Goal: Information Seeking & Learning: Learn about a topic

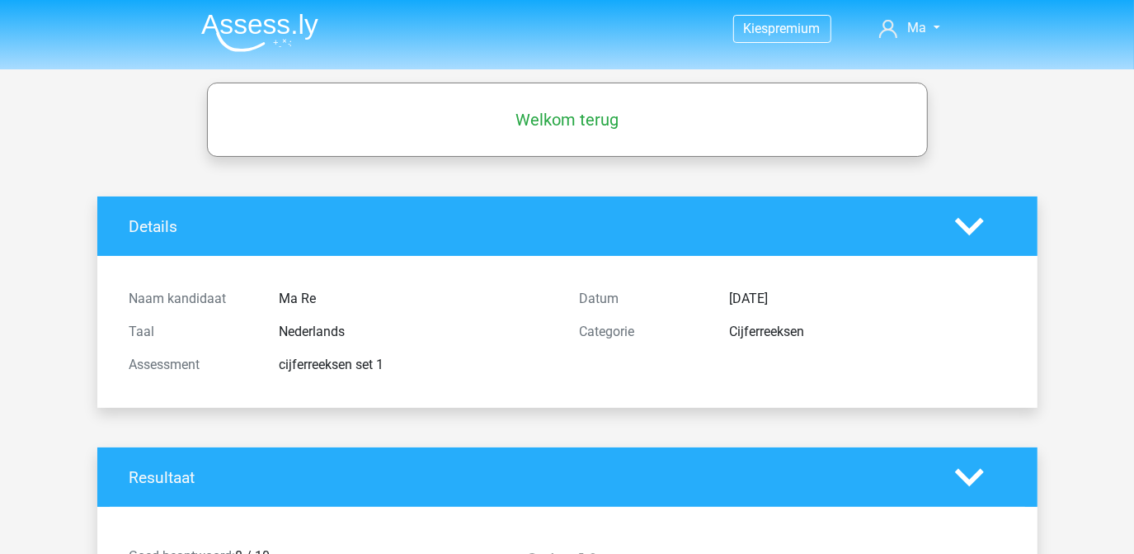
drag, startPoint x: 0, startPoint y: 0, endPoint x: 545, endPoint y: 368, distance: 657.9
click at [545, 368] on div "cijferreeksen set 1" at bounding box center [417, 365] width 300 height 20
click at [592, 111] on h5 "Welkom terug" at bounding box center [567, 120] width 705 height 20
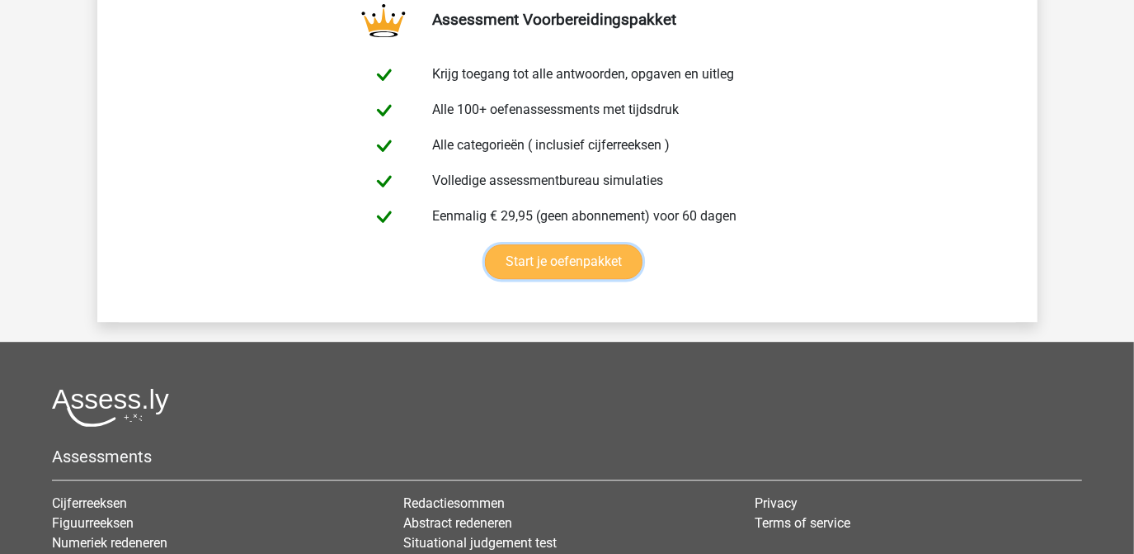
click at [485, 266] on link "Start je oefenpakket" at bounding box center [564, 261] width 158 height 35
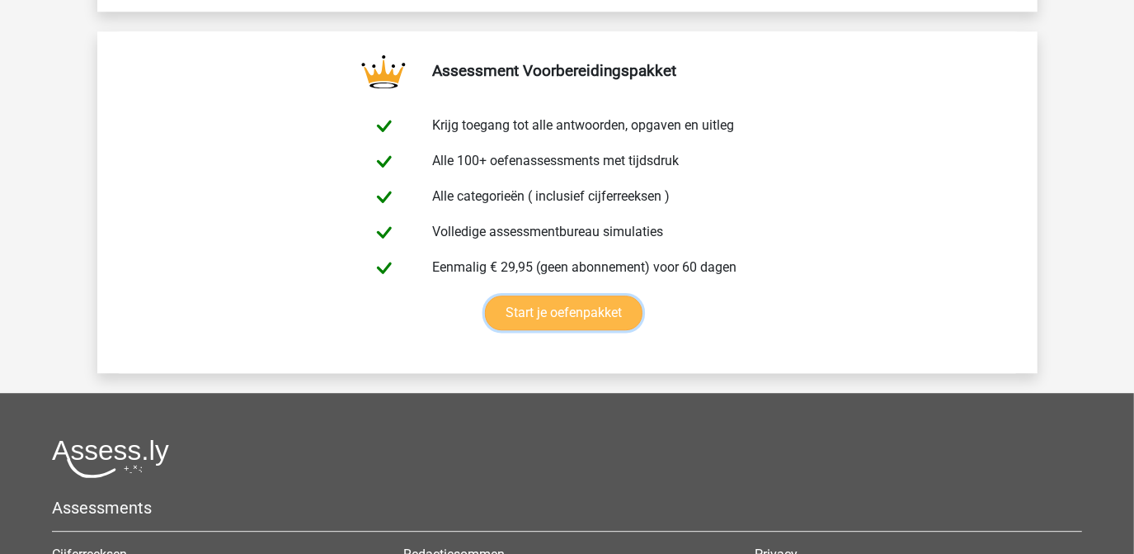
scroll to position [2677, 0]
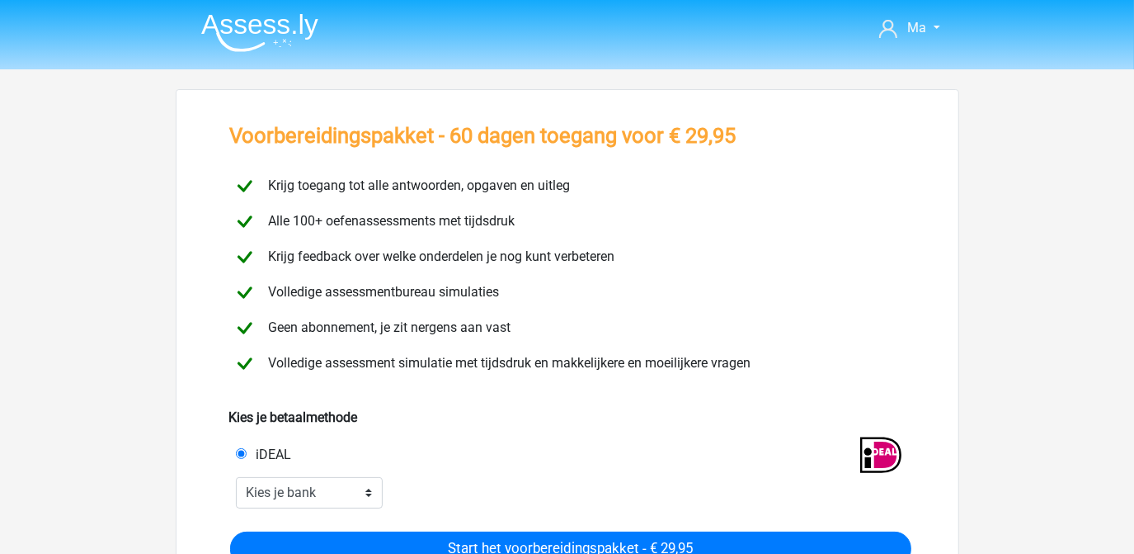
click at [246, 21] on img at bounding box center [259, 32] width 117 height 39
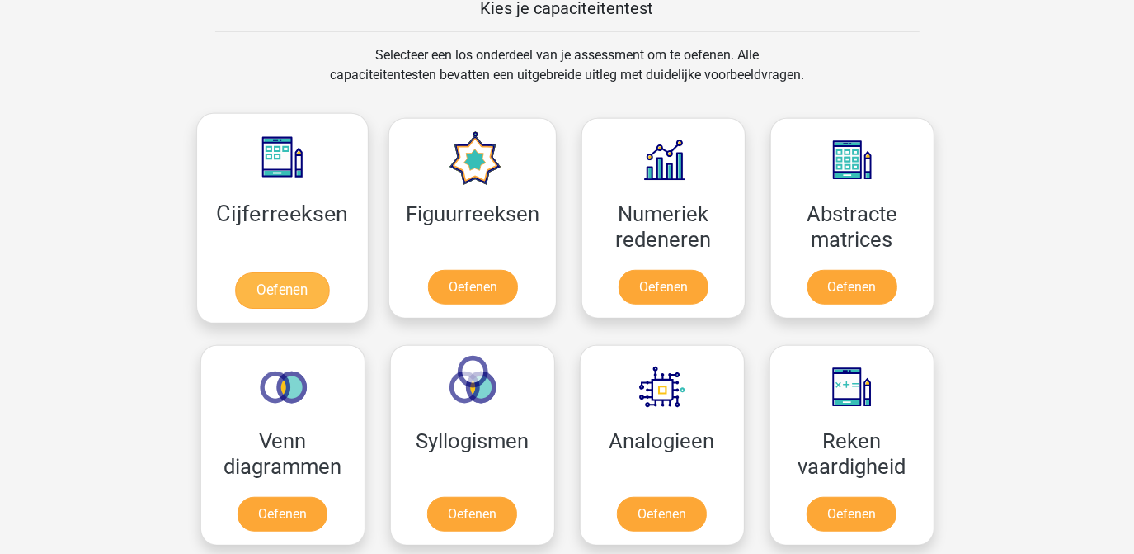
scroll to position [660, 0]
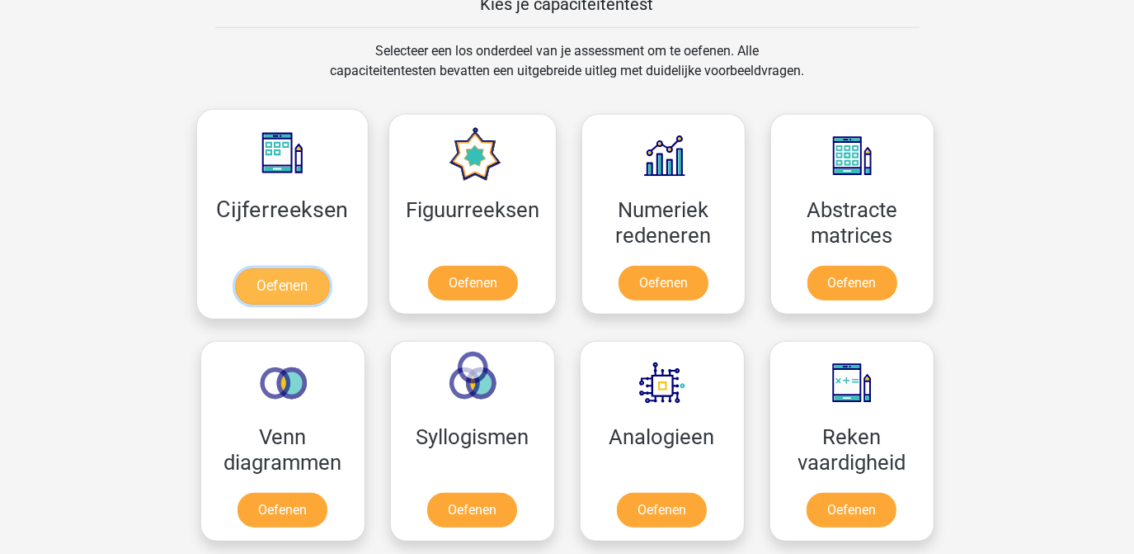
click at [272, 287] on link "Oefenen" at bounding box center [282, 286] width 94 height 36
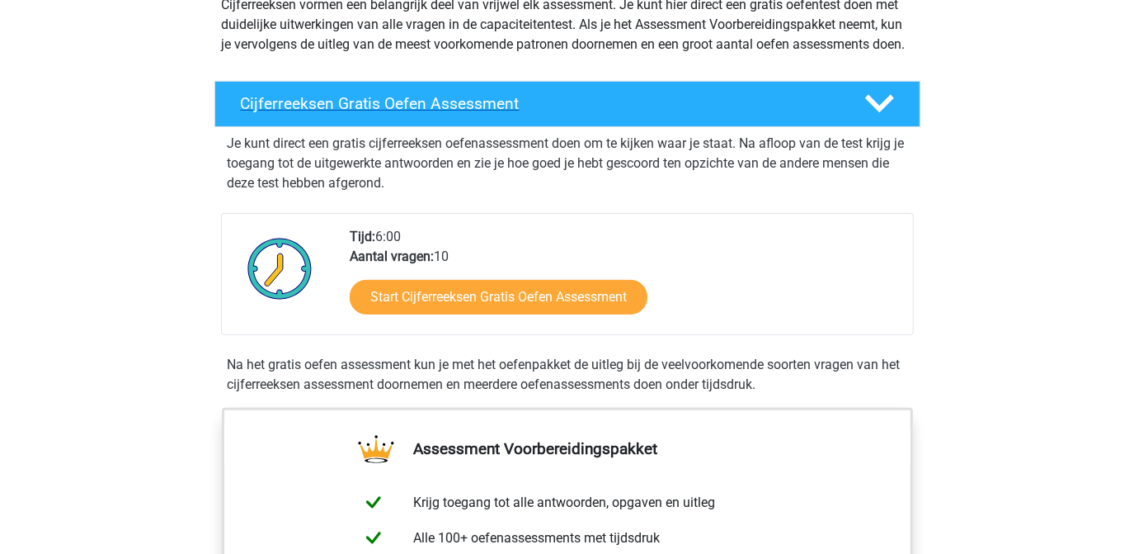
scroll to position [309, 0]
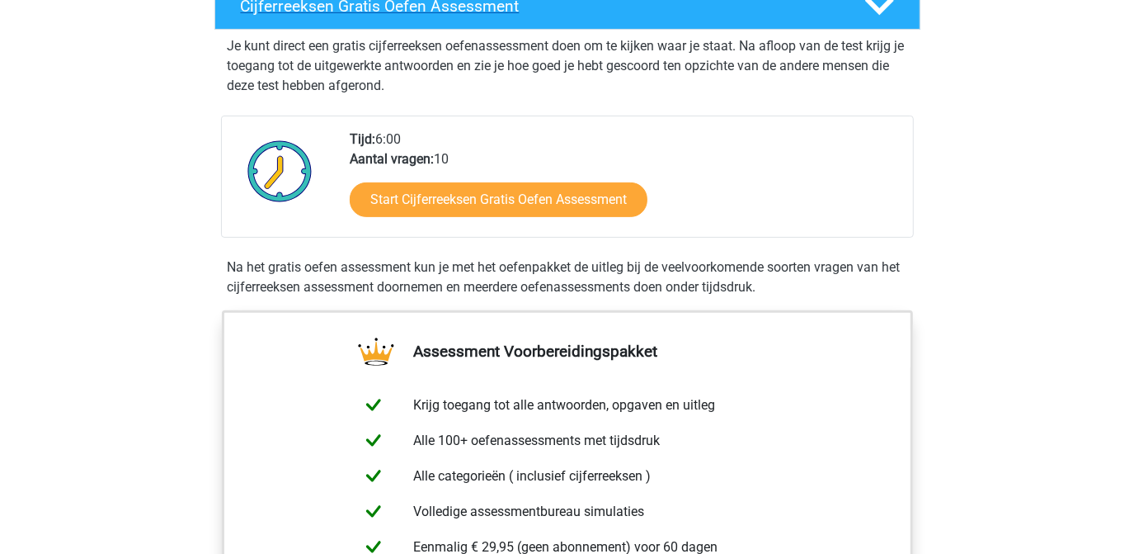
click at [455, 16] on h4 "Cijferreeksen Gratis Oefen Assessment" at bounding box center [539, 6] width 597 height 19
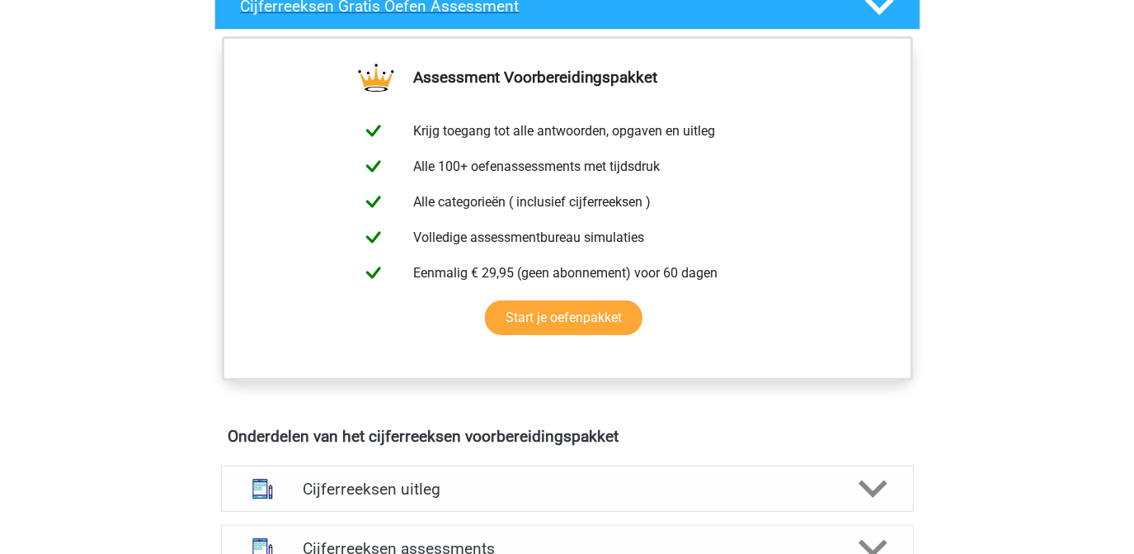
click at [455, 16] on h4 "Cijferreeksen Gratis Oefen Assessment" at bounding box center [539, 6] width 597 height 19
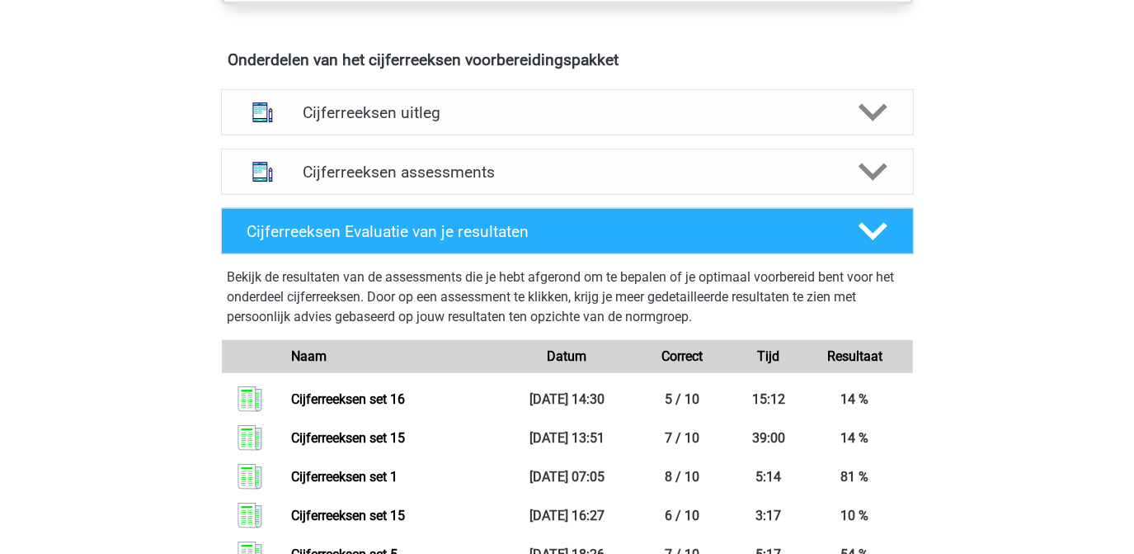
scroll to position [1002, 0]
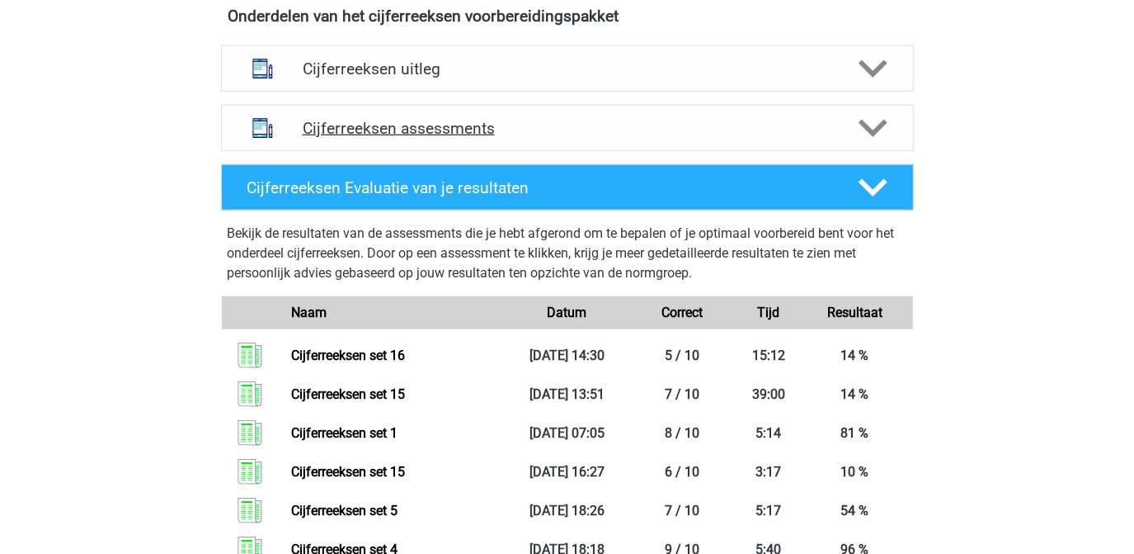
click at [464, 151] on div "Cijferreeksen assessments" at bounding box center [567, 128] width 693 height 46
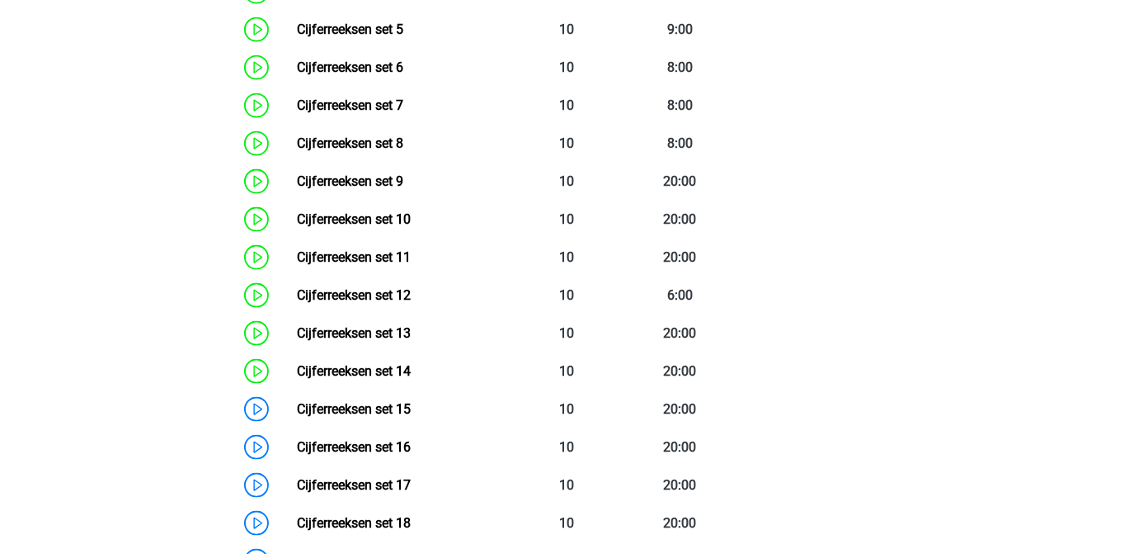
scroll to position [1394, 0]
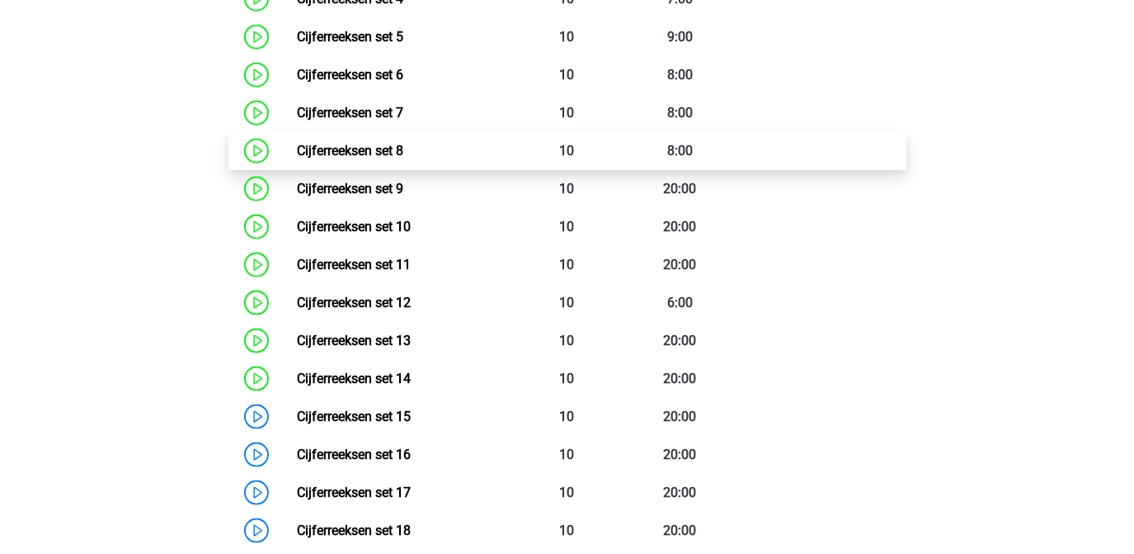
click at [403, 158] on link "Cijferreeksen set 8" at bounding box center [350, 151] width 106 height 16
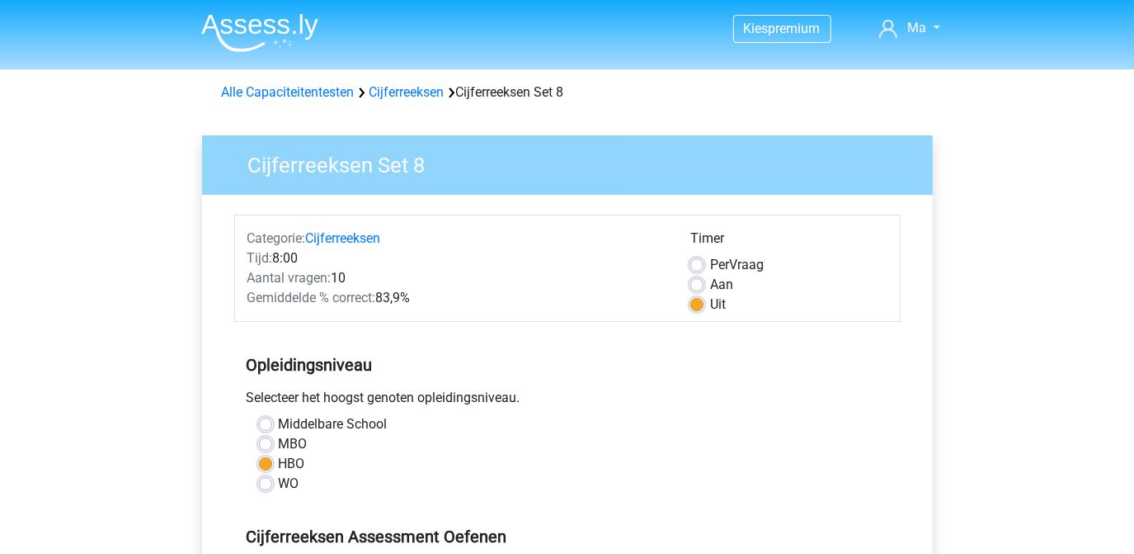
click at [695, 271] on div "Per Vraag" at bounding box center [789, 265] width 197 height 20
click at [710, 285] on label "Aan" at bounding box center [721, 285] width 23 height 20
click at [695, 285] on input "Aan" at bounding box center [697, 283] width 13 height 17
radio input "true"
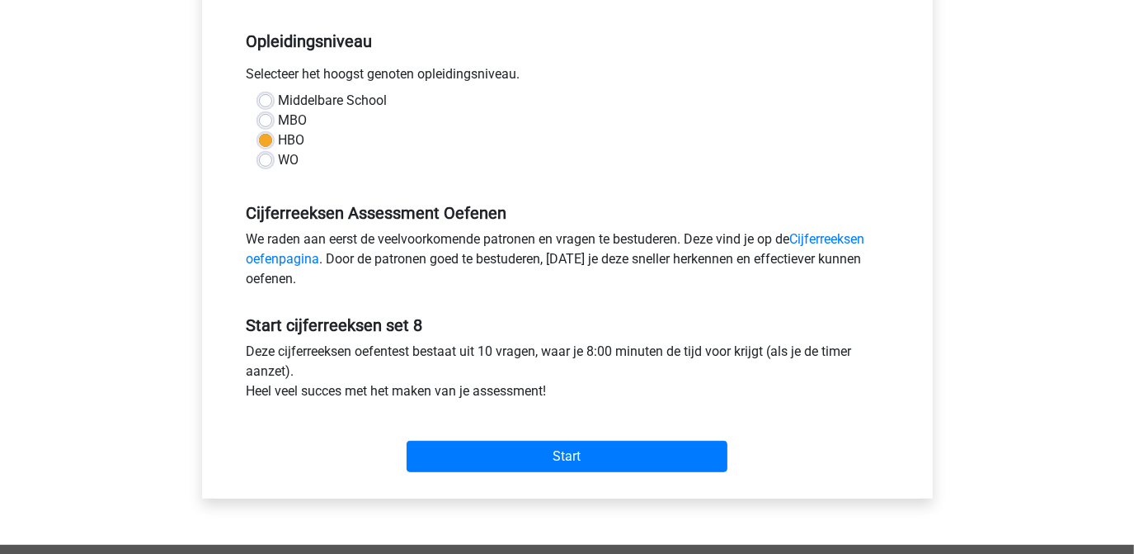
scroll to position [351, 0]
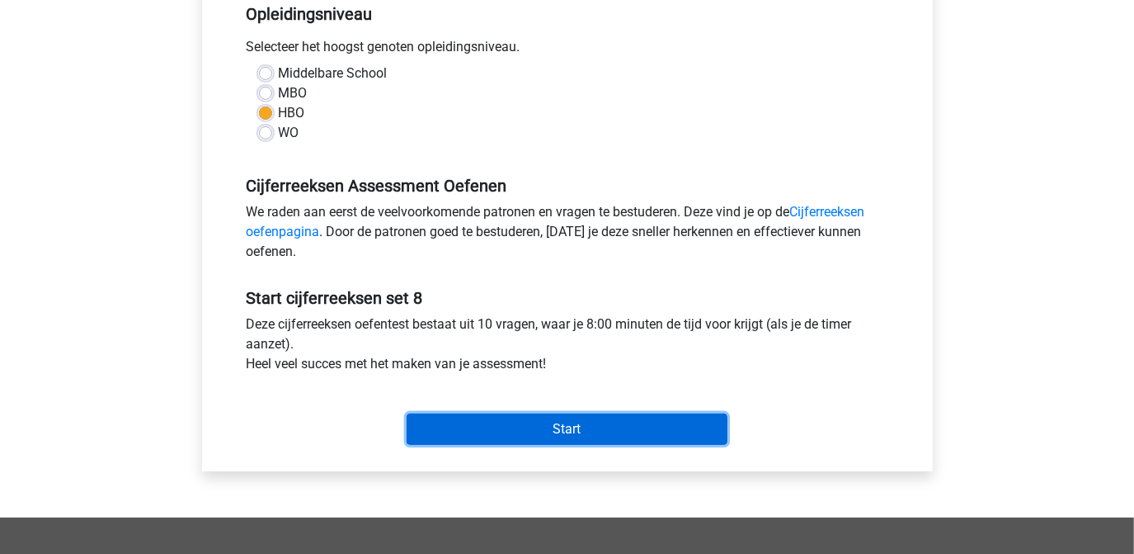
click at [607, 433] on input "Start" at bounding box center [567, 428] width 321 height 31
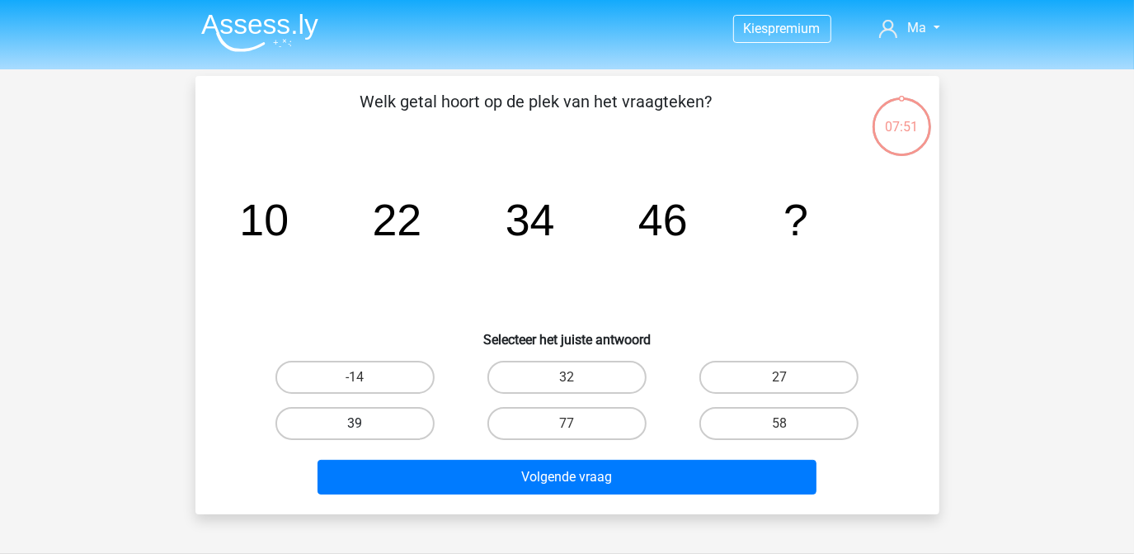
click at [399, 415] on label "39" at bounding box center [355, 423] width 159 height 33
click at [365, 423] on input "39" at bounding box center [360, 428] width 11 height 11
radio input "true"
click at [752, 413] on label "58" at bounding box center [779, 423] width 159 height 33
click at [780, 423] on input "58" at bounding box center [785, 428] width 11 height 11
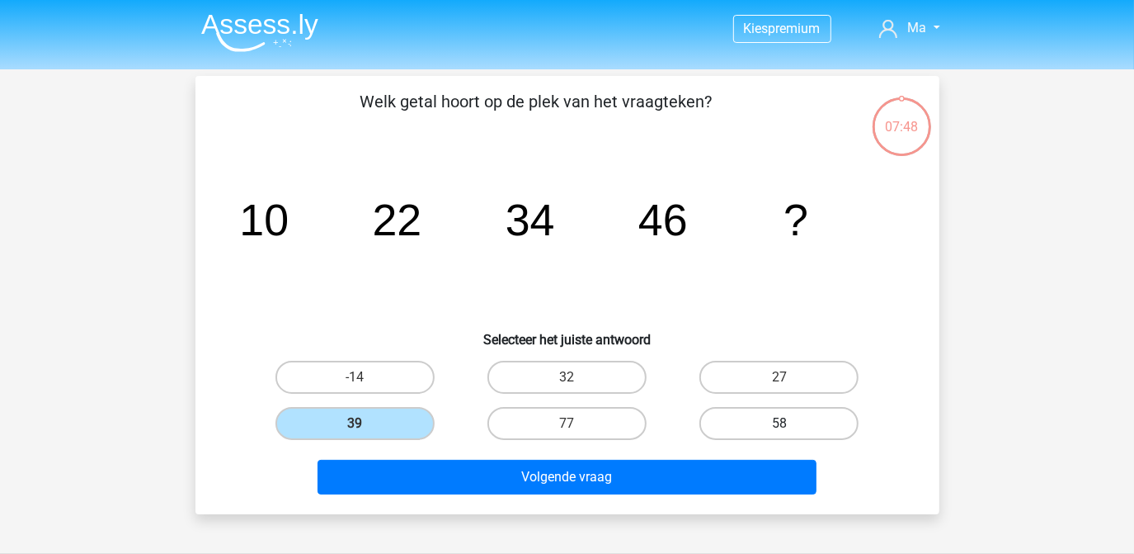
radio input "true"
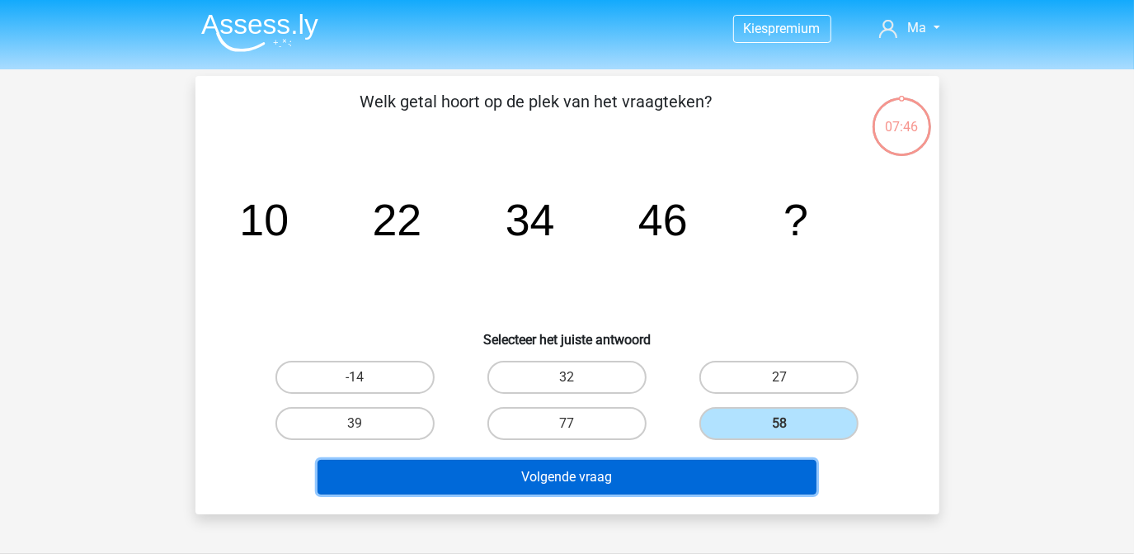
click at [657, 475] on button "Volgende vraag" at bounding box center [567, 477] width 499 height 35
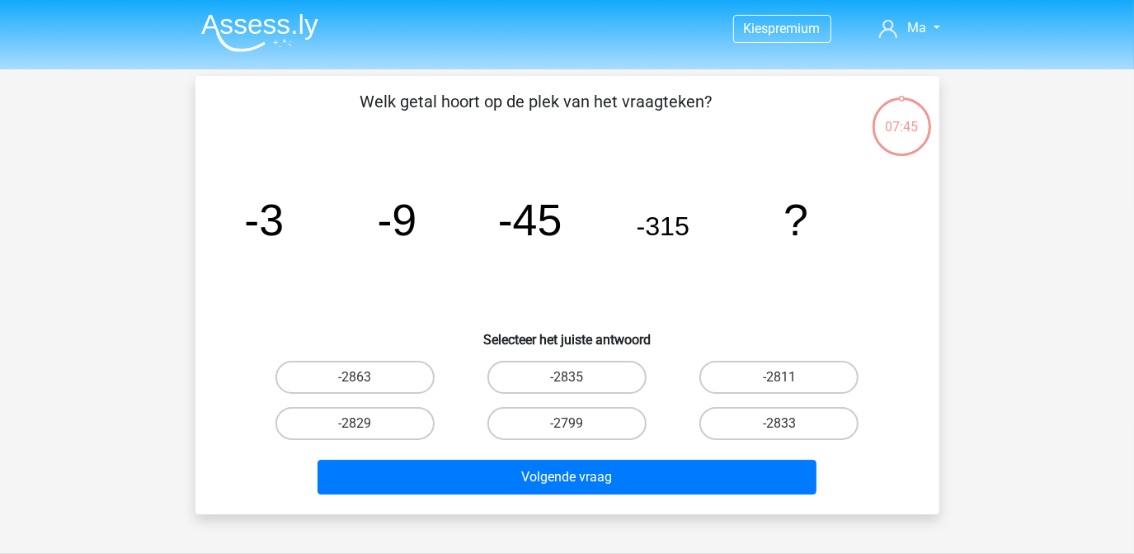
scroll to position [76, 0]
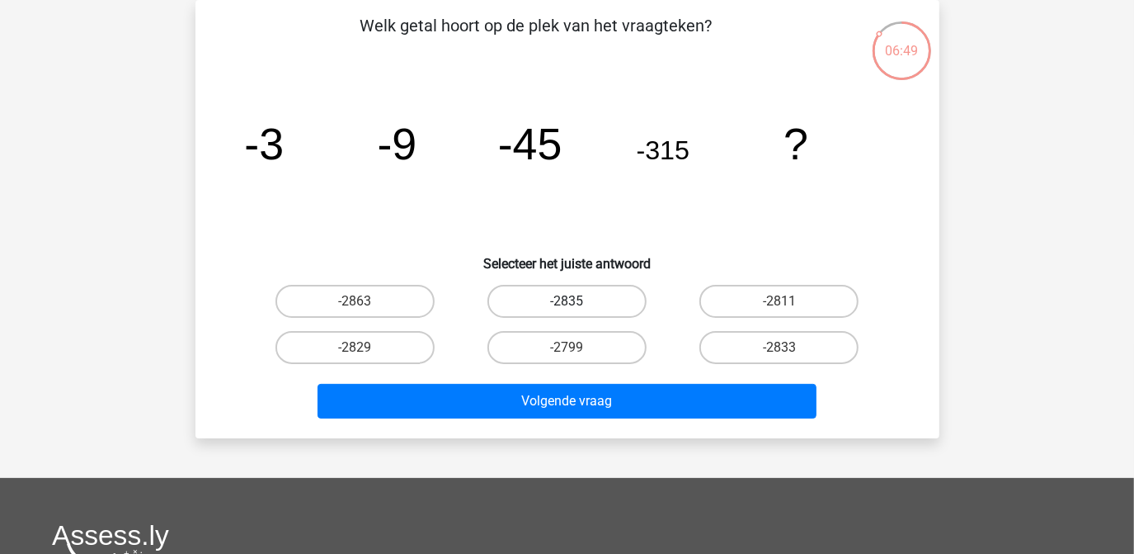
click at [620, 295] on label "-2835" at bounding box center [567, 301] width 159 height 33
click at [578, 301] on input "-2835" at bounding box center [572, 306] width 11 height 11
radio input "true"
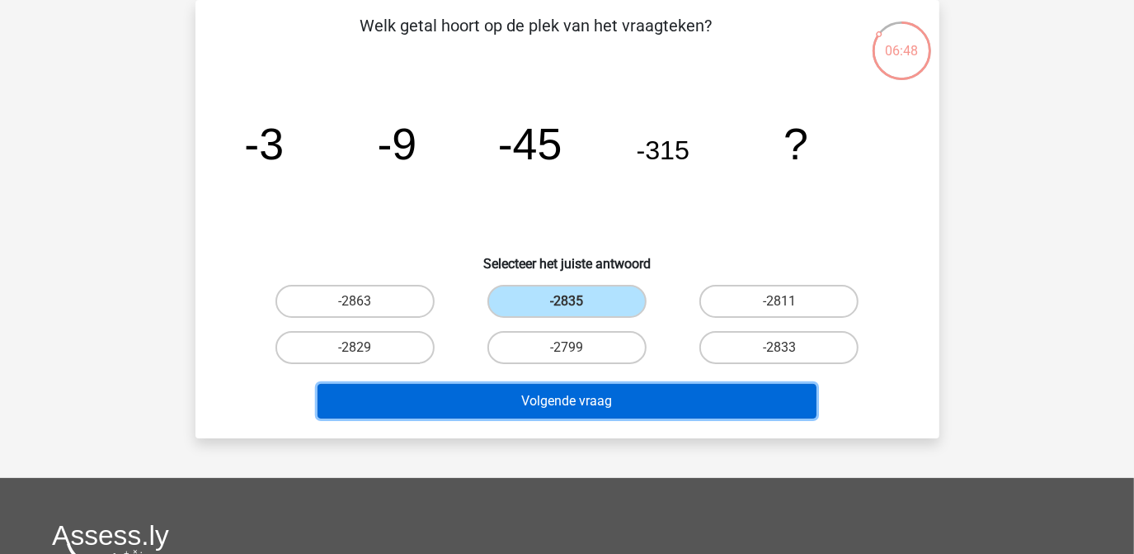
click at [598, 393] on button "Volgende vraag" at bounding box center [567, 401] width 499 height 35
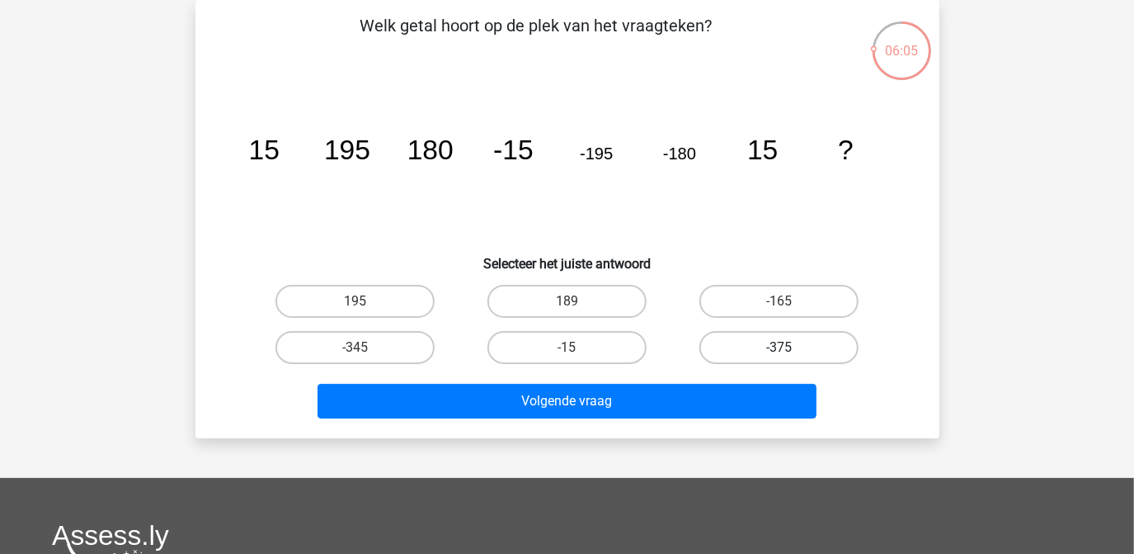
click at [765, 338] on label "-375" at bounding box center [779, 347] width 159 height 33
click at [780, 347] on input "-375" at bounding box center [785, 352] width 11 height 11
radio input "true"
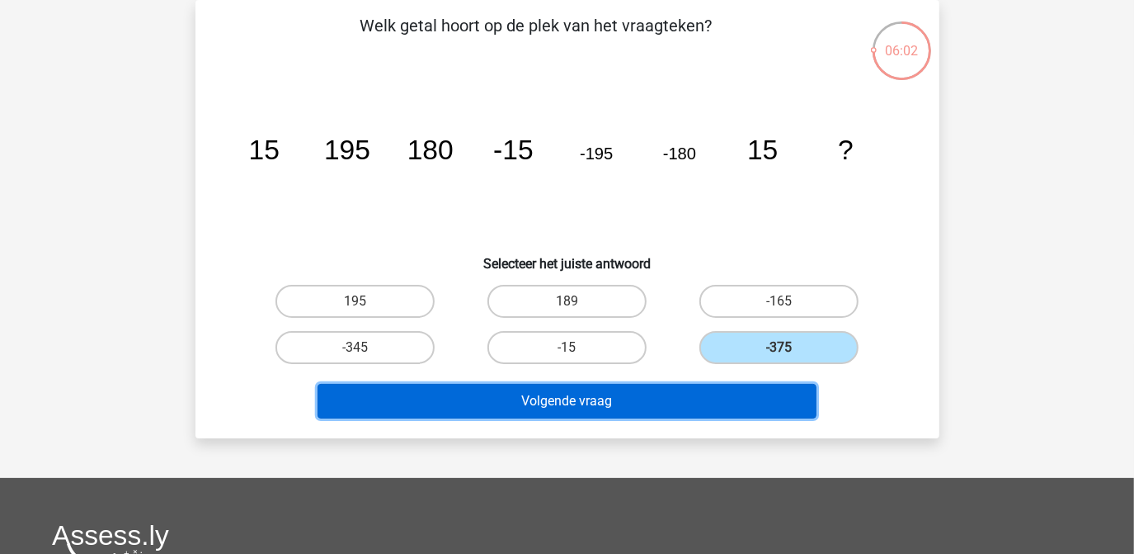
click at [677, 411] on button "Volgende vraag" at bounding box center [567, 401] width 499 height 35
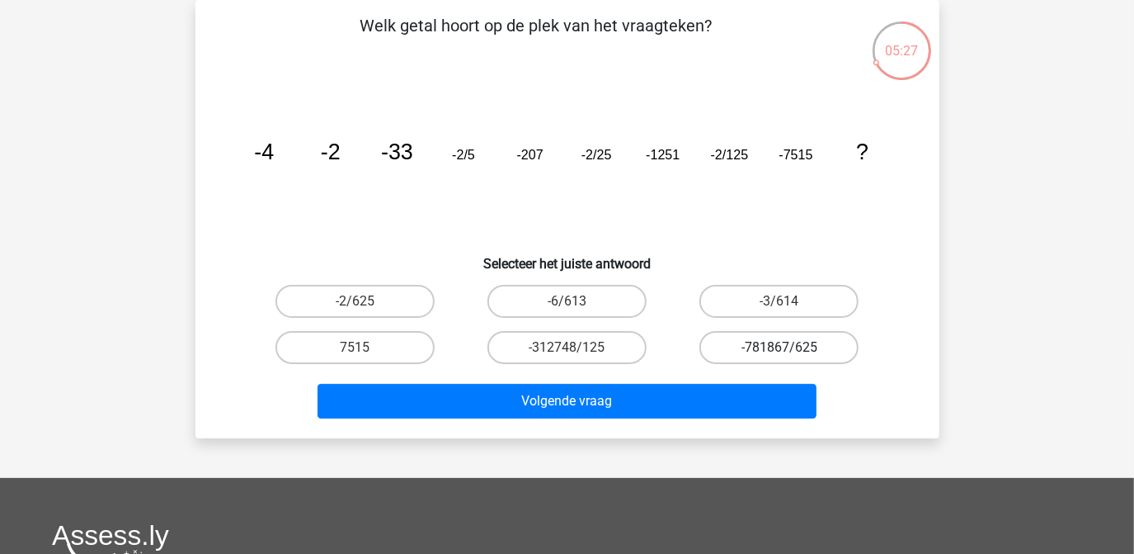
click at [738, 336] on label "-781867/625" at bounding box center [779, 347] width 159 height 33
click at [780, 347] on input "-781867/625" at bounding box center [785, 352] width 11 height 11
radio input "true"
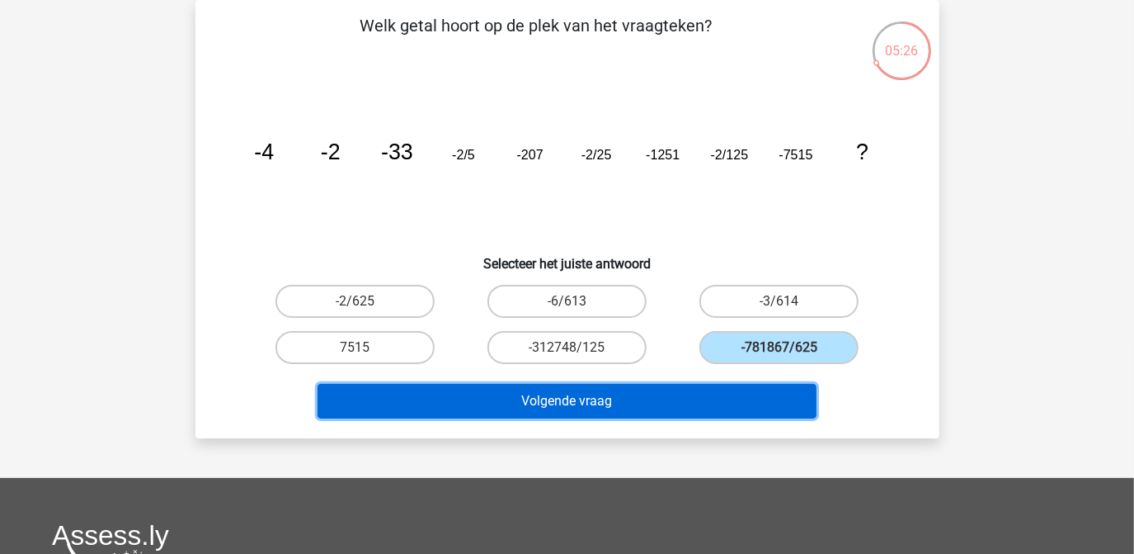
click at [714, 399] on button "Volgende vraag" at bounding box center [567, 401] width 499 height 35
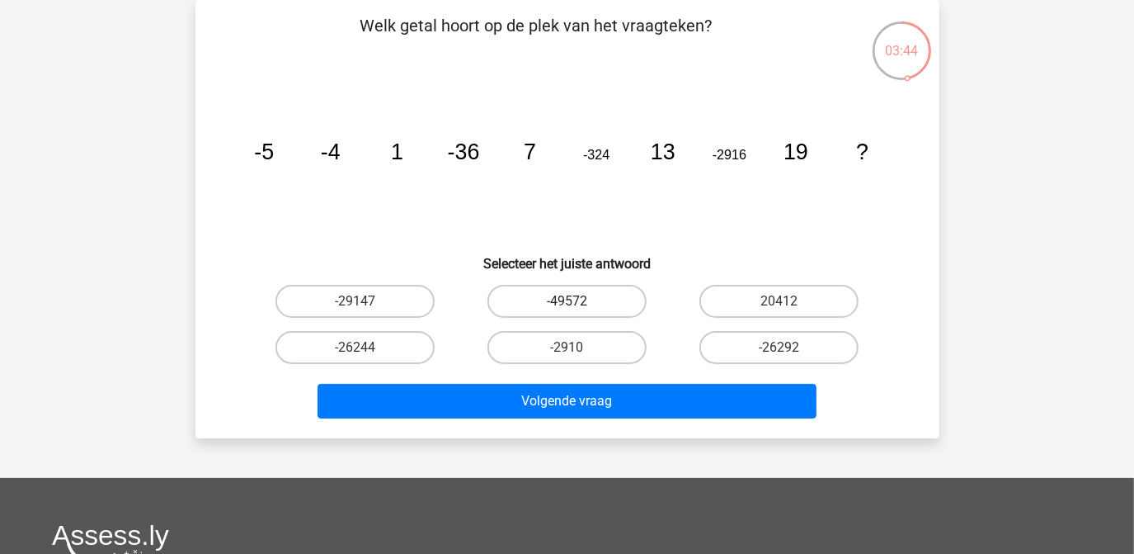
click at [625, 294] on label "-49572" at bounding box center [567, 301] width 159 height 33
click at [578, 301] on input "-49572" at bounding box center [572, 306] width 11 height 11
radio input "true"
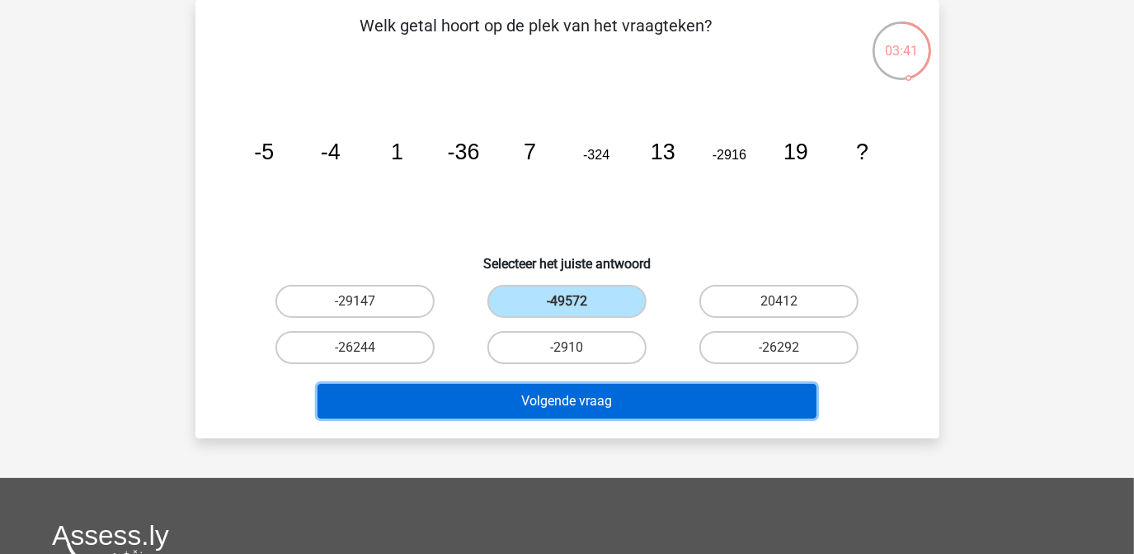
click at [613, 384] on button "Volgende vraag" at bounding box center [567, 401] width 499 height 35
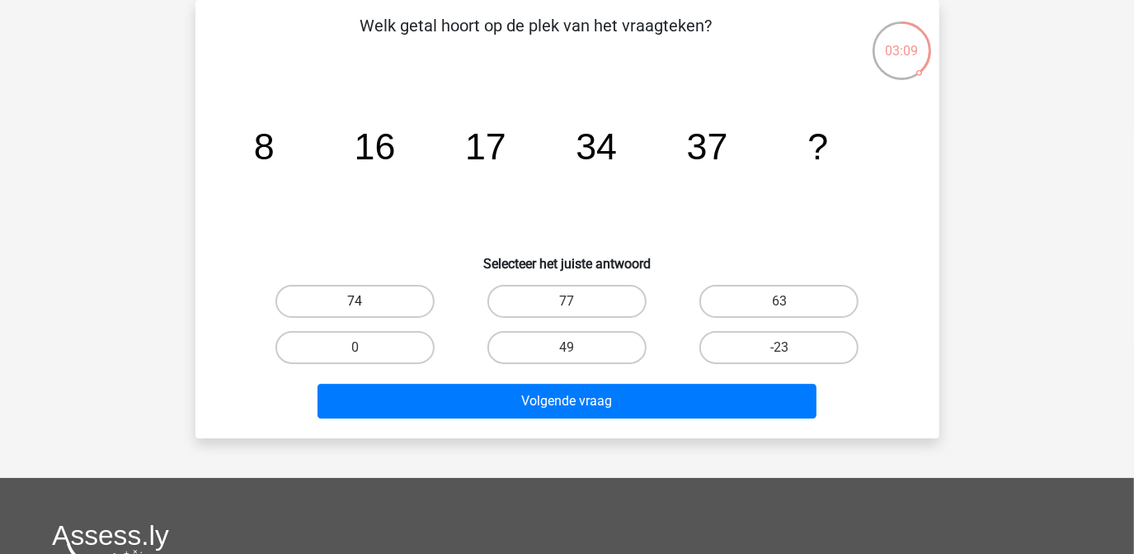
click at [347, 285] on label "74" at bounding box center [355, 301] width 159 height 33
click at [355, 301] on input "74" at bounding box center [360, 306] width 11 height 11
radio input "true"
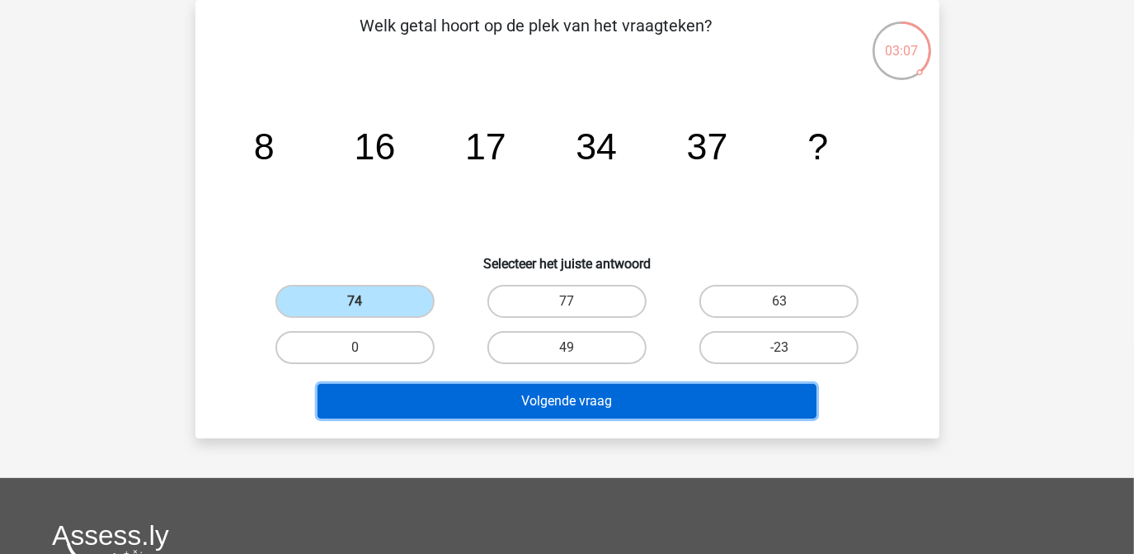
click at [407, 397] on button "Volgende vraag" at bounding box center [567, 401] width 499 height 35
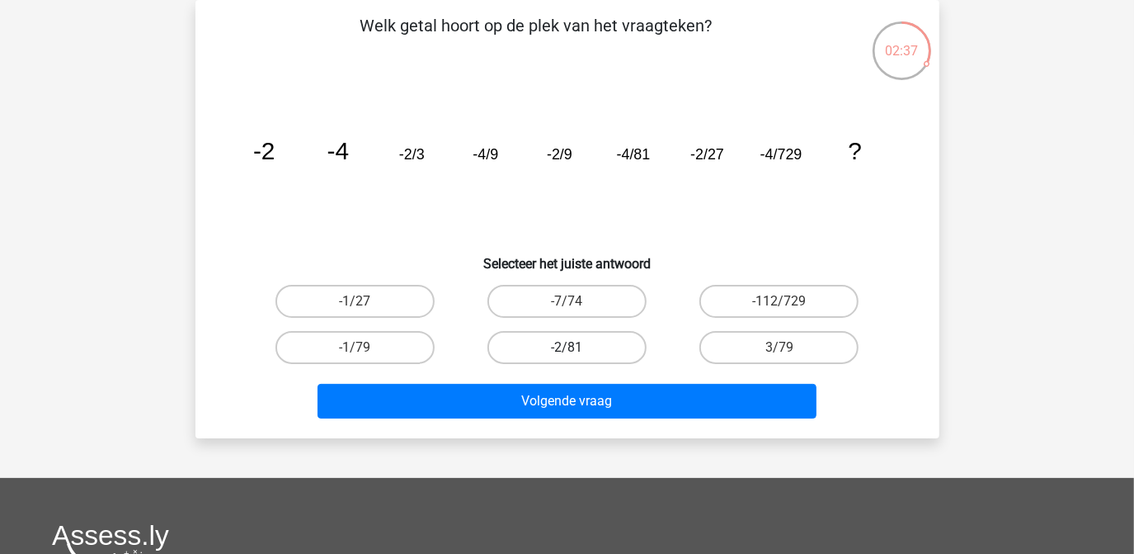
click at [505, 348] on label "-2/81" at bounding box center [567, 347] width 159 height 33
click at [567, 348] on input "-2/81" at bounding box center [572, 352] width 11 height 11
radio input "true"
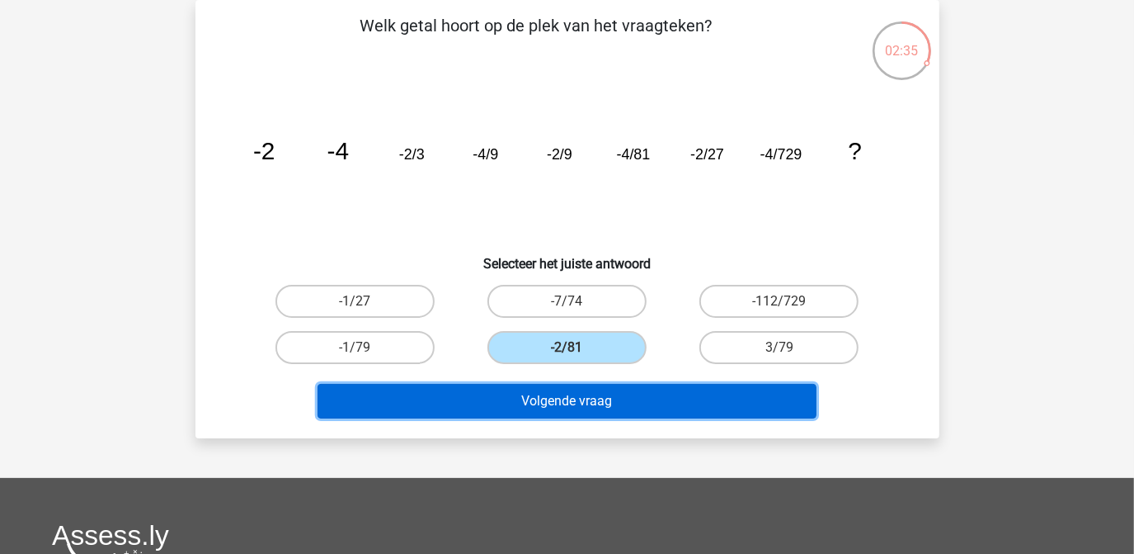
click at [515, 392] on button "Volgende vraag" at bounding box center [567, 401] width 499 height 35
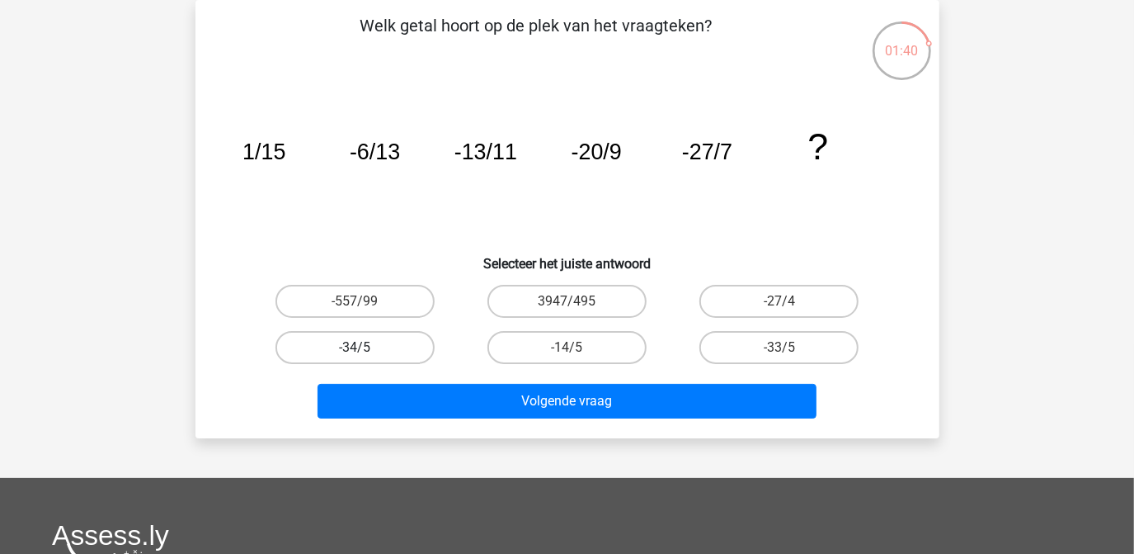
click at [332, 344] on label "-34/5" at bounding box center [355, 347] width 159 height 33
click at [355, 347] on input "-34/5" at bounding box center [360, 352] width 11 height 11
radio input "true"
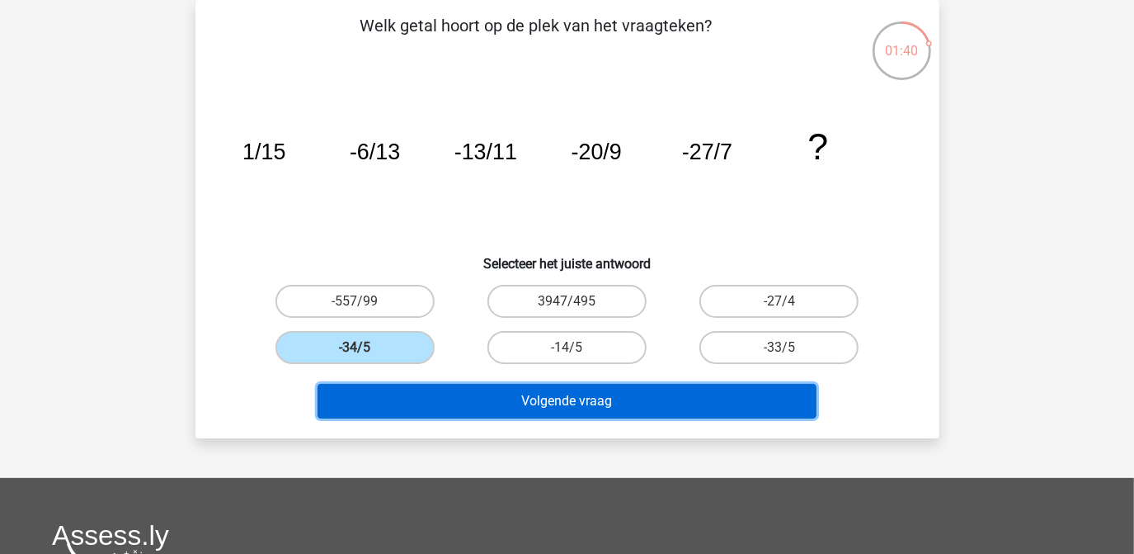
click at [377, 407] on button "Volgende vraag" at bounding box center [567, 401] width 499 height 35
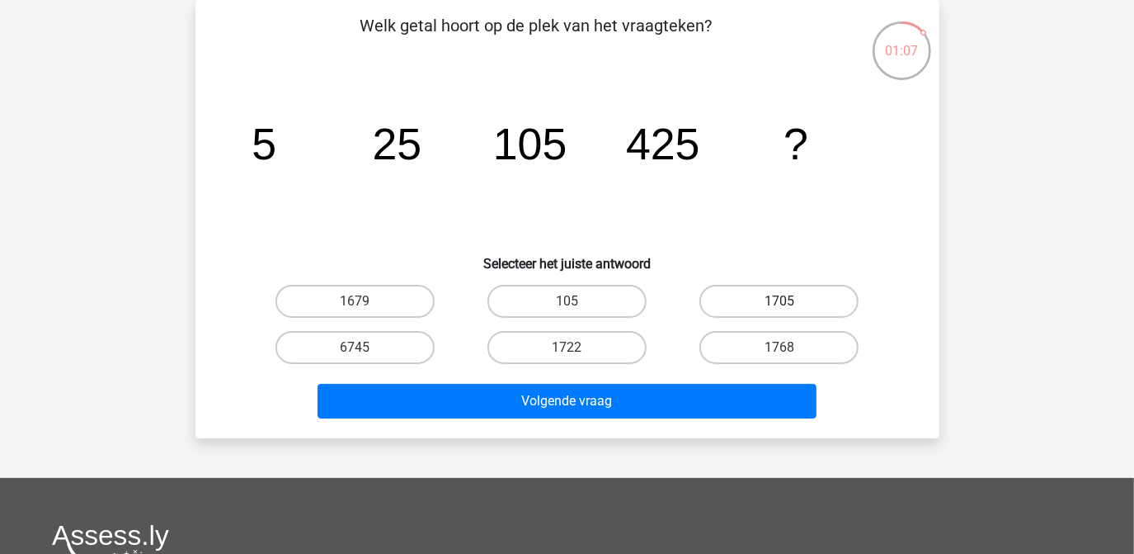
click at [752, 293] on label "1705" at bounding box center [779, 301] width 159 height 33
click at [780, 301] on input "1705" at bounding box center [785, 306] width 11 height 11
radio input "true"
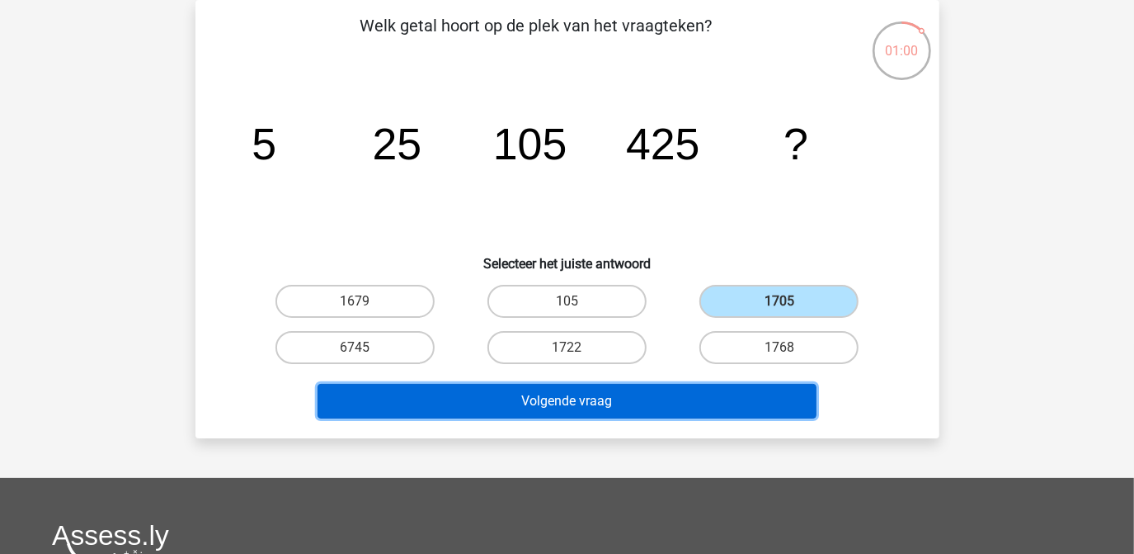
click at [700, 384] on button "Volgende vraag" at bounding box center [567, 401] width 499 height 35
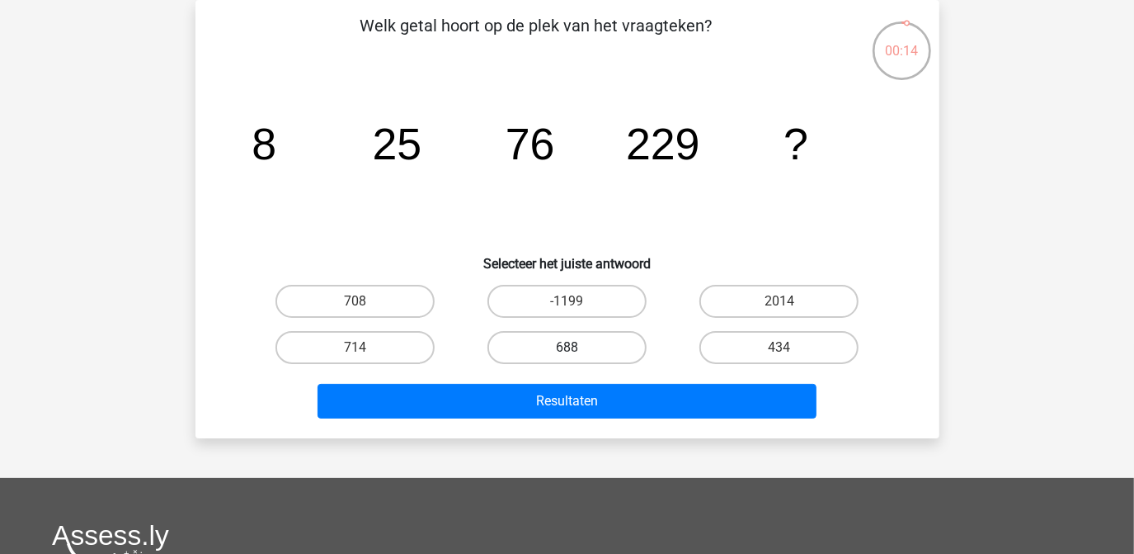
click at [555, 351] on label "688" at bounding box center [567, 347] width 159 height 33
click at [567, 351] on input "688" at bounding box center [572, 352] width 11 height 11
radio input "true"
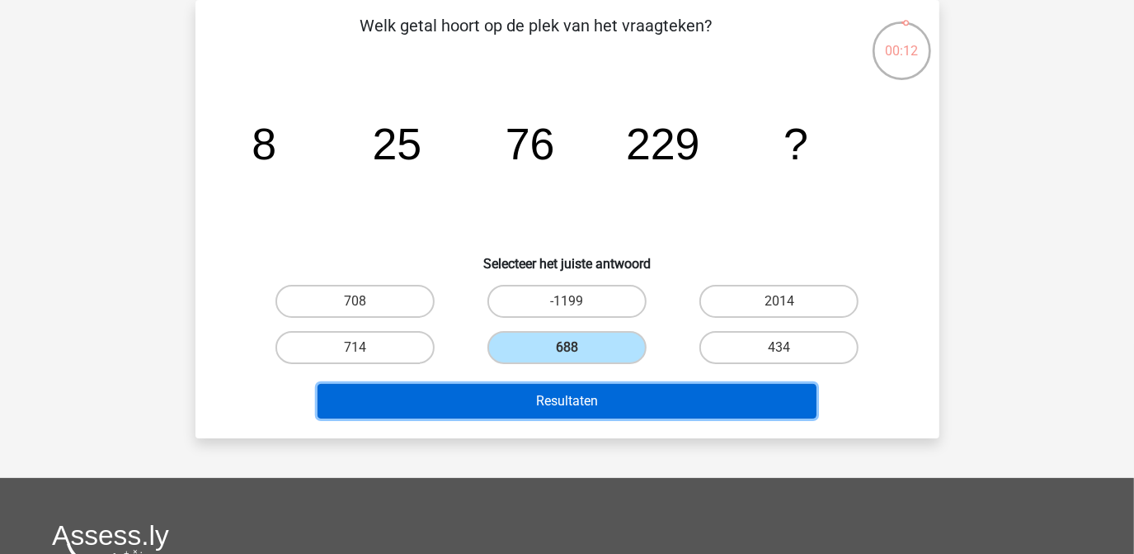
click at [555, 397] on button "Resultaten" at bounding box center [567, 401] width 499 height 35
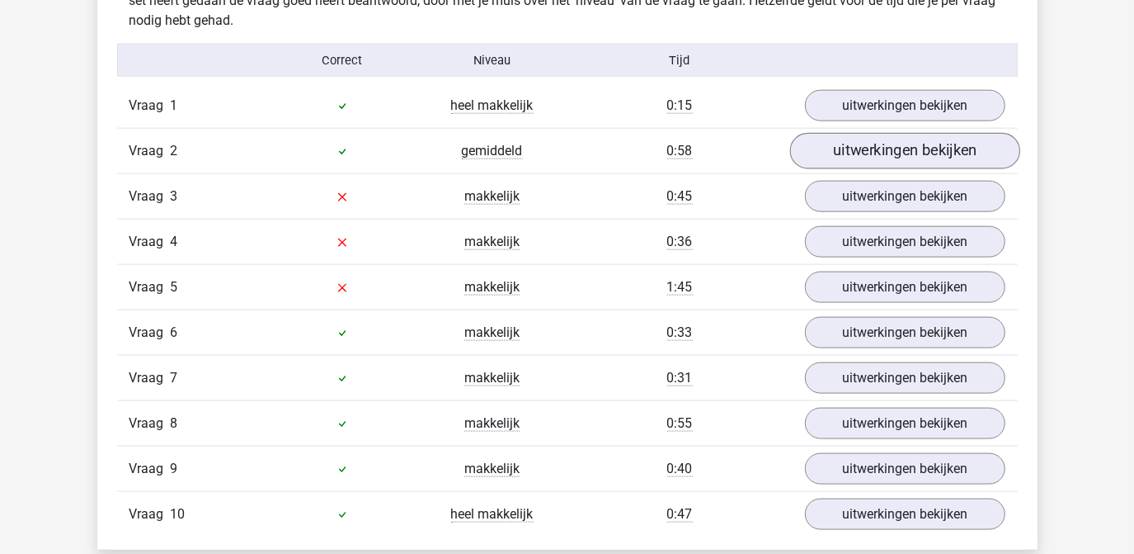
scroll to position [1343, 0]
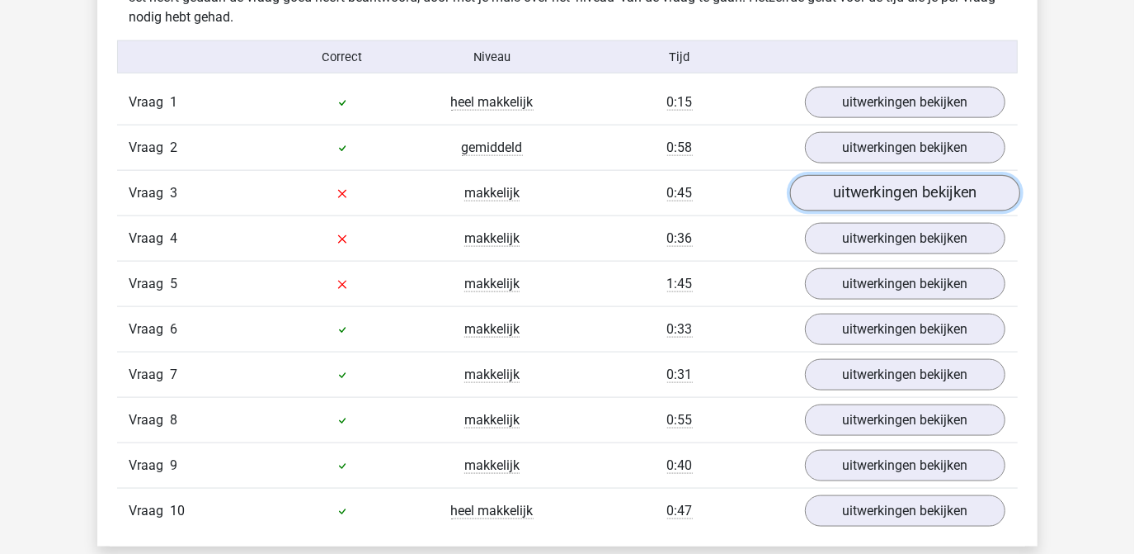
click at [908, 184] on link "uitwerkingen bekijken" at bounding box center [905, 193] width 230 height 36
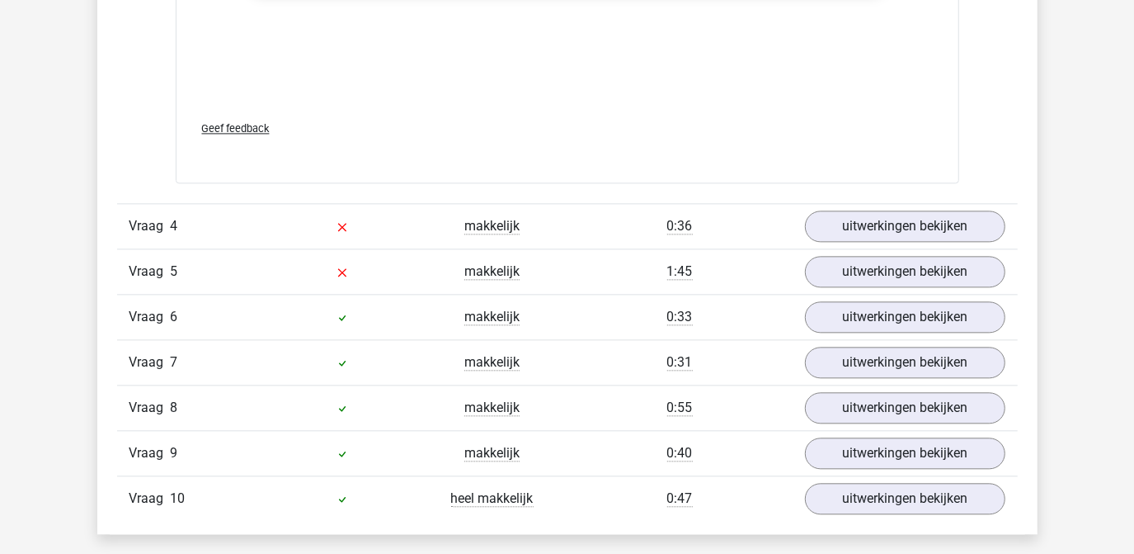
scroll to position [2412, 0]
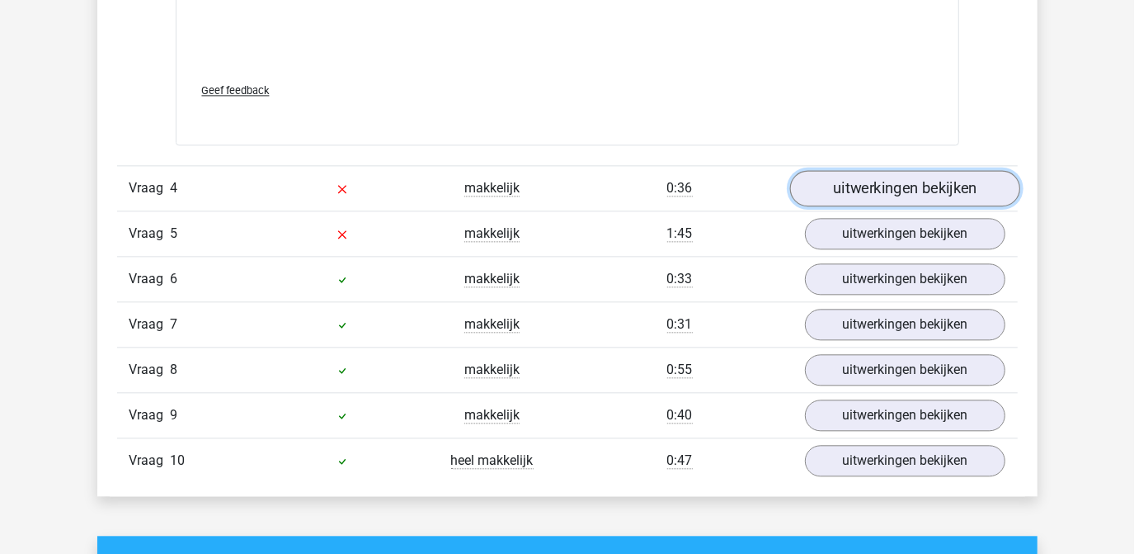
click at [908, 186] on link "uitwerkingen bekijken" at bounding box center [905, 188] width 230 height 36
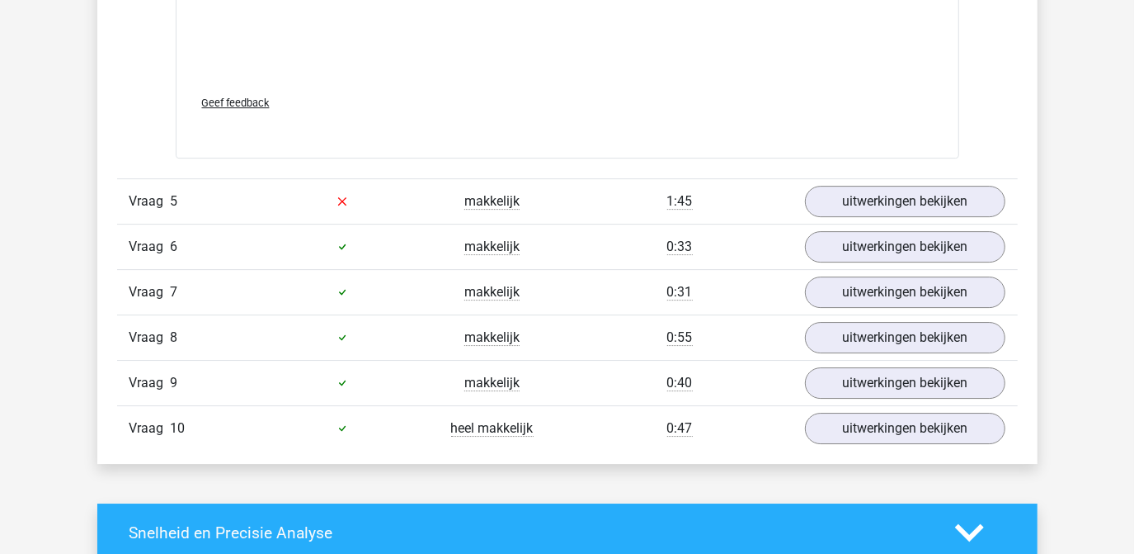
scroll to position [3461, 0]
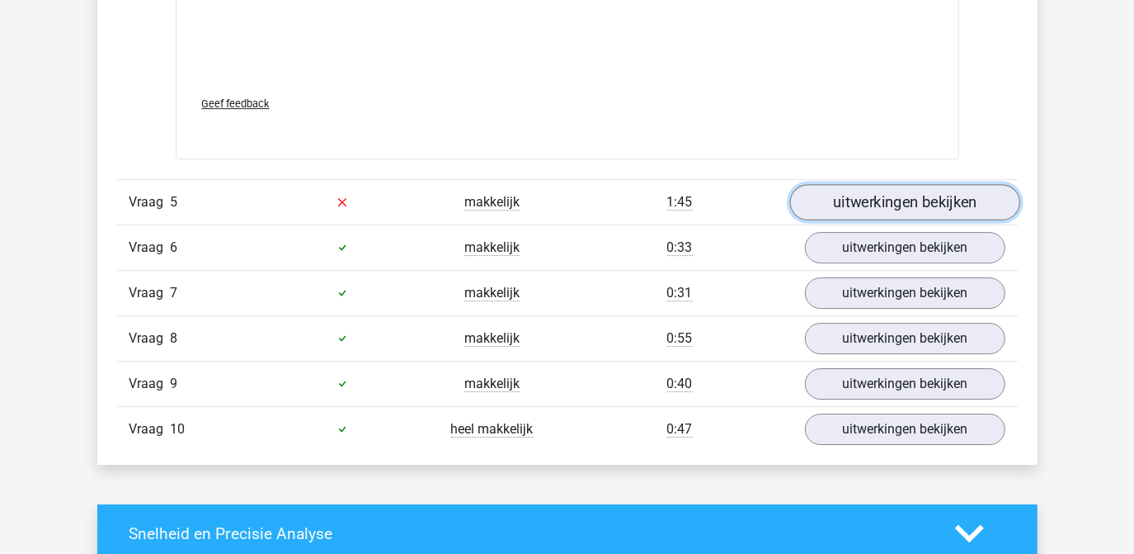
click at [813, 205] on link "uitwerkingen bekijken" at bounding box center [905, 202] width 230 height 36
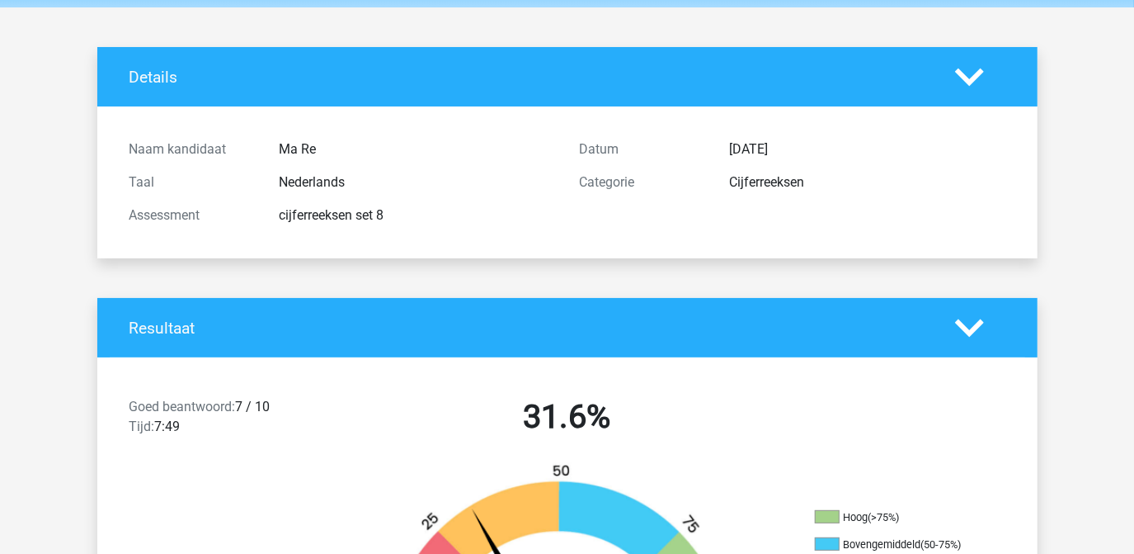
scroll to position [0, 0]
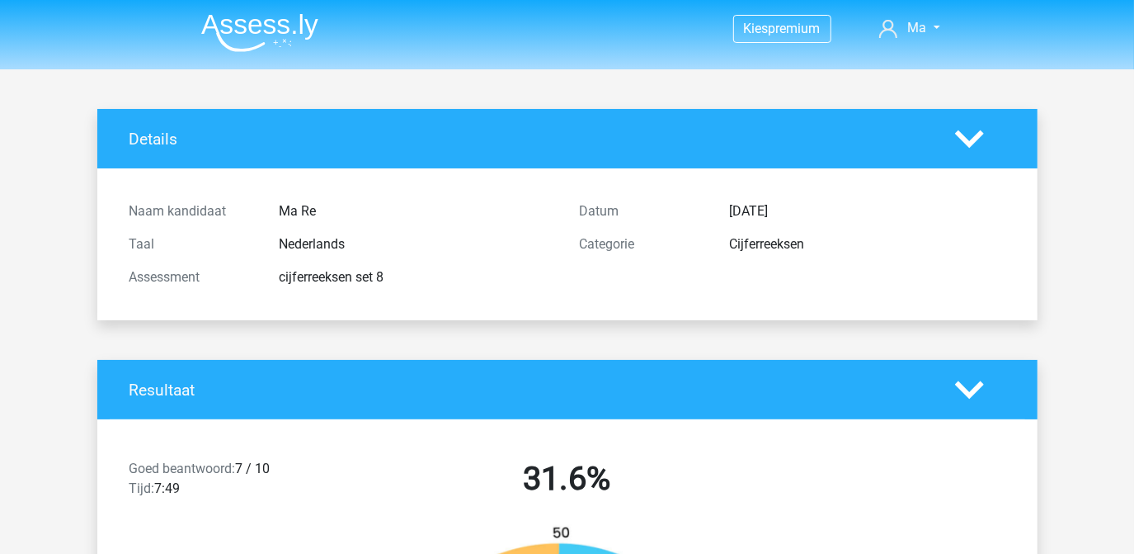
click at [248, 30] on img at bounding box center [259, 32] width 117 height 39
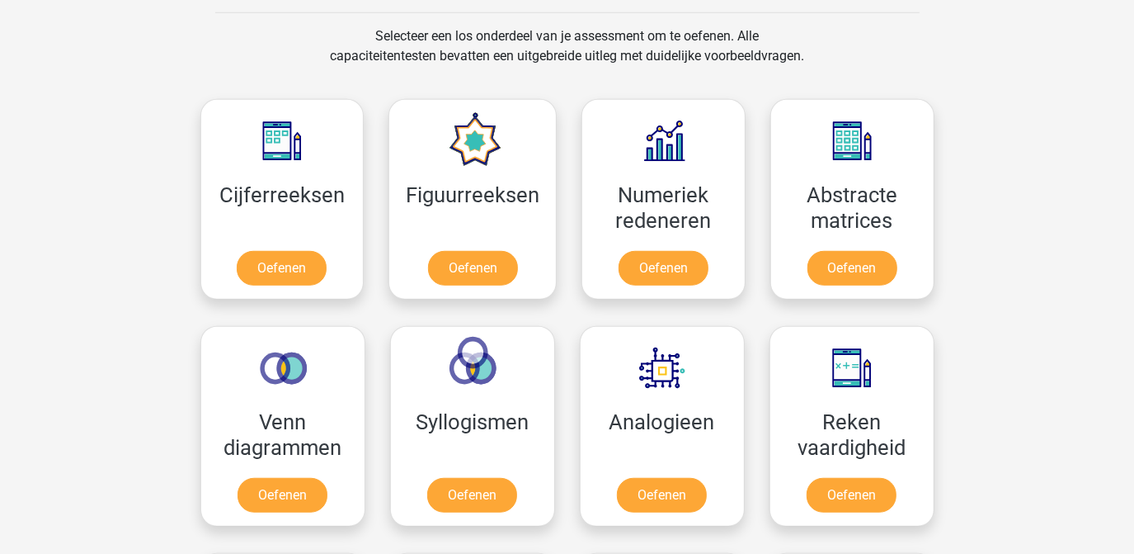
scroll to position [618, 0]
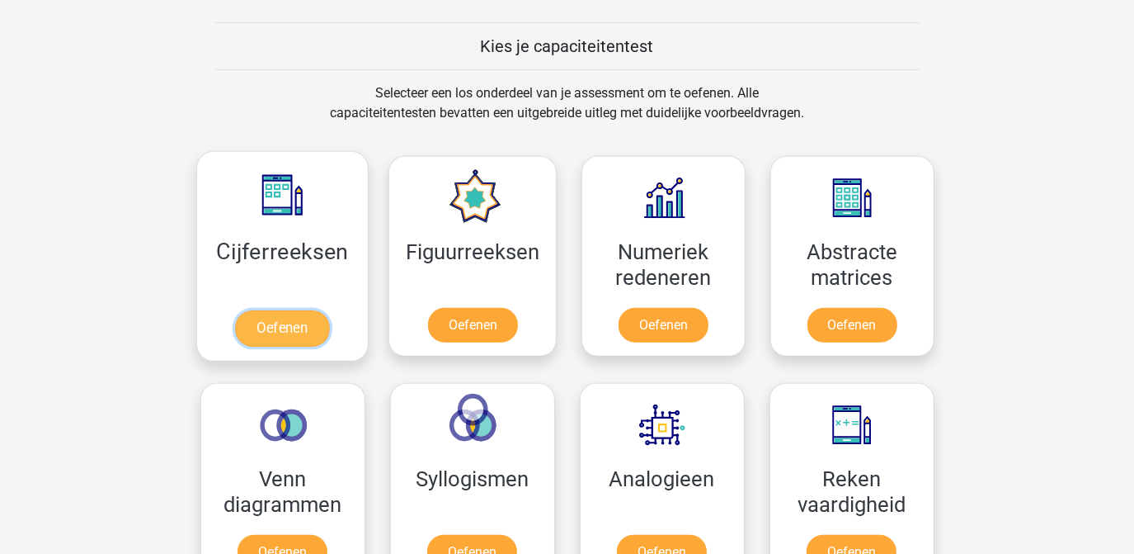
click at [255, 315] on link "Oefenen" at bounding box center [282, 328] width 94 height 36
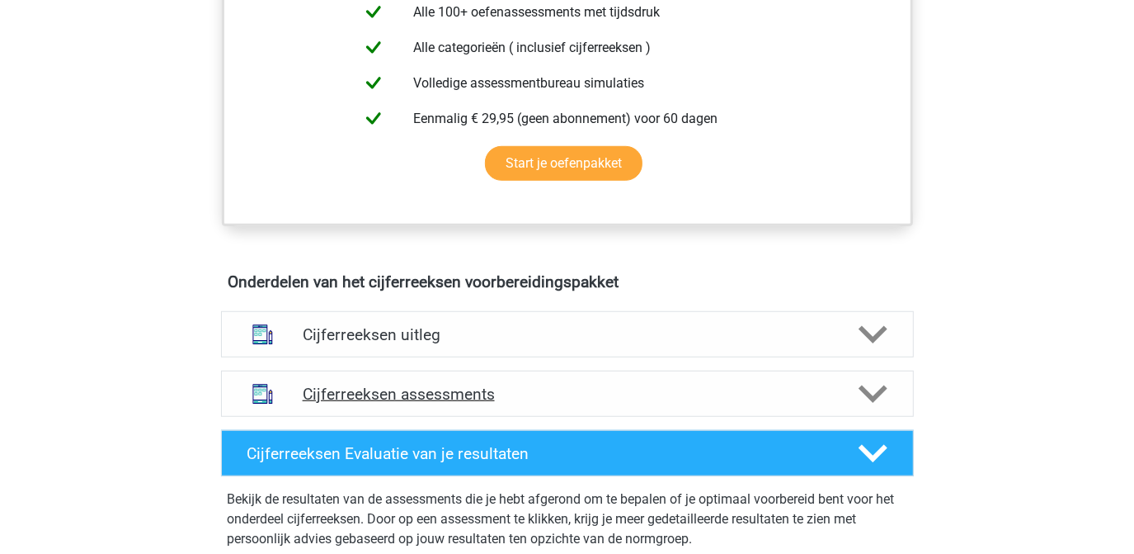
scroll to position [737, 0]
click at [395, 403] on h4 "Cijferreeksen assessments" at bounding box center [568, 393] width 530 height 19
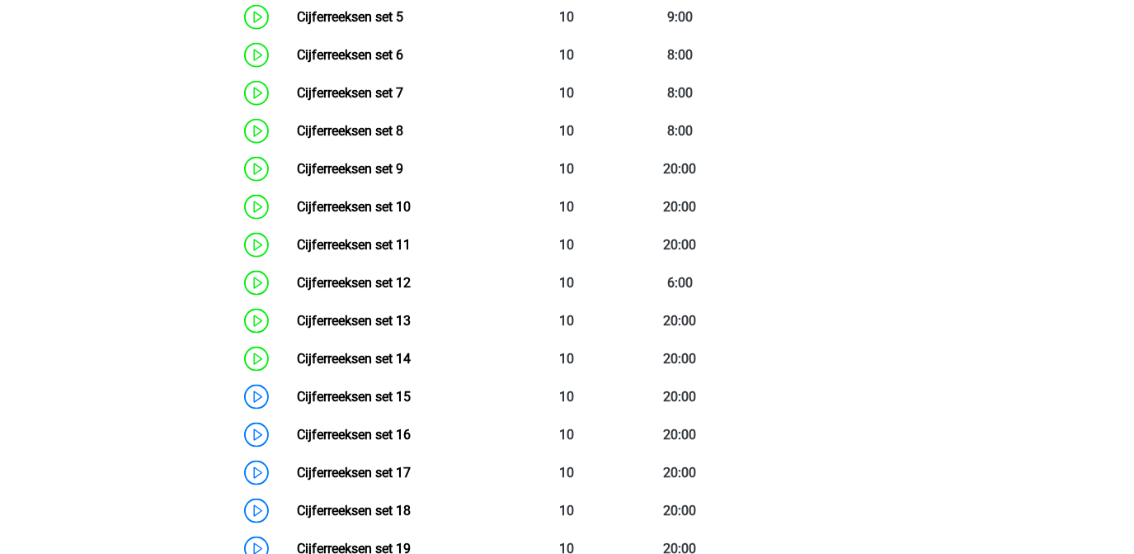
scroll to position [1459, 0]
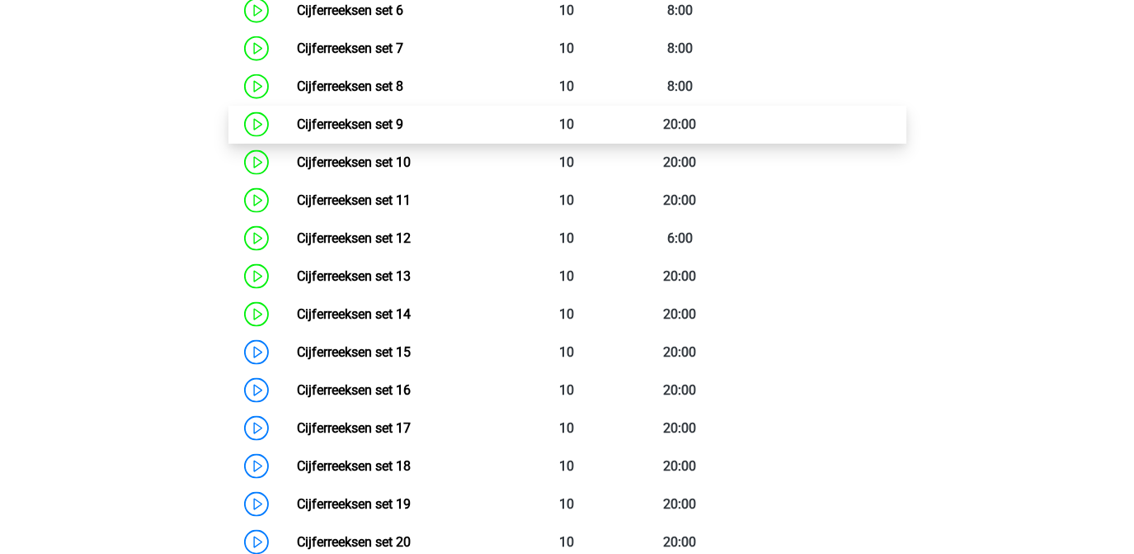
click at [375, 127] on link "Cijferreeksen set 9" at bounding box center [350, 124] width 106 height 16
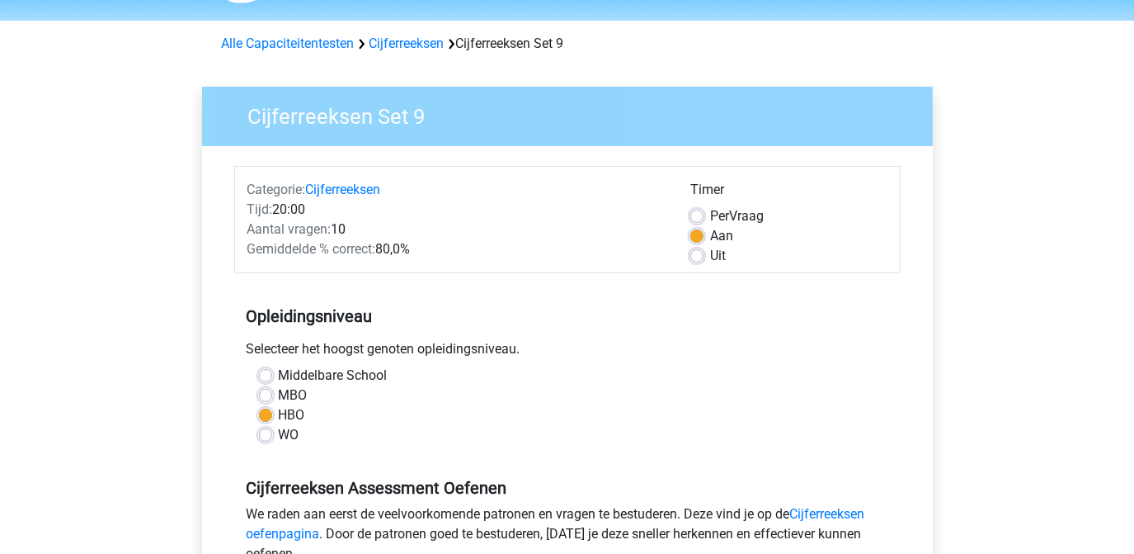
scroll to position [81, 0]
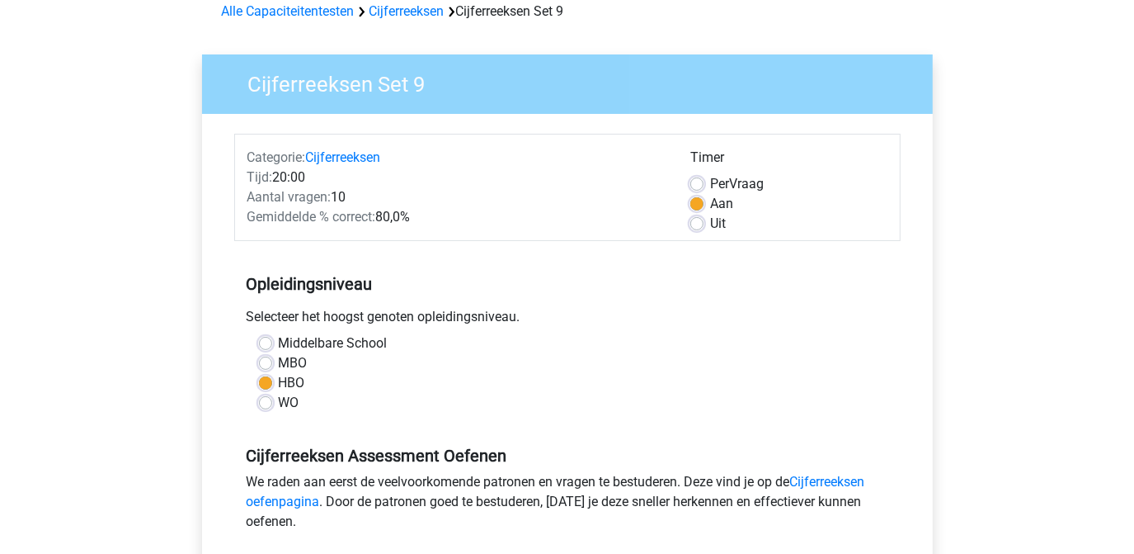
click at [710, 220] on label "Uit" at bounding box center [718, 224] width 16 height 20
click at [695, 220] on input "Uit" at bounding box center [697, 222] width 13 height 17
radio input "true"
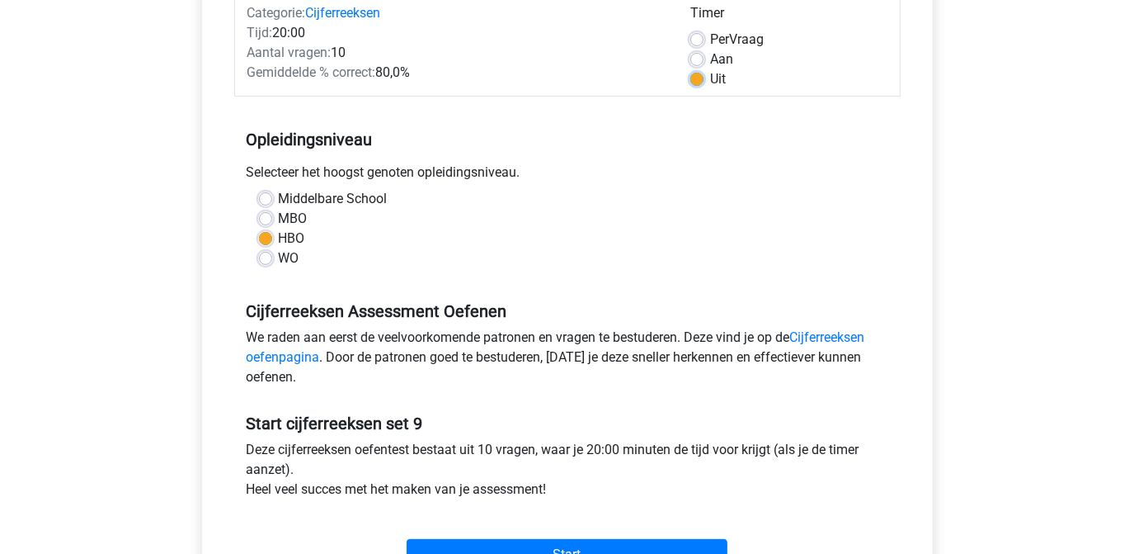
scroll to position [519, 0]
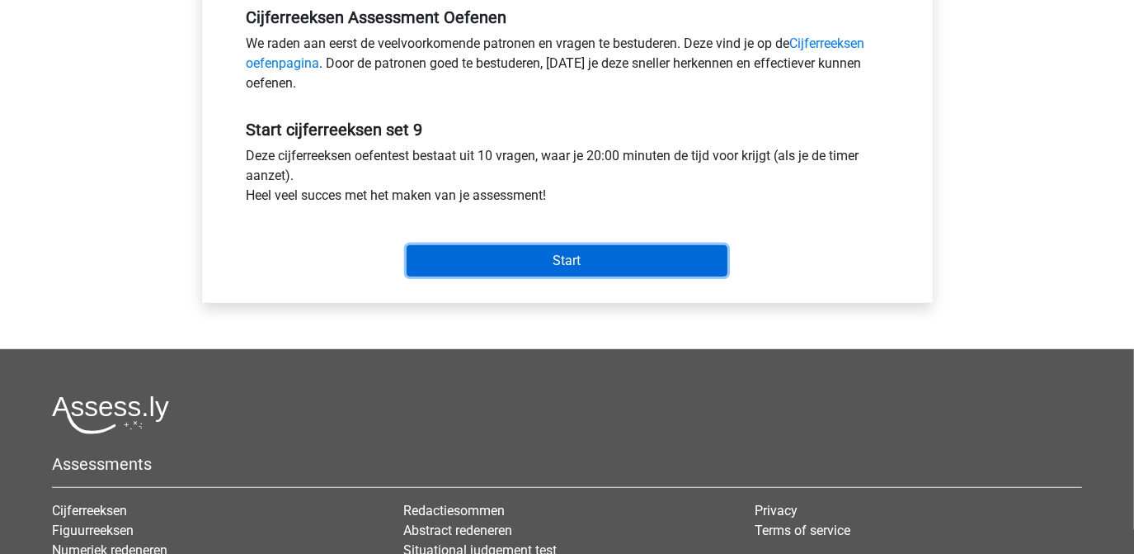
click at [577, 263] on input "Start" at bounding box center [567, 260] width 321 height 31
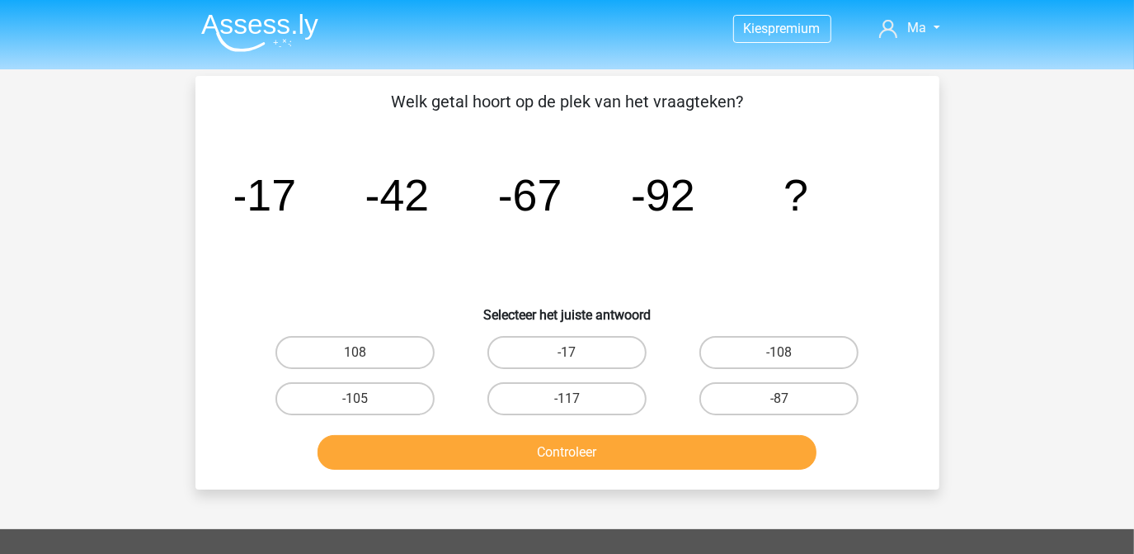
click at [569, 404] on input "-117" at bounding box center [572, 403] width 11 height 11
radio input "true"
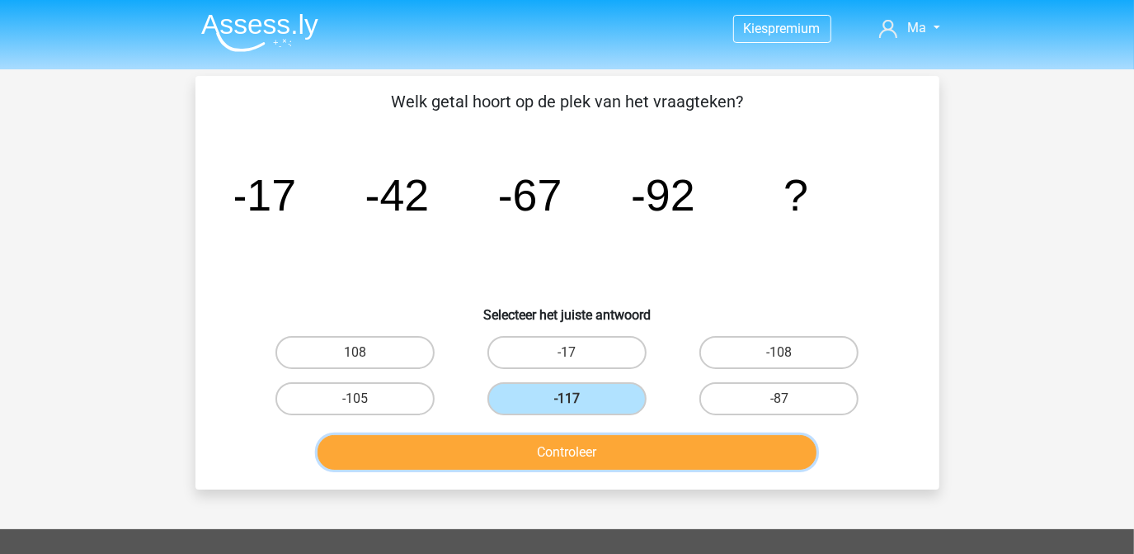
click at [569, 449] on button "Controleer" at bounding box center [567, 452] width 499 height 35
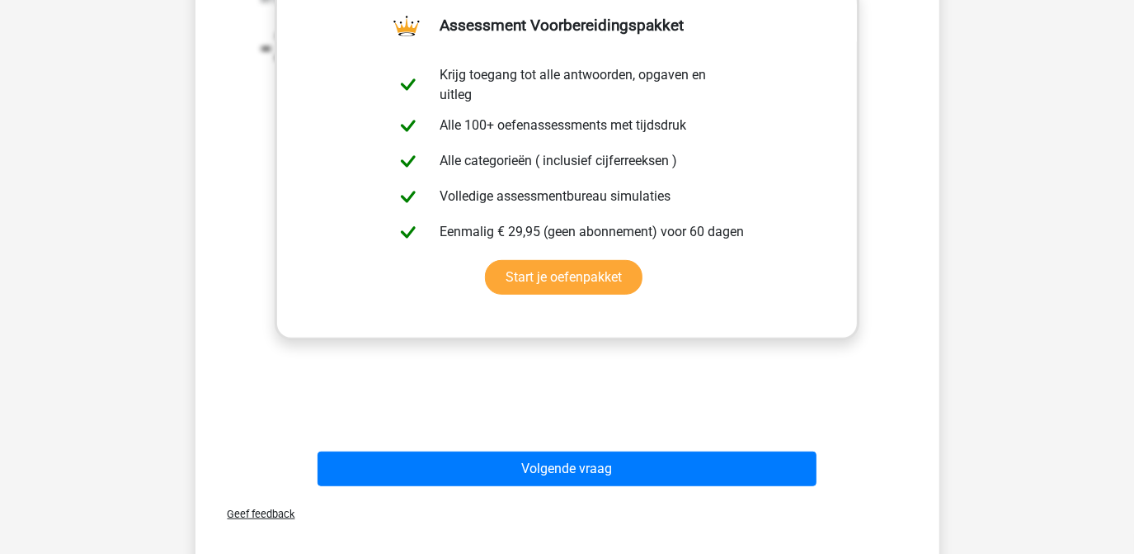
scroll to position [516, 0]
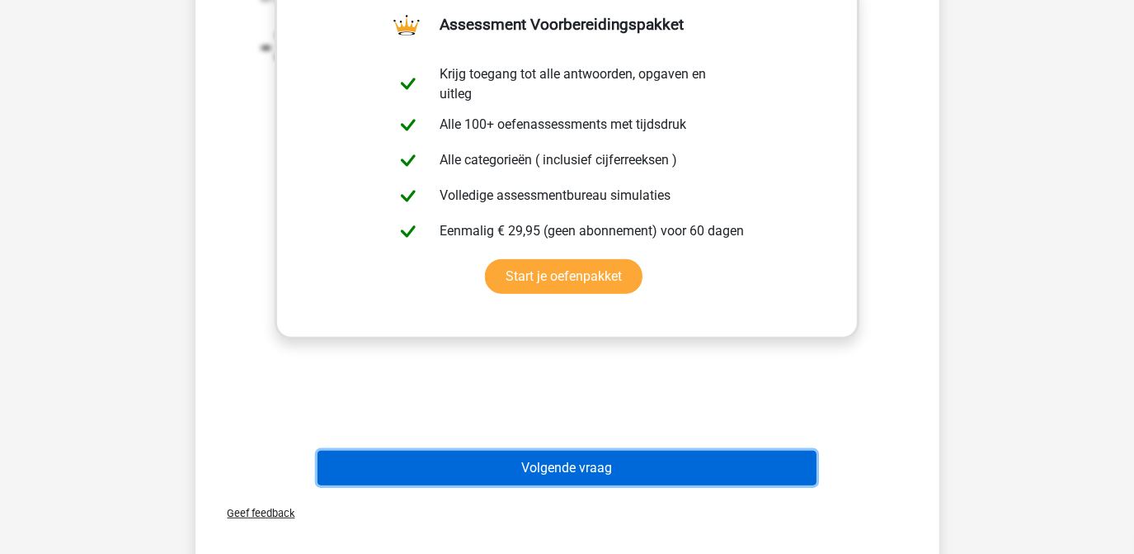
click at [587, 463] on button "Volgende vraag" at bounding box center [567, 467] width 499 height 35
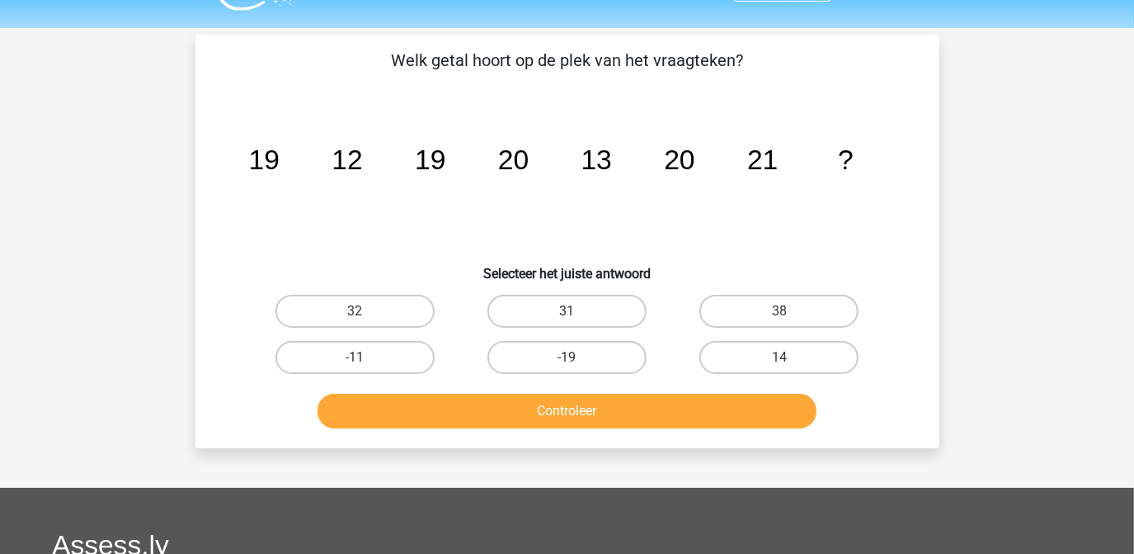
scroll to position [41, 0]
click at [734, 356] on label "14" at bounding box center [779, 357] width 159 height 33
click at [780, 357] on input "14" at bounding box center [785, 362] width 11 height 11
radio input "true"
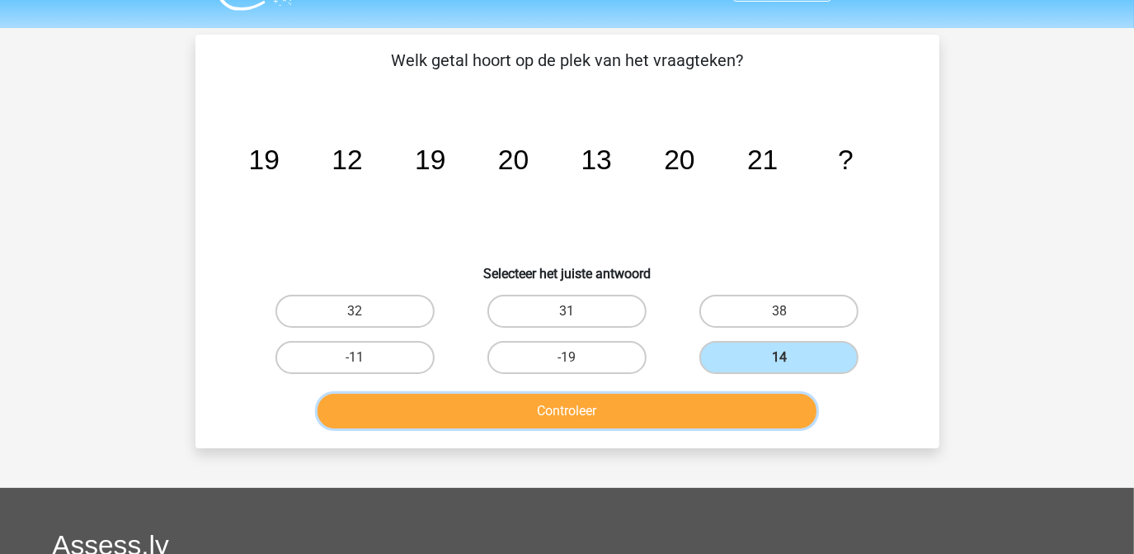
click at [712, 399] on button "Controleer" at bounding box center [567, 411] width 499 height 35
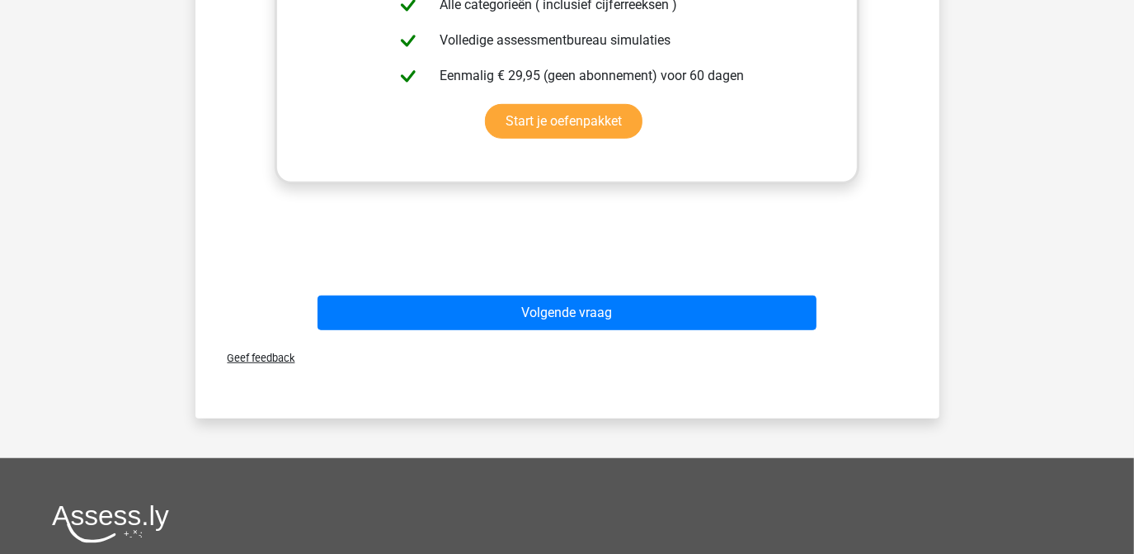
scroll to position [673, 0]
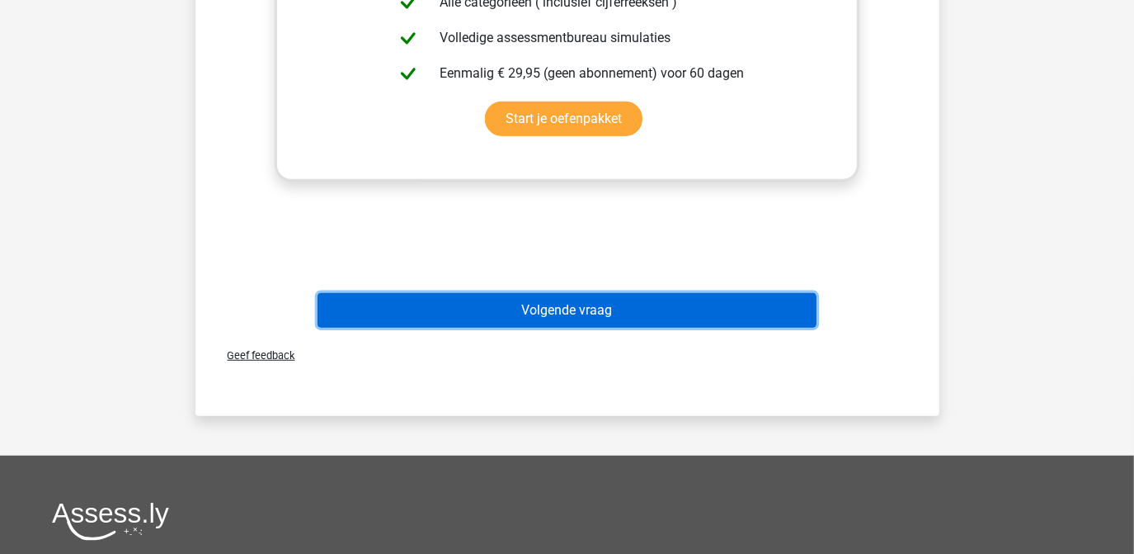
click at [673, 314] on button "Volgende vraag" at bounding box center [567, 310] width 499 height 35
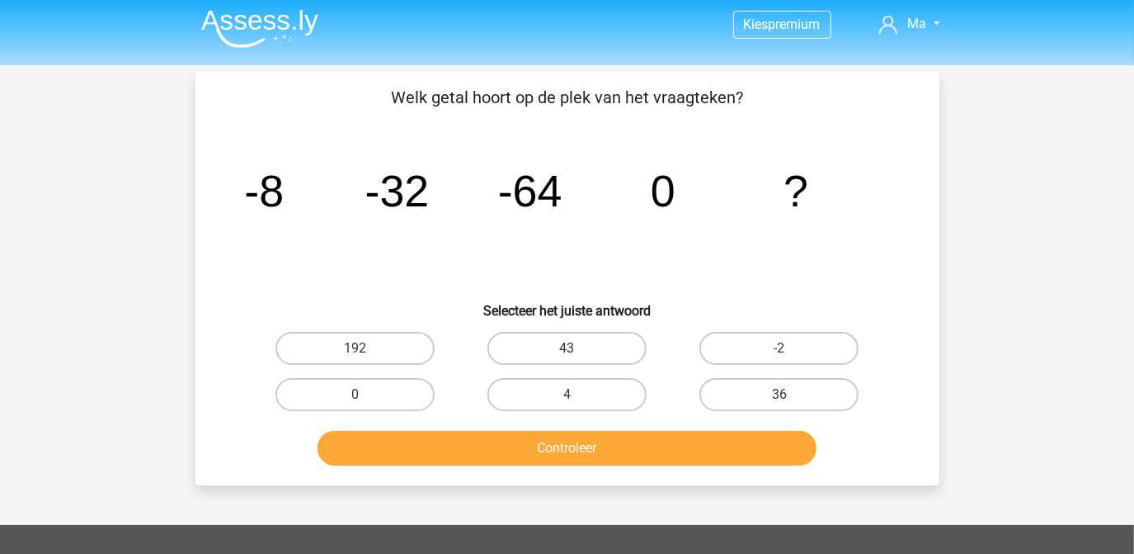
scroll to position [0, 0]
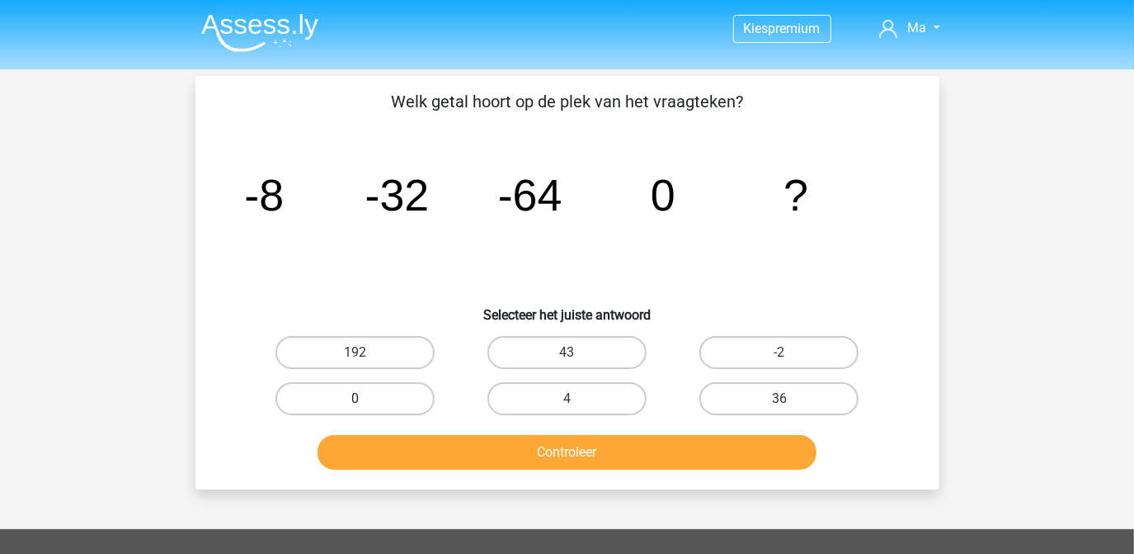
click at [380, 408] on label "0" at bounding box center [355, 398] width 159 height 33
click at [365, 408] on input "0" at bounding box center [360, 403] width 11 height 11
radio input "true"
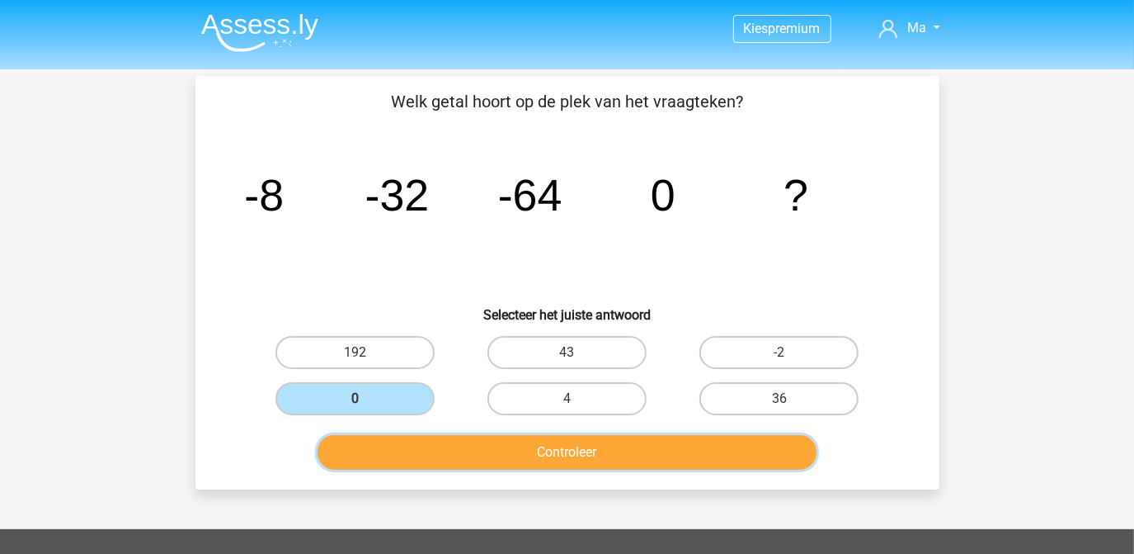
click at [413, 442] on button "Controleer" at bounding box center [567, 452] width 499 height 35
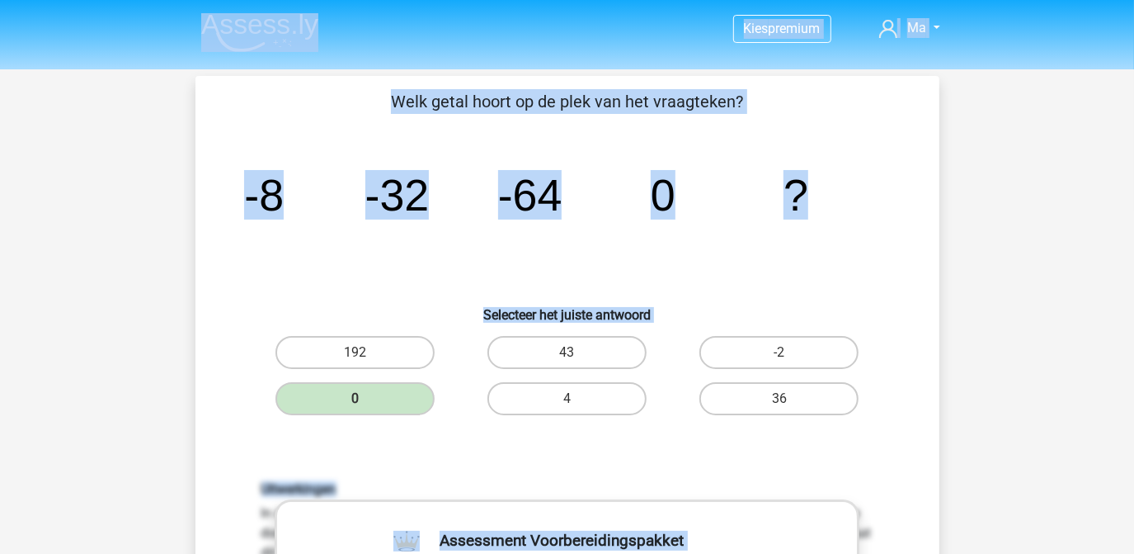
drag, startPoint x: 413, startPoint y: 440, endPoint x: 671, endPoint y: 310, distance: 288.2
click at [671, 310] on div "Welk getal hoort op de plek van het vraagteken? image/svg+xml -8 -32 -64 0 ? Se…" at bounding box center [567, 548] width 731 height 918
click at [671, 310] on h6 "Selecteer het juiste antwoord" at bounding box center [567, 308] width 691 height 29
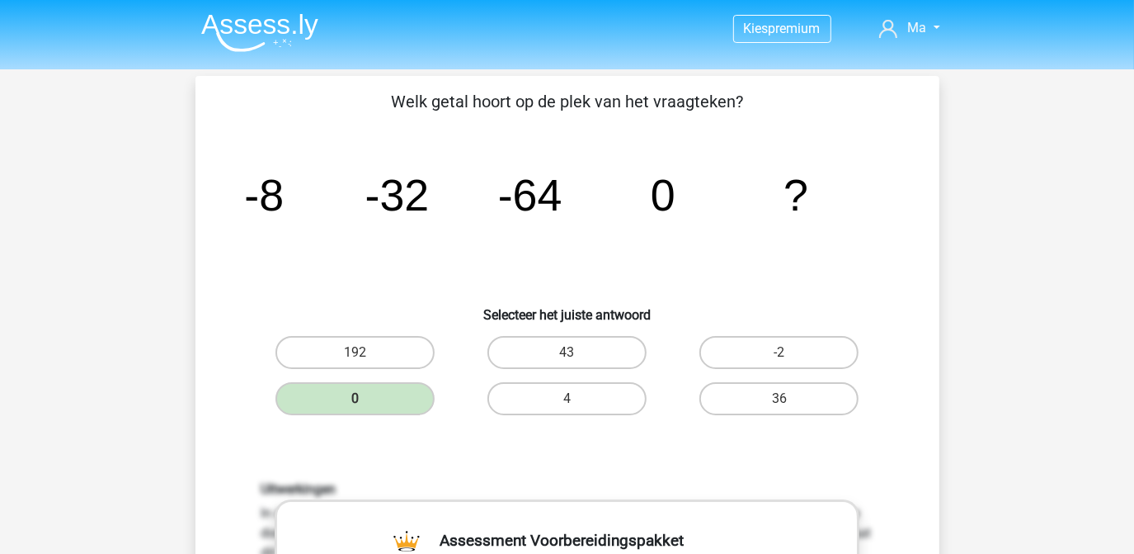
click at [635, 424] on div "Welk getal hoort op de plek van het vraagteken? image/svg+xml -8 -32 -64 0 ? Se…" at bounding box center [567, 548] width 731 height 918
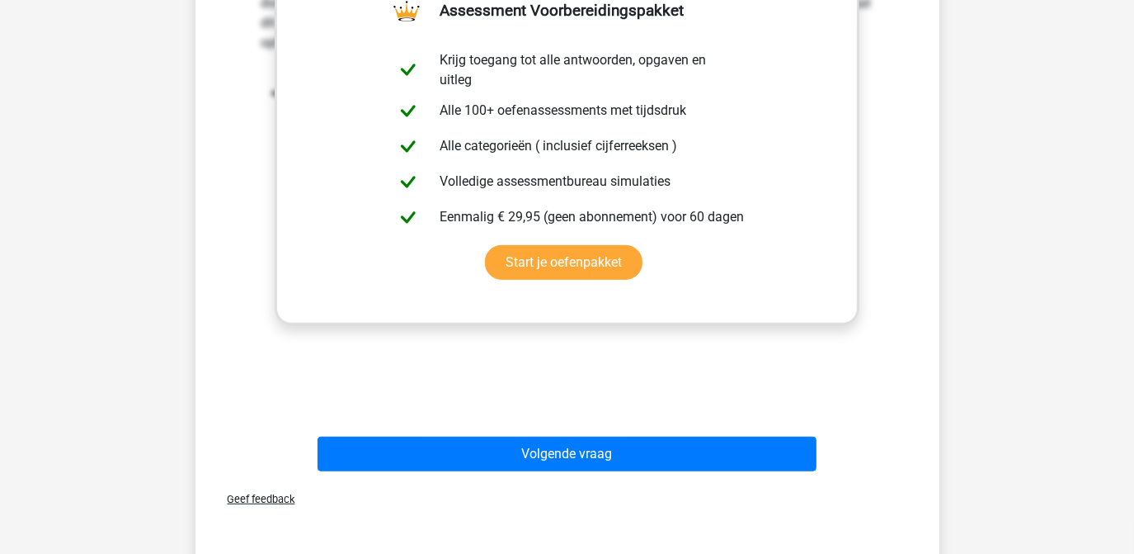
scroll to position [568, 0]
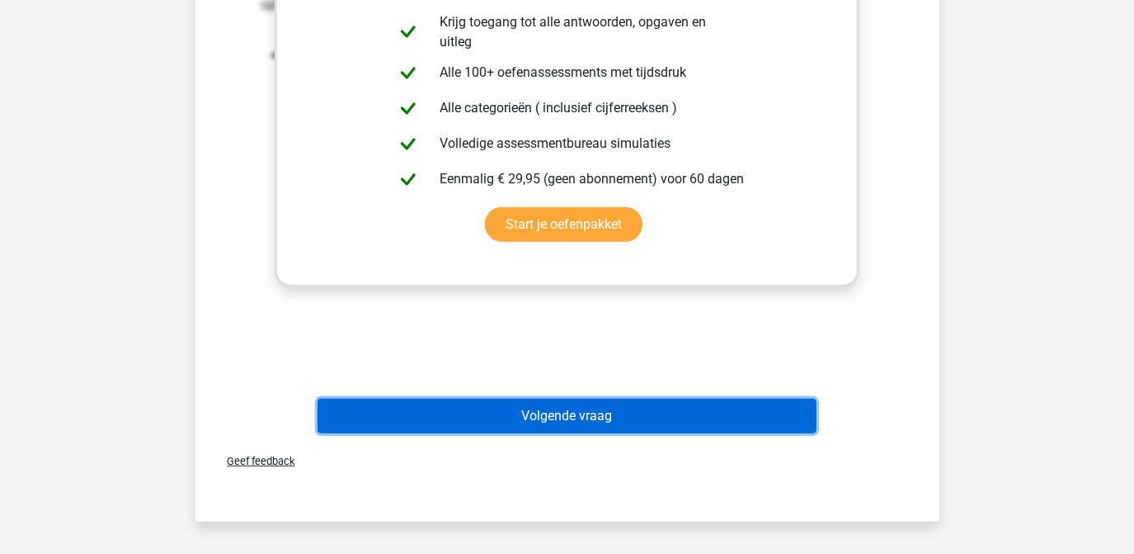
click at [625, 421] on button "Volgende vraag" at bounding box center [567, 415] width 499 height 35
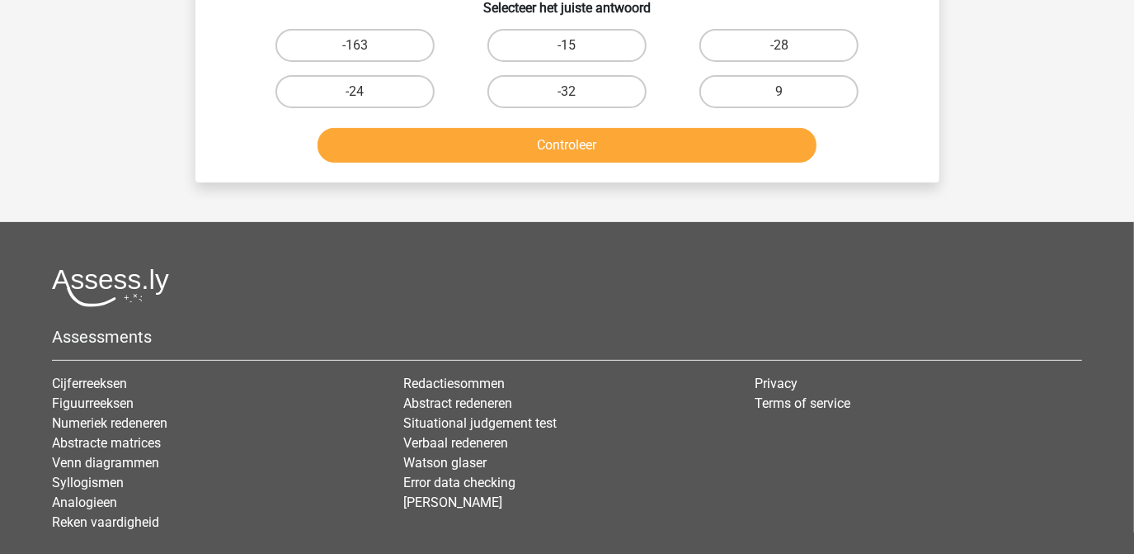
scroll to position [76, 0]
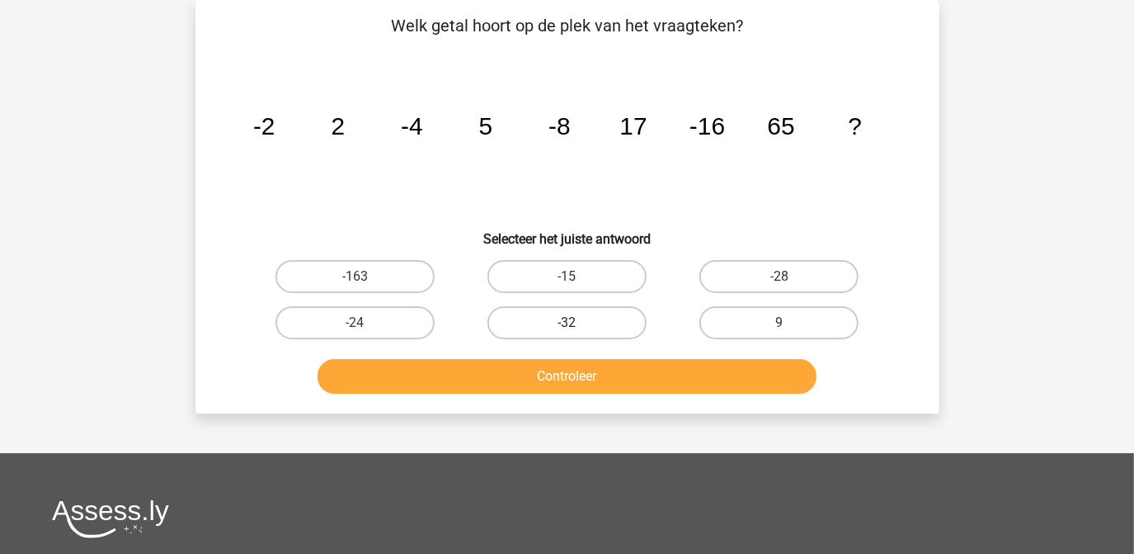
click at [598, 320] on label "-32" at bounding box center [567, 322] width 159 height 33
click at [578, 323] on input "-32" at bounding box center [572, 328] width 11 height 11
radio input "true"
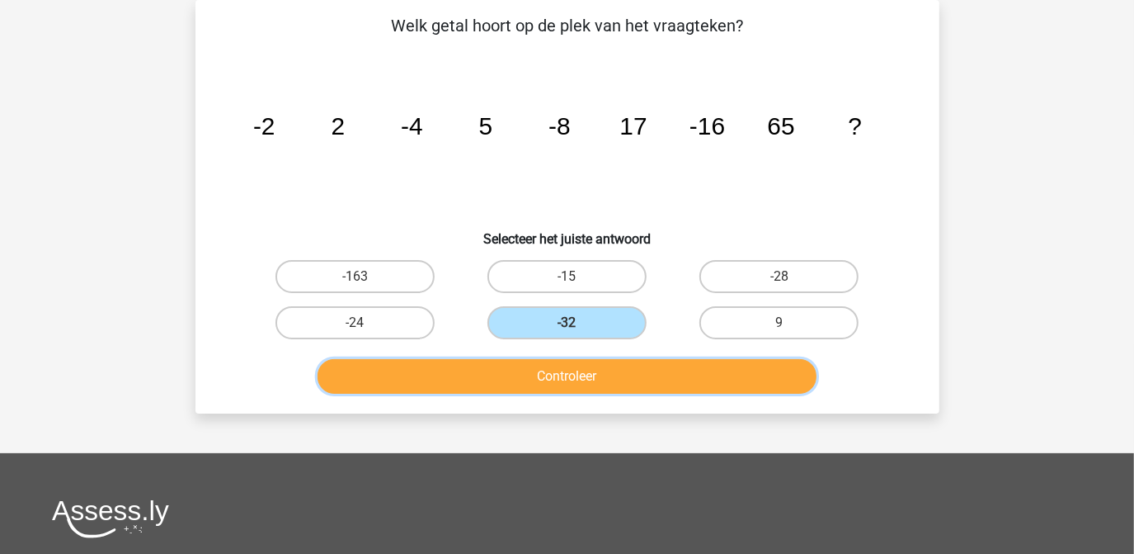
click at [595, 375] on button "Controleer" at bounding box center [567, 376] width 499 height 35
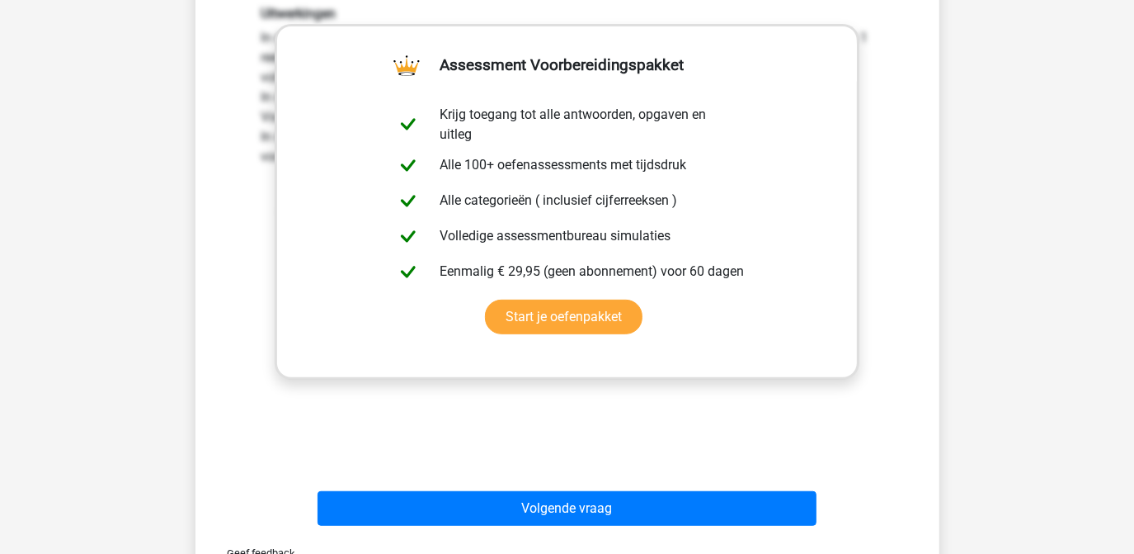
scroll to position [479, 0]
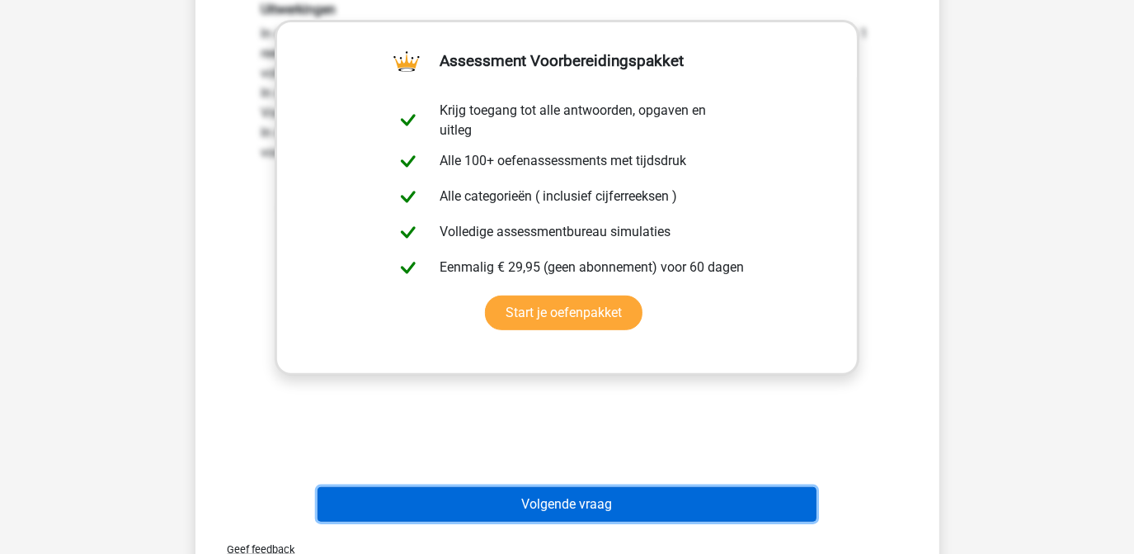
click at [572, 504] on button "Volgende vraag" at bounding box center [567, 504] width 499 height 35
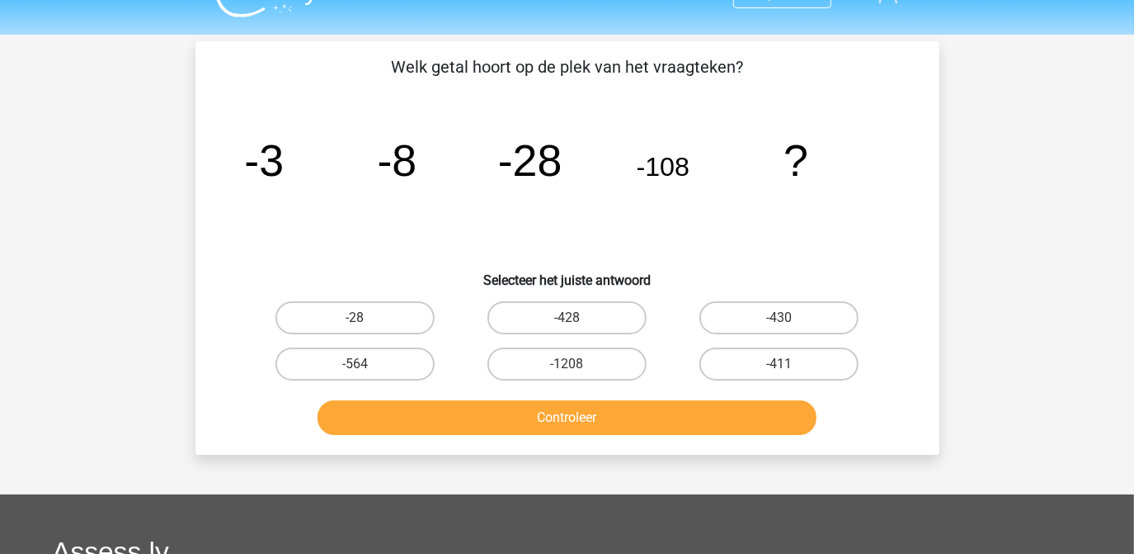
scroll to position [31, 0]
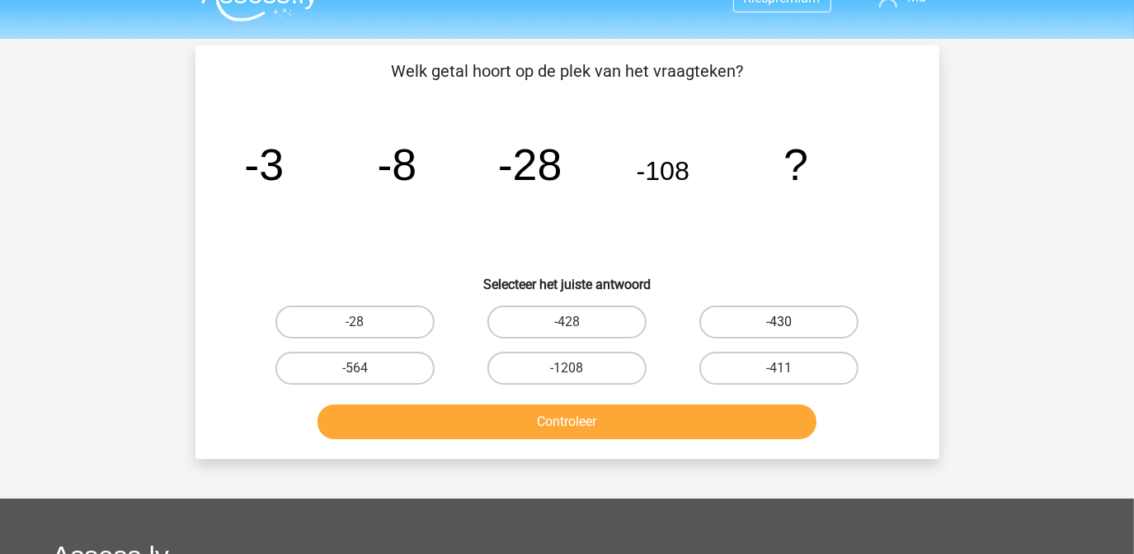
click at [759, 314] on label "-430" at bounding box center [779, 321] width 159 height 33
click at [780, 322] on input "-430" at bounding box center [785, 327] width 11 height 11
radio input "true"
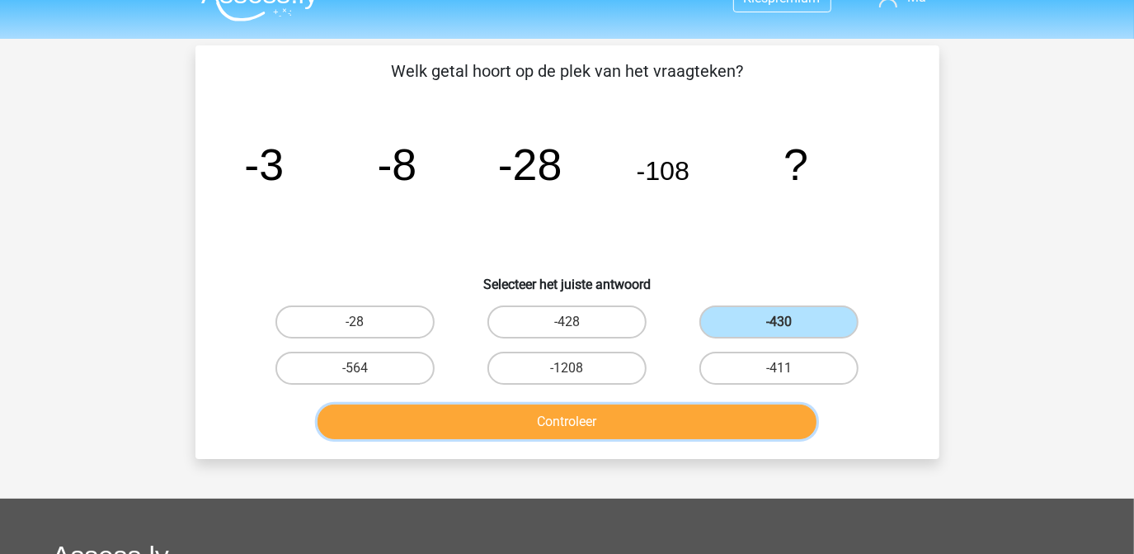
click at [675, 429] on button "Controleer" at bounding box center [567, 421] width 499 height 35
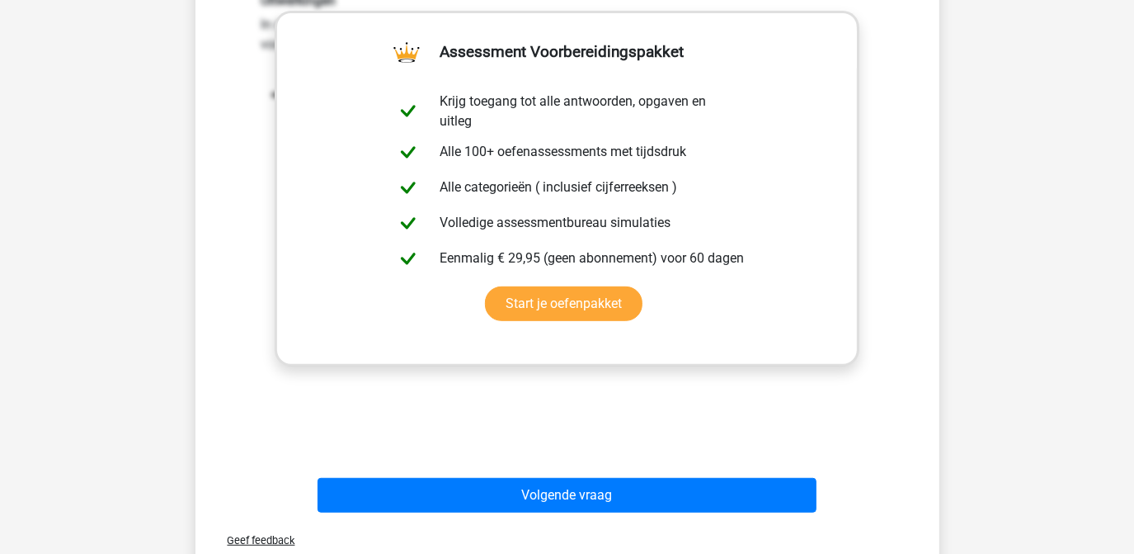
scroll to position [489, 0]
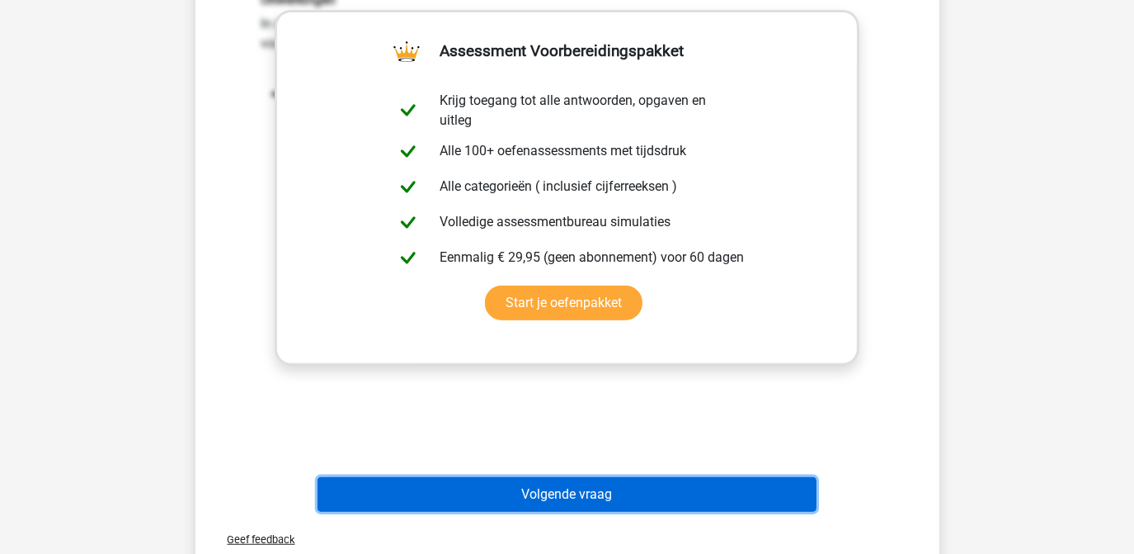
click at [663, 479] on button "Volgende vraag" at bounding box center [567, 494] width 499 height 35
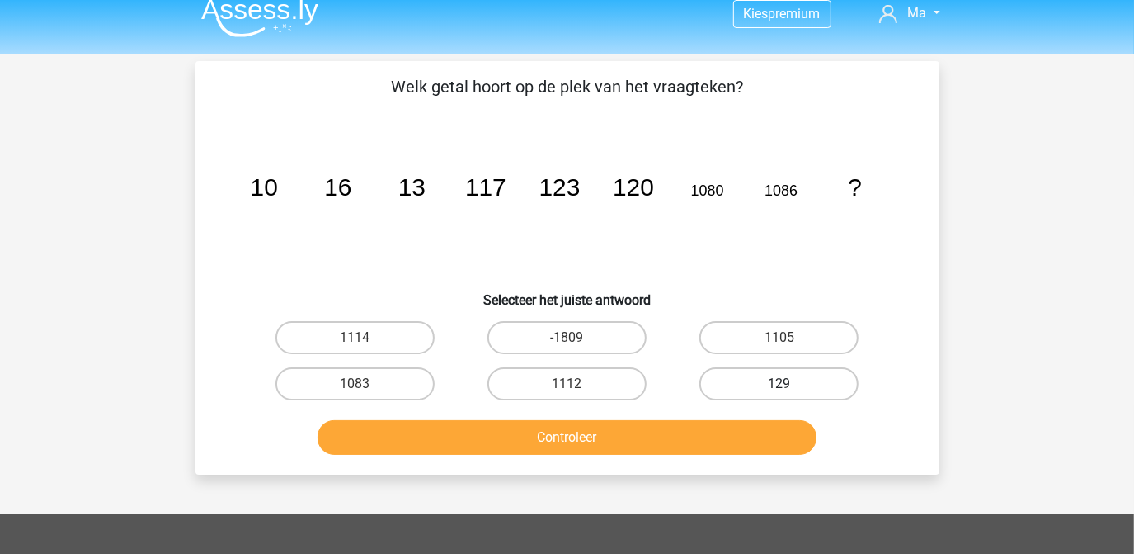
scroll to position [3, 0]
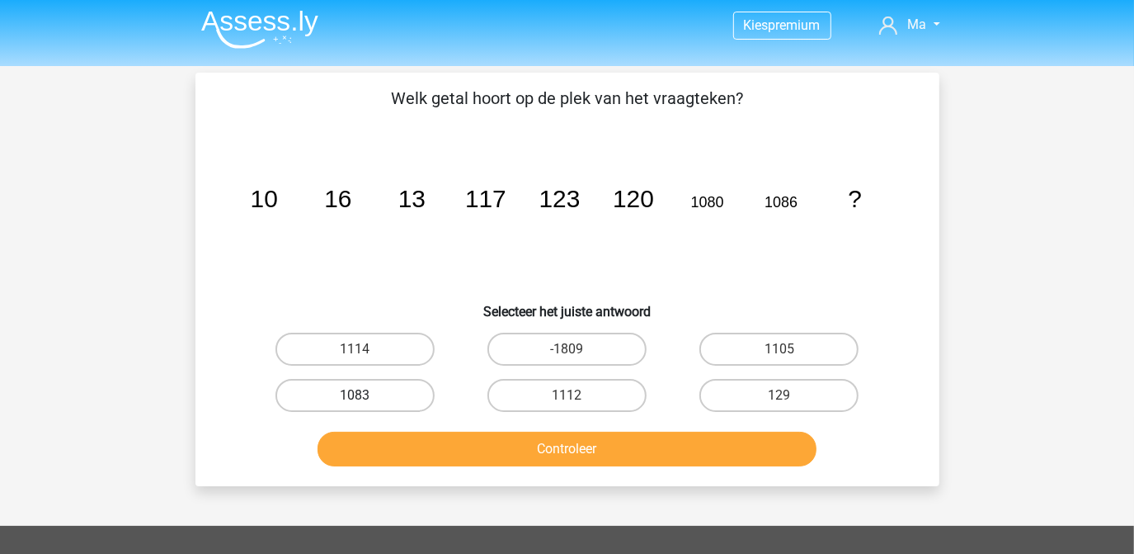
click at [386, 386] on label "1083" at bounding box center [355, 395] width 159 height 33
click at [365, 395] on input "1083" at bounding box center [360, 400] width 11 height 11
radio input "true"
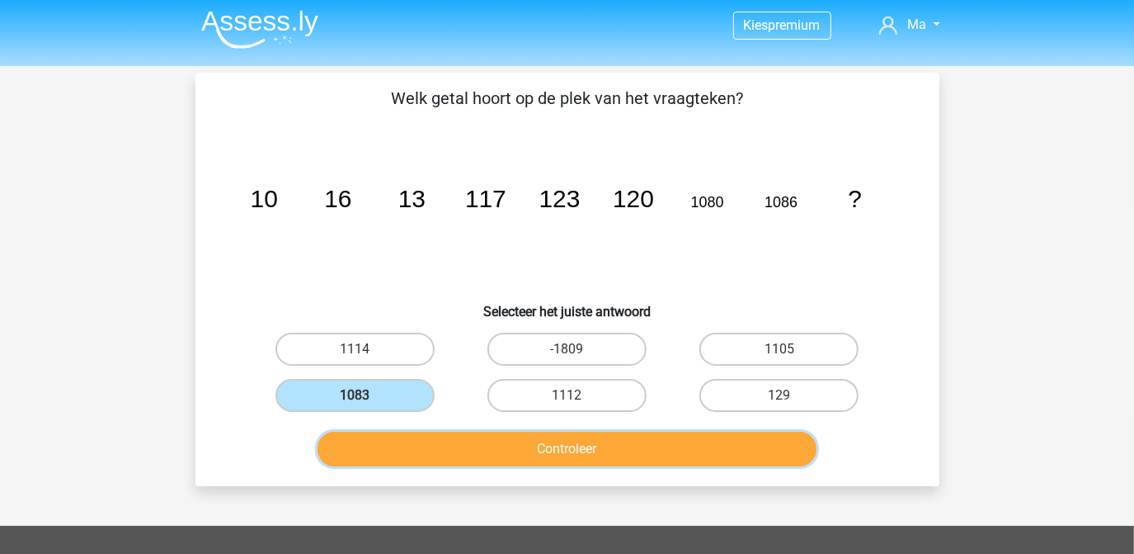
click at [393, 438] on button "Controleer" at bounding box center [567, 449] width 499 height 35
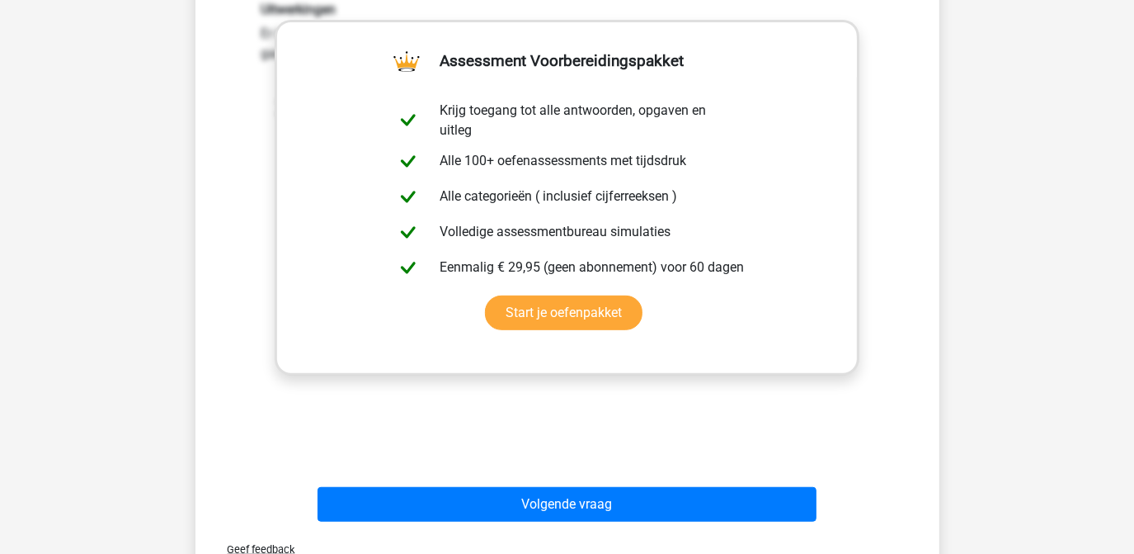
scroll to position [566, 0]
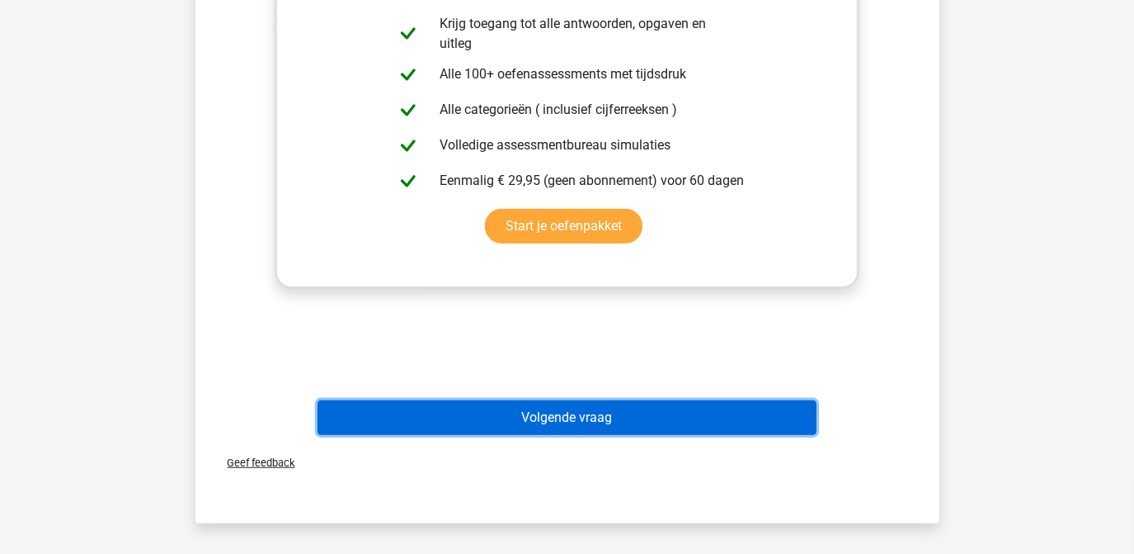
click at [441, 420] on button "Volgende vraag" at bounding box center [567, 417] width 499 height 35
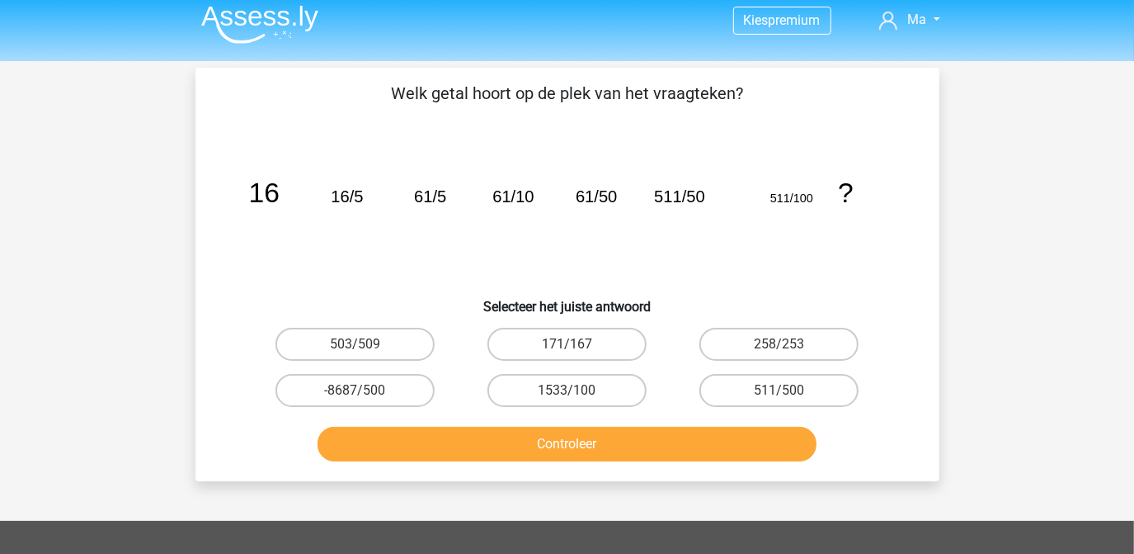
scroll to position [0, 0]
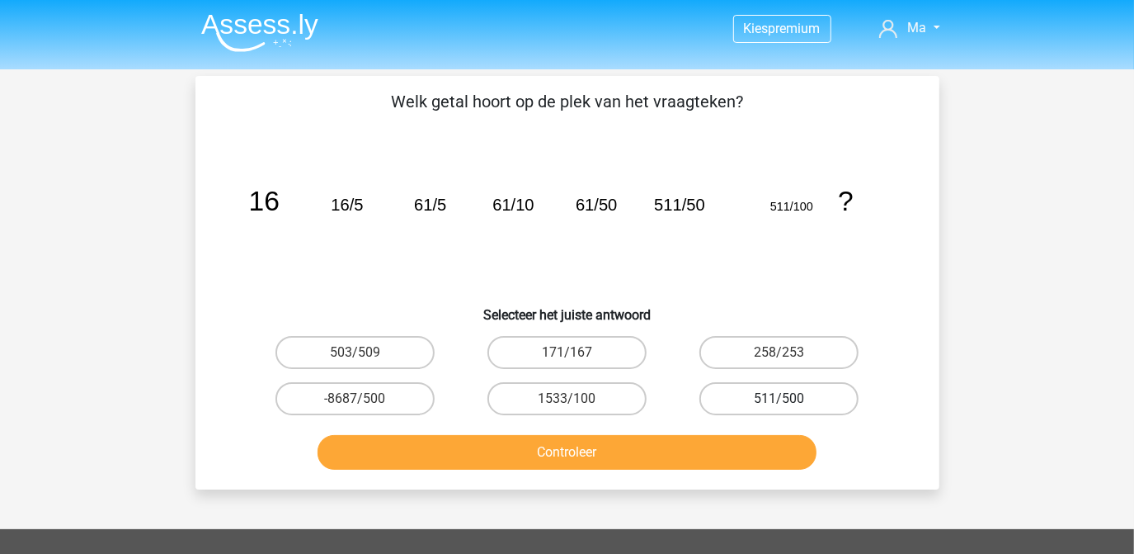
click at [737, 401] on label "511/500" at bounding box center [779, 398] width 159 height 33
click at [780, 401] on input "511/500" at bounding box center [785, 403] width 11 height 11
radio input "true"
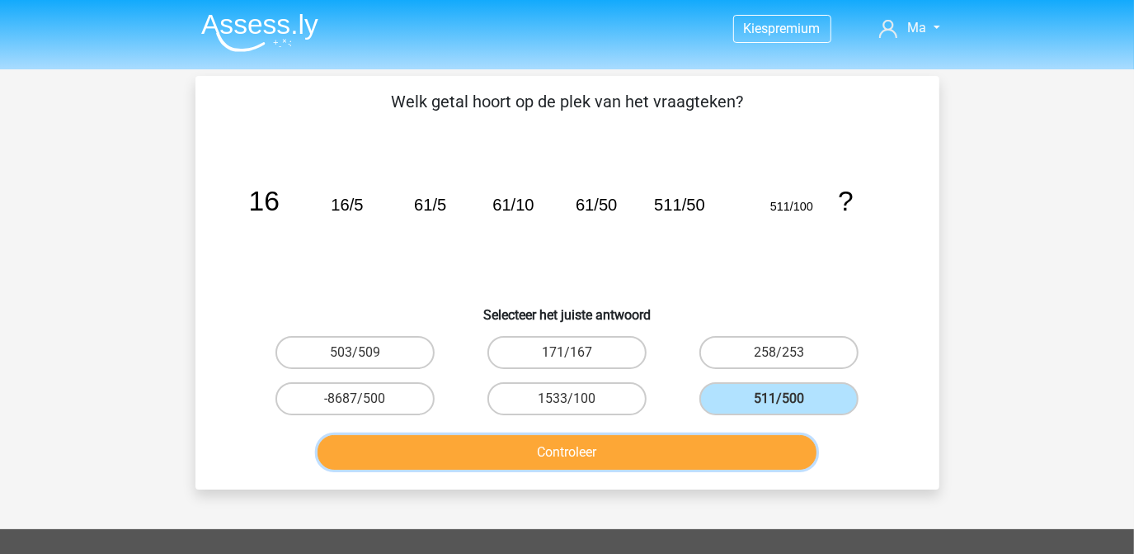
click at [624, 446] on button "Controleer" at bounding box center [567, 452] width 499 height 35
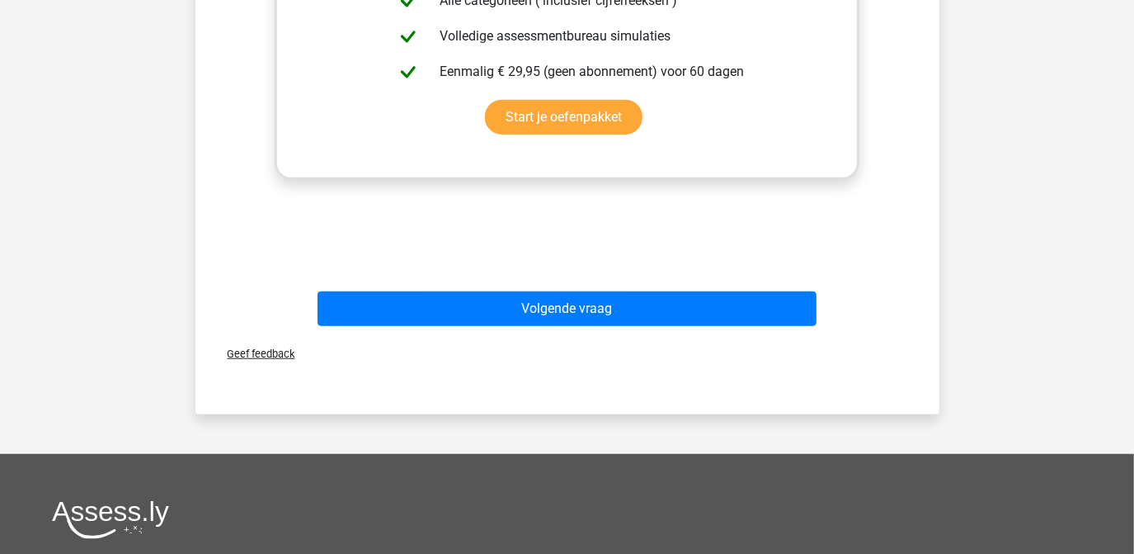
scroll to position [692, 0]
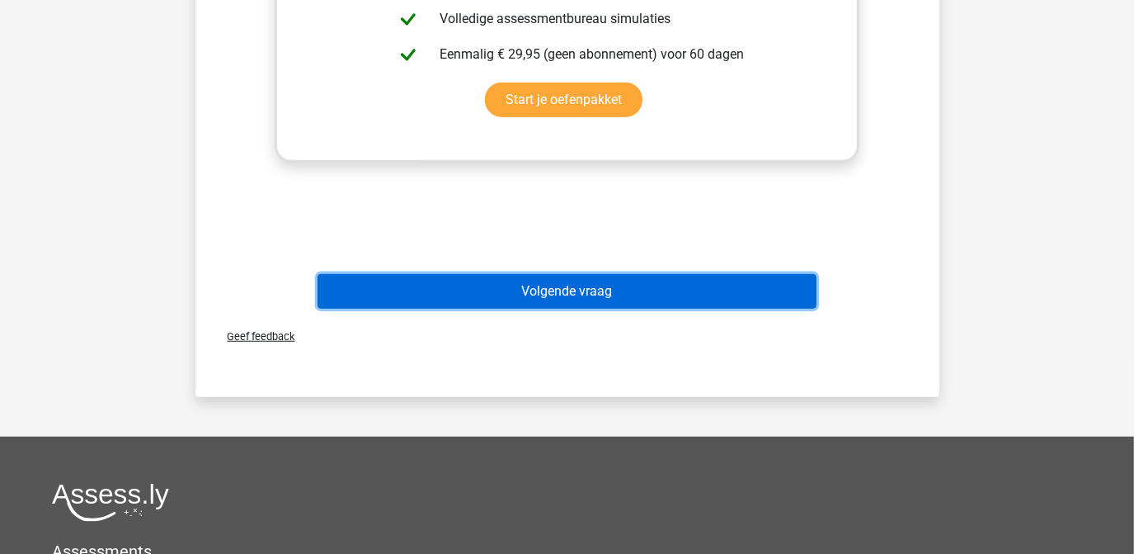
click at [662, 277] on button "Volgende vraag" at bounding box center [567, 291] width 499 height 35
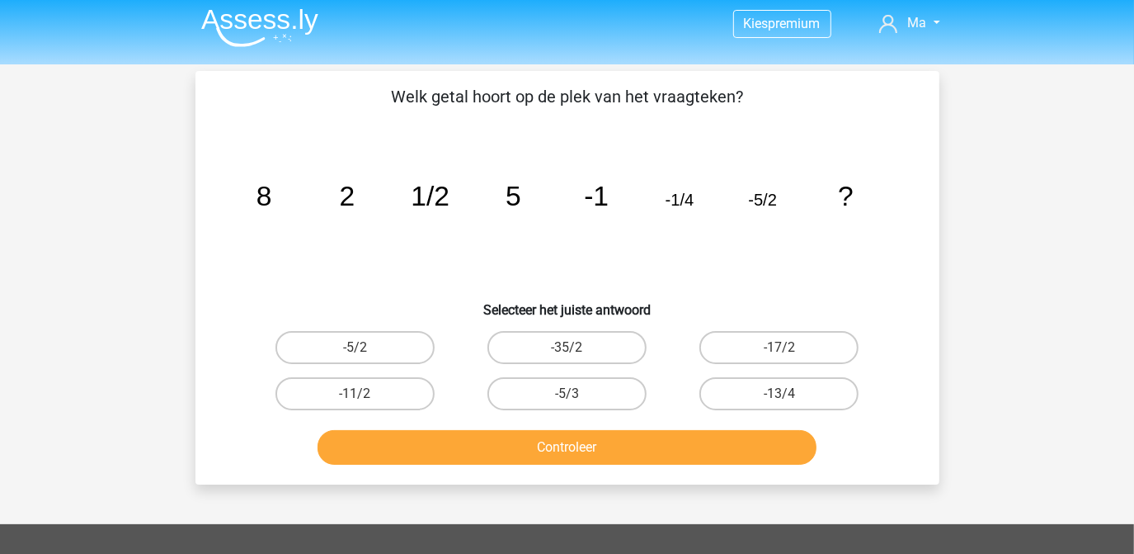
scroll to position [0, 0]
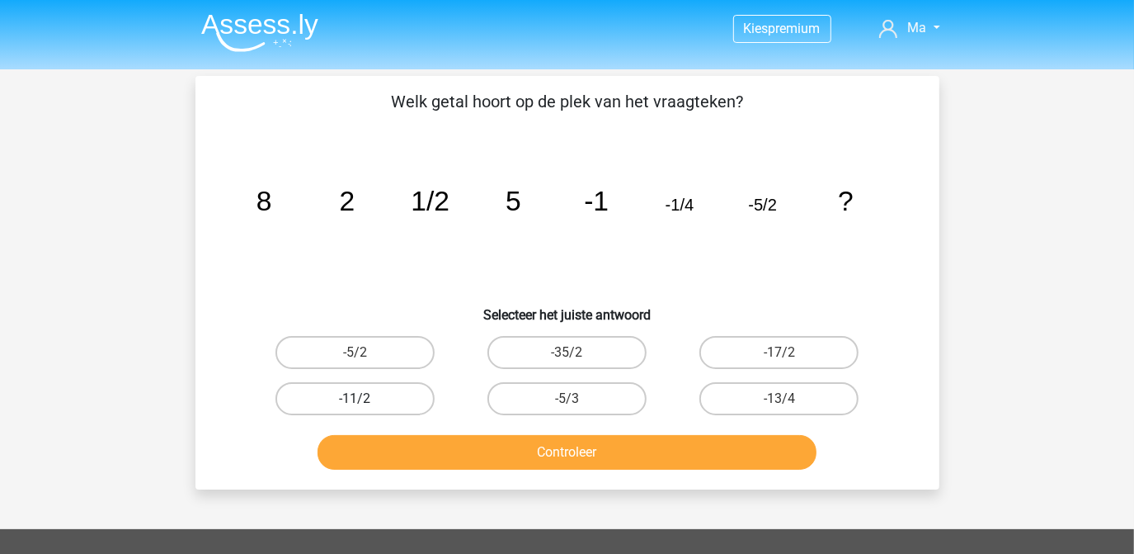
click at [312, 390] on label "-11/2" at bounding box center [355, 398] width 159 height 33
click at [355, 398] on input "-11/2" at bounding box center [360, 403] width 11 height 11
radio input "true"
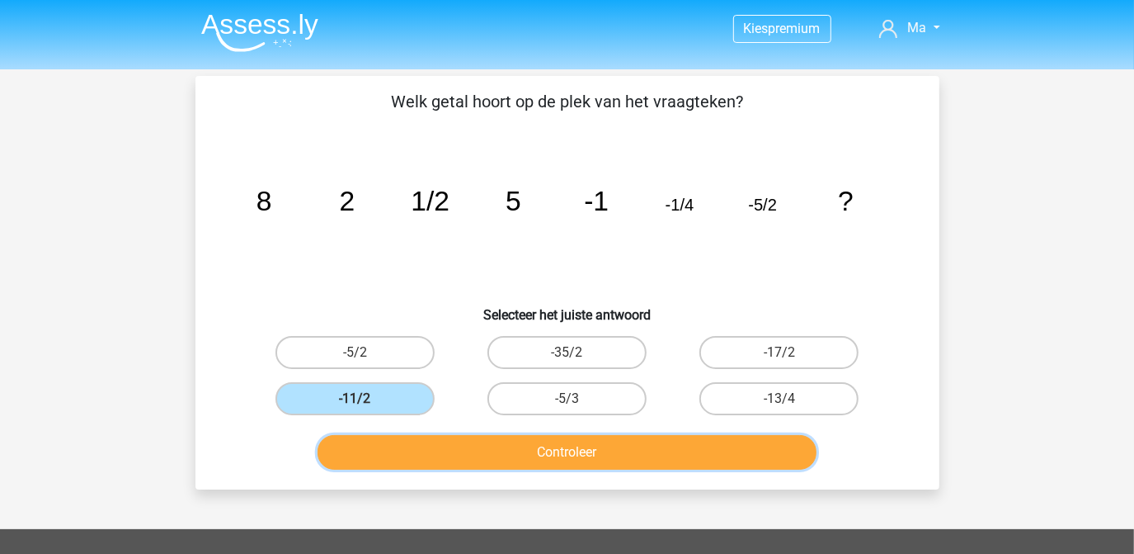
click at [403, 441] on button "Controleer" at bounding box center [567, 452] width 499 height 35
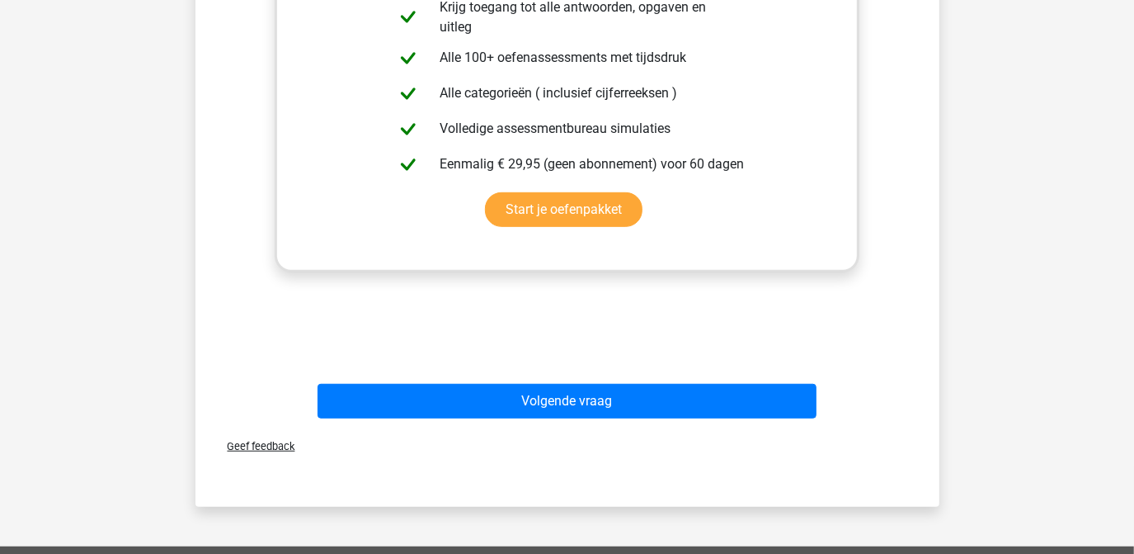
scroll to position [585, 0]
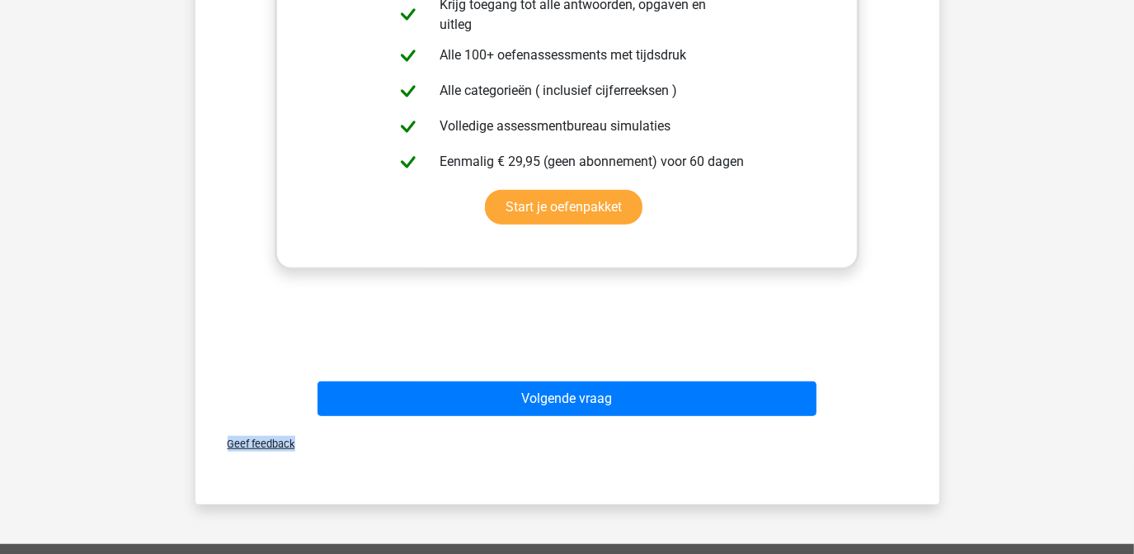
drag, startPoint x: 451, startPoint y: 375, endPoint x: 451, endPoint y: 434, distance: 59.4
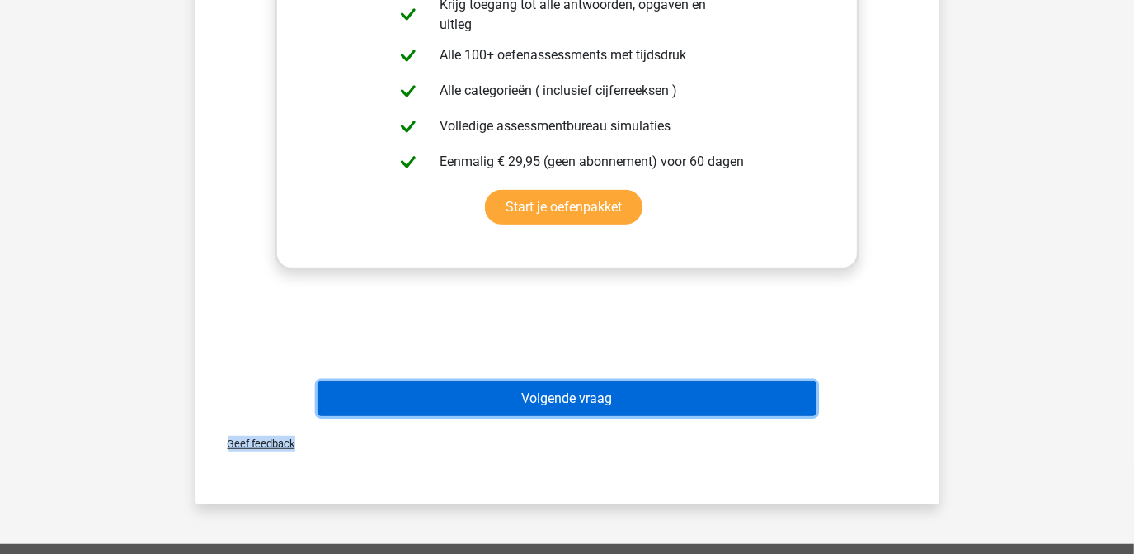
drag, startPoint x: 451, startPoint y: 434, endPoint x: 440, endPoint y: 390, distance: 45.2
click at [440, 390] on button "Volgende vraag" at bounding box center [567, 398] width 499 height 35
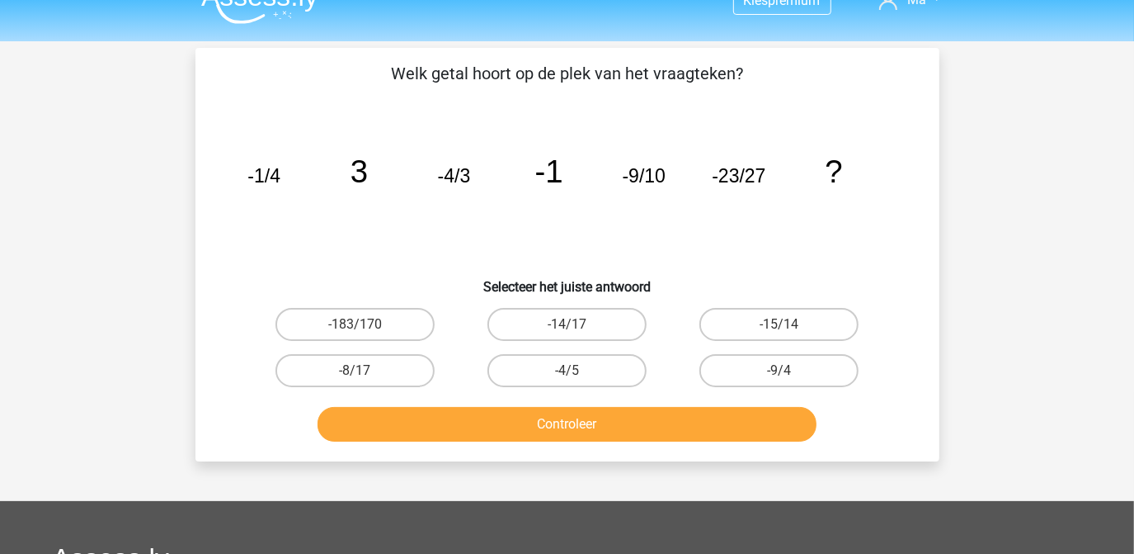
scroll to position [27, 0]
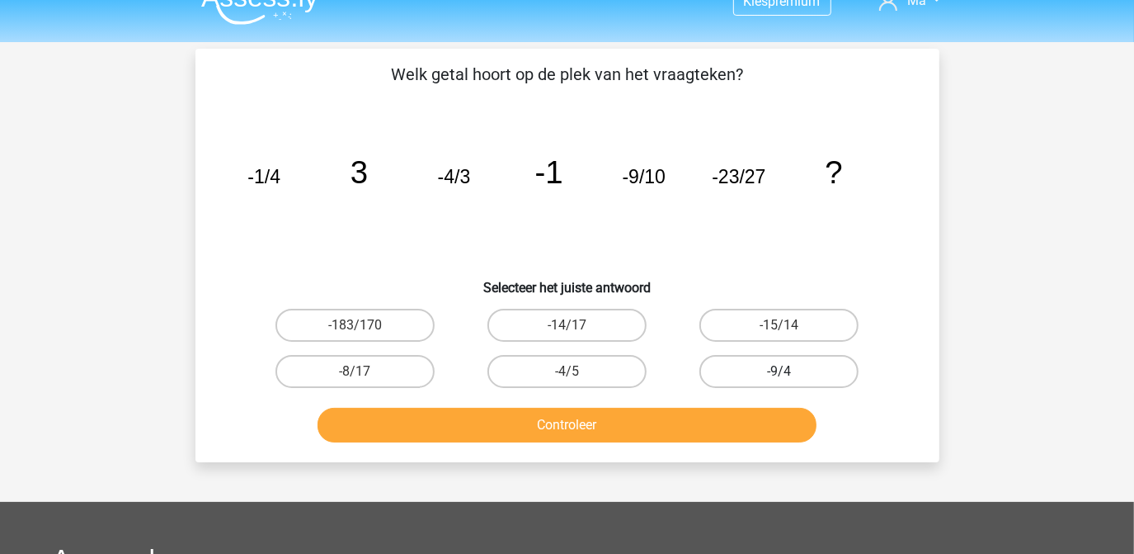
click at [811, 370] on label "-9/4" at bounding box center [779, 371] width 159 height 33
click at [790, 371] on input "-9/4" at bounding box center [785, 376] width 11 height 11
radio input "true"
click at [692, 442] on div "Controleer" at bounding box center [567, 428] width 637 height 41
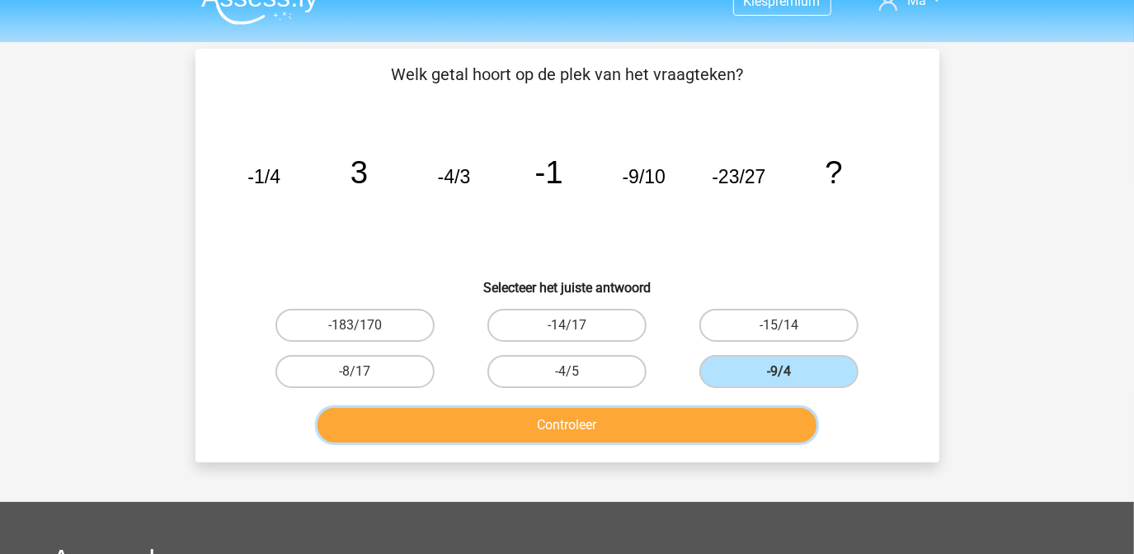
click at [680, 437] on button "Controleer" at bounding box center [567, 425] width 499 height 35
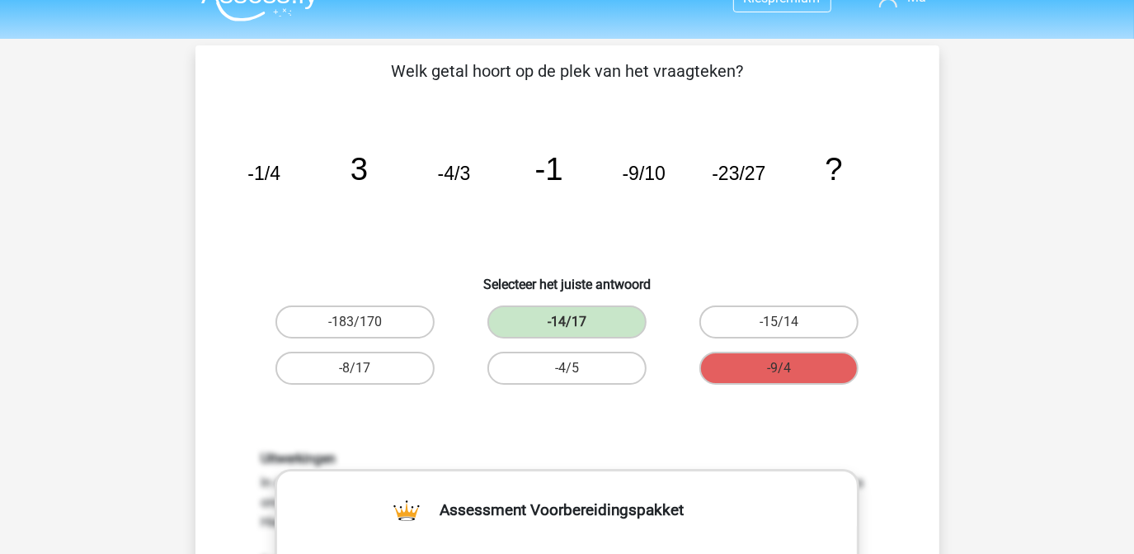
scroll to position [31, 0]
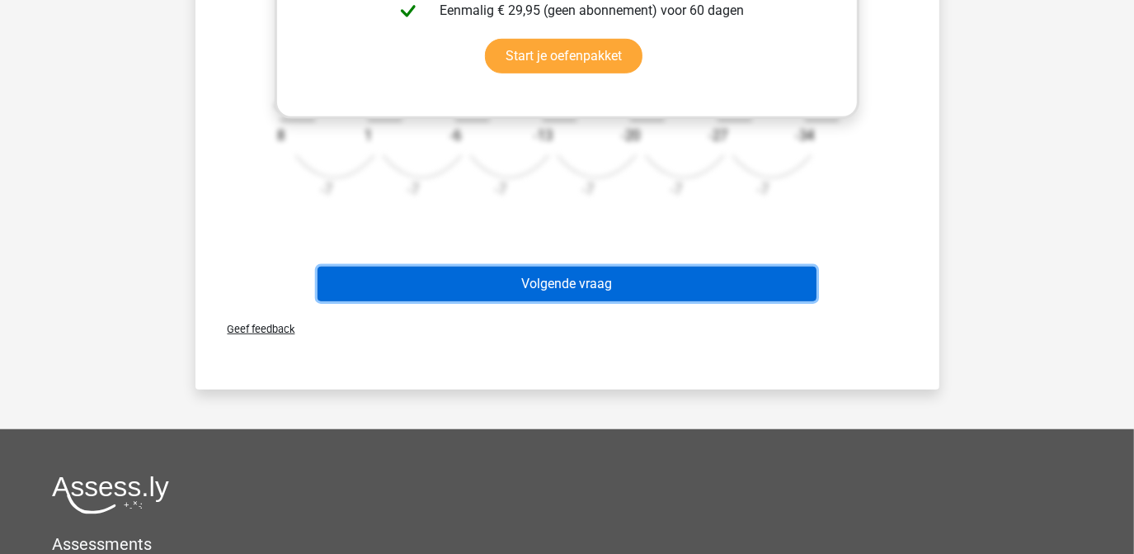
click at [589, 285] on button "Volgende vraag" at bounding box center [567, 283] width 499 height 35
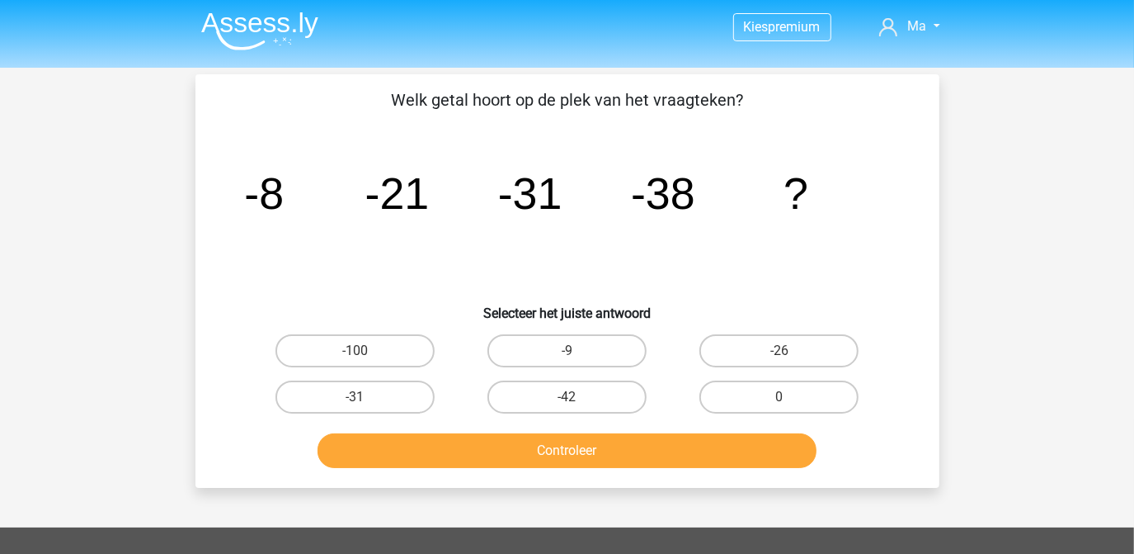
scroll to position [0, 0]
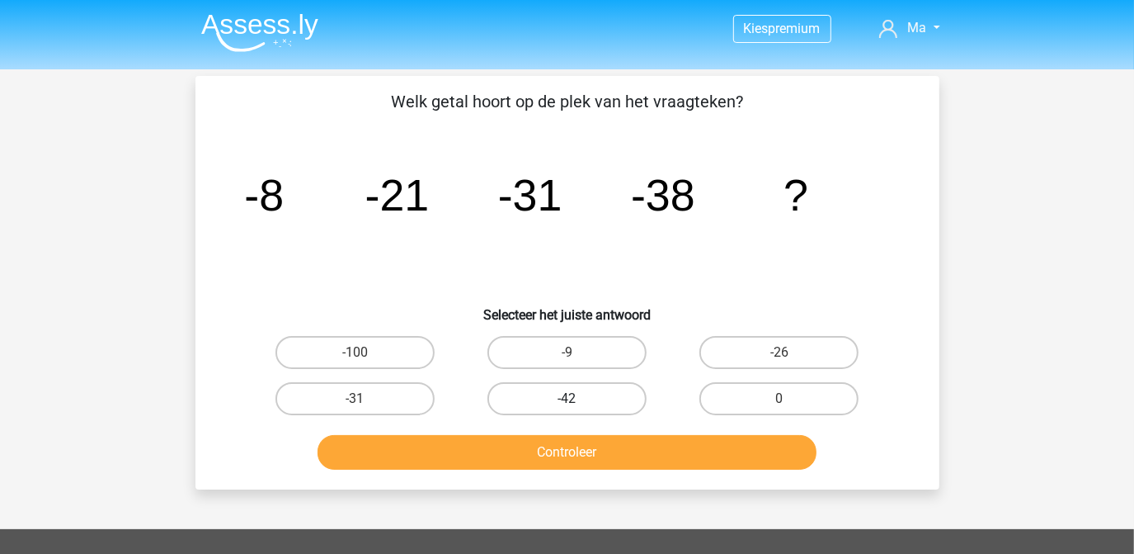
click at [549, 384] on label "-42" at bounding box center [567, 398] width 159 height 33
click at [567, 398] on input "-42" at bounding box center [572, 403] width 11 height 11
radio input "true"
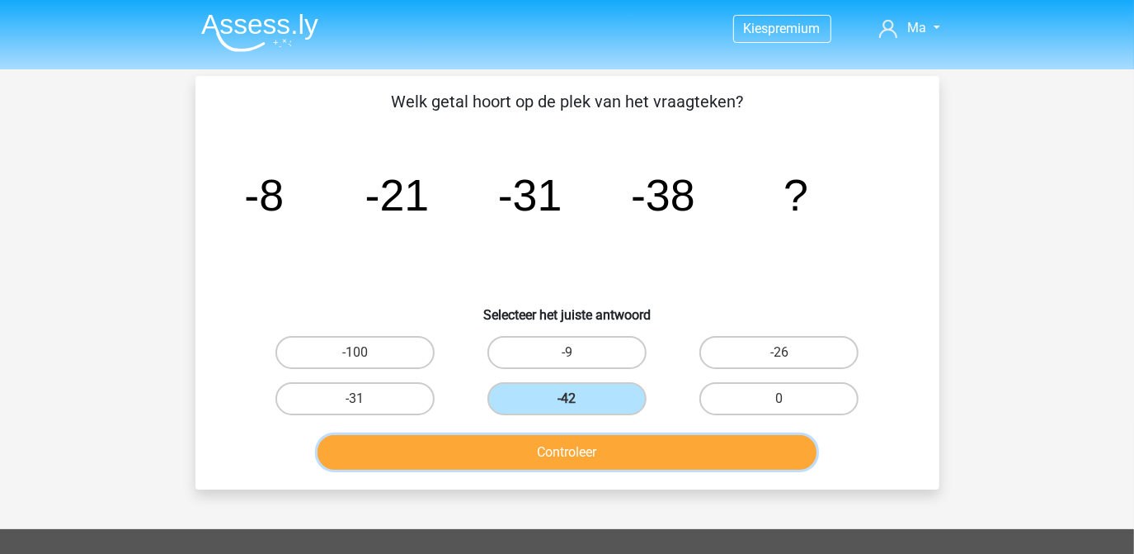
click at [546, 454] on button "Controleer" at bounding box center [567, 452] width 499 height 35
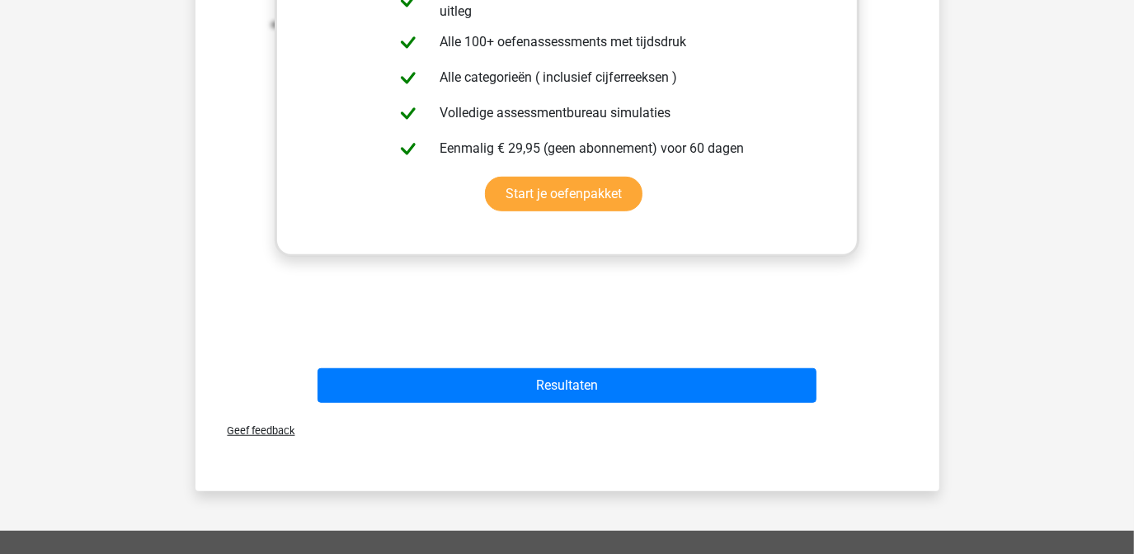
scroll to position [613, 0]
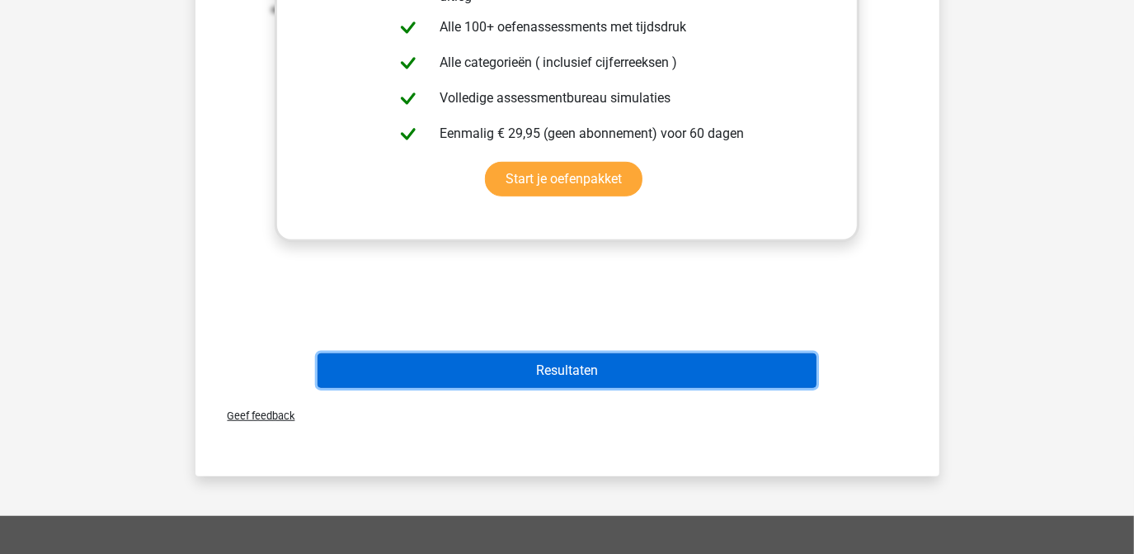
click at [587, 368] on button "Resultaten" at bounding box center [567, 370] width 499 height 35
click at [588, 368] on button "Resultaten" at bounding box center [567, 370] width 499 height 35
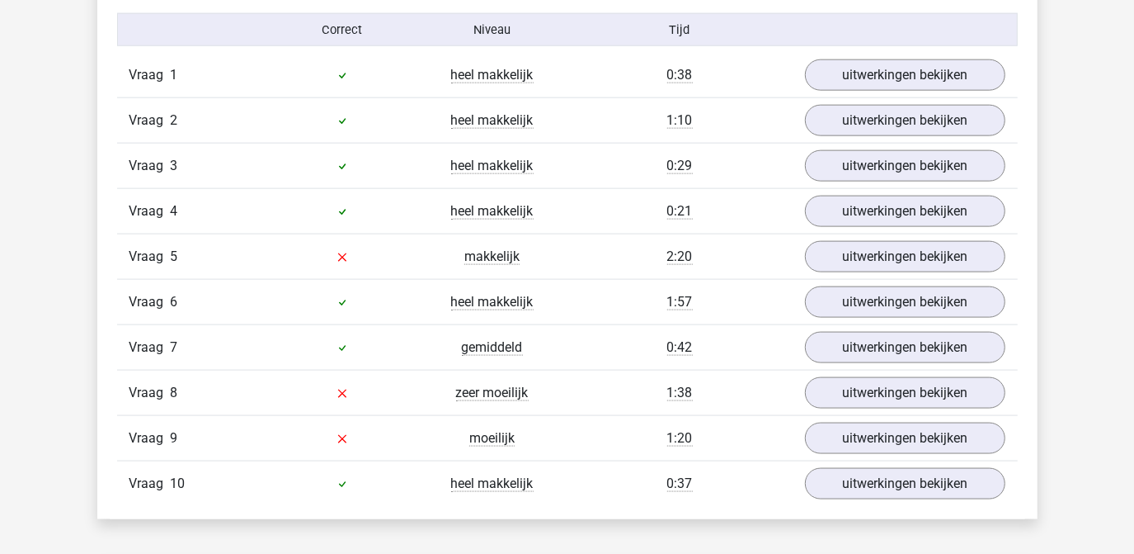
scroll to position [1392, 0]
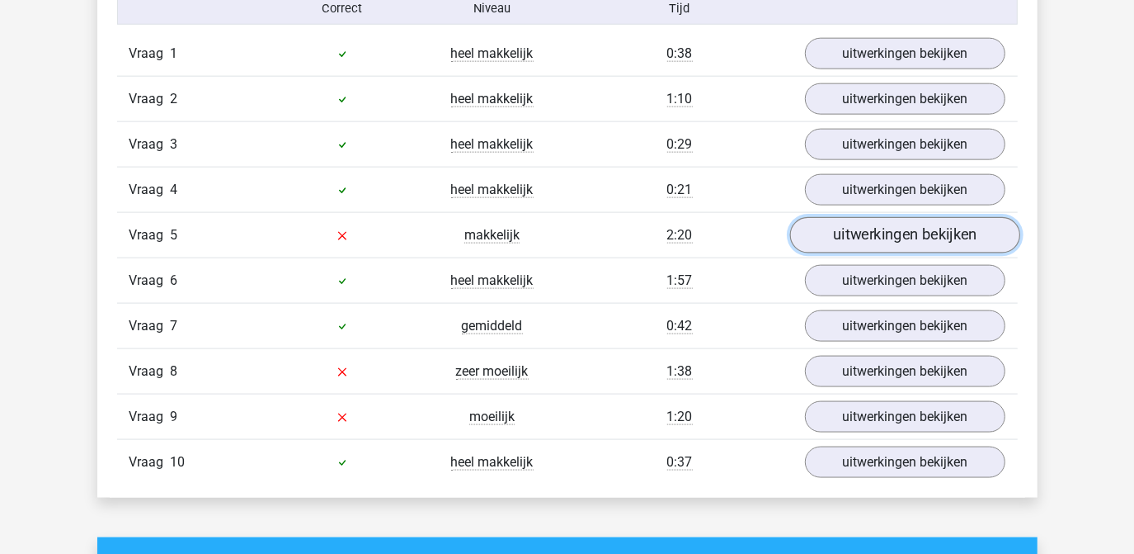
click at [921, 225] on link "uitwerkingen bekijken" at bounding box center [905, 235] width 230 height 36
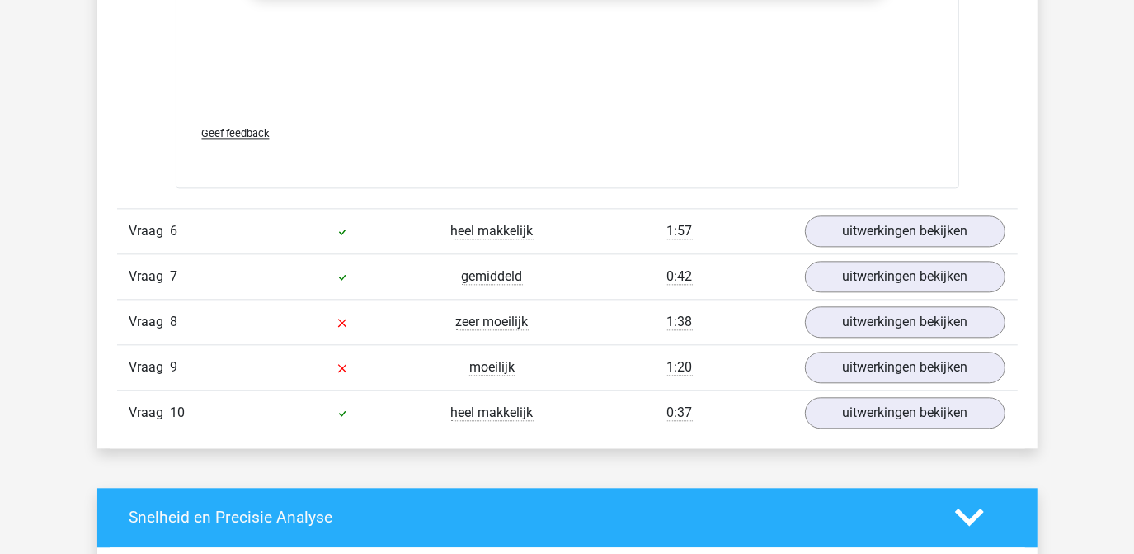
scroll to position [2466, 0]
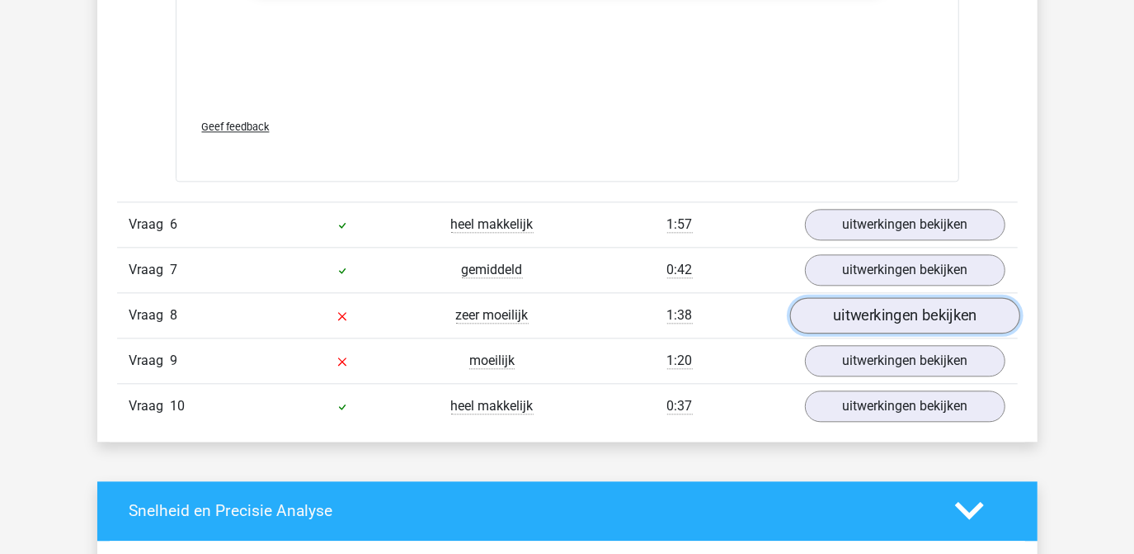
click at [861, 315] on link "uitwerkingen bekijken" at bounding box center [905, 315] width 230 height 36
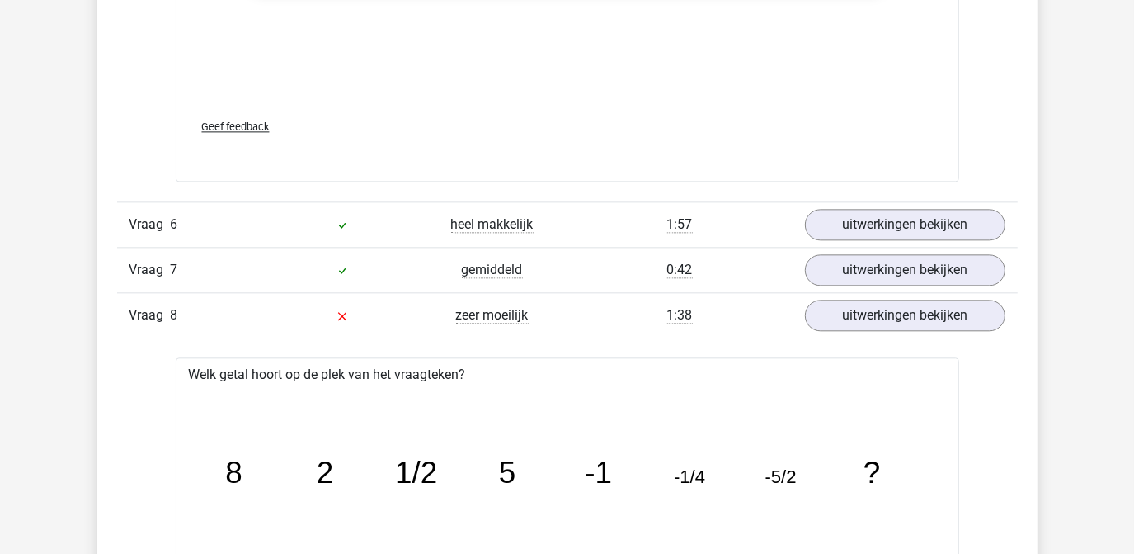
click at [777, 344] on div "Vraag 1 heel makkelijk 0:38 uitwerkingen bekijken Welk getal hoort op de plek v…" at bounding box center [568, 201] width 876 height 2488
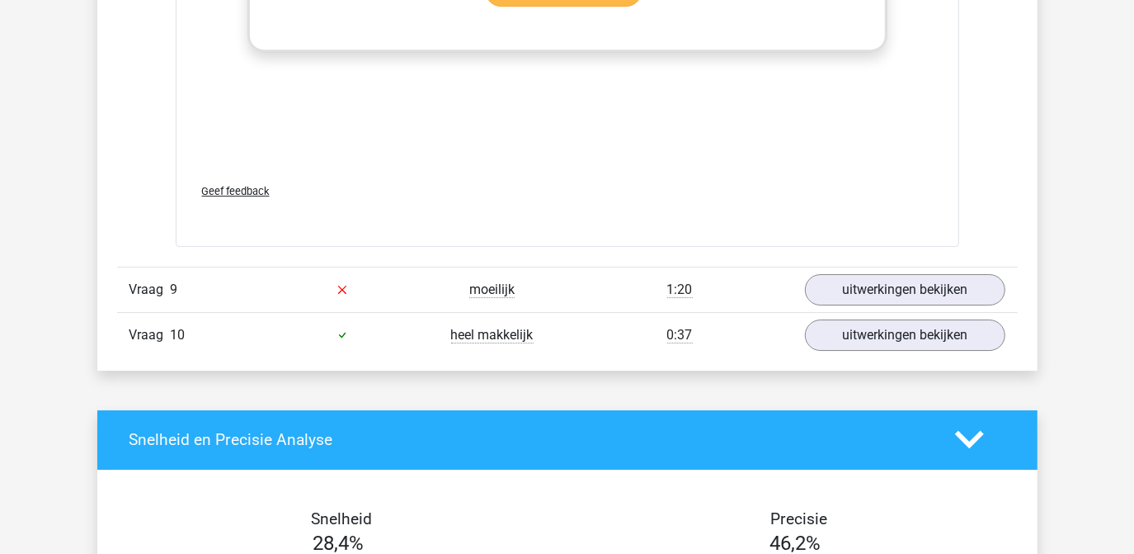
scroll to position [3582, 0]
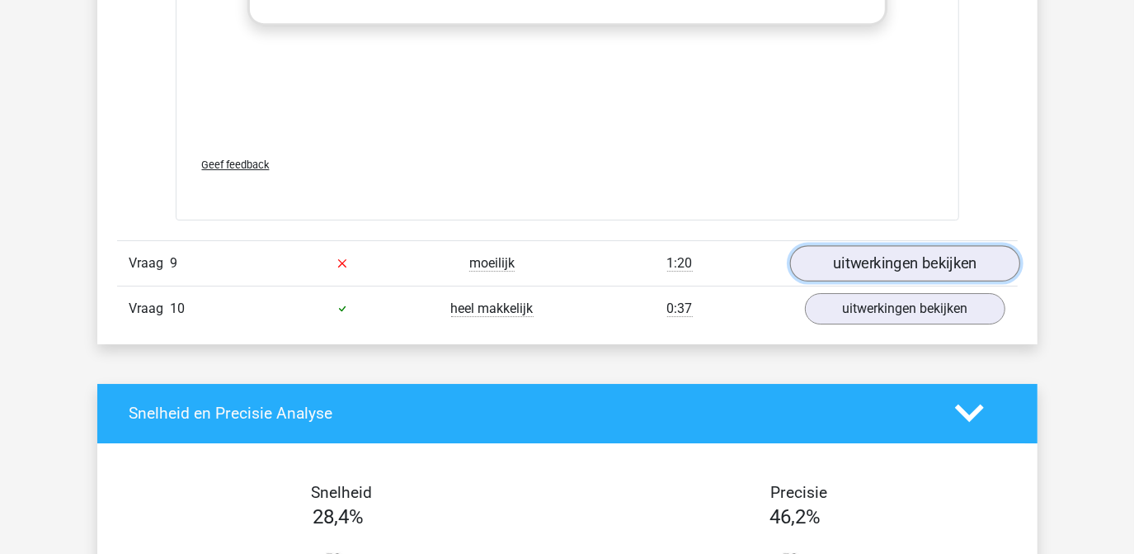
click at [858, 255] on link "uitwerkingen bekijken" at bounding box center [905, 263] width 230 height 36
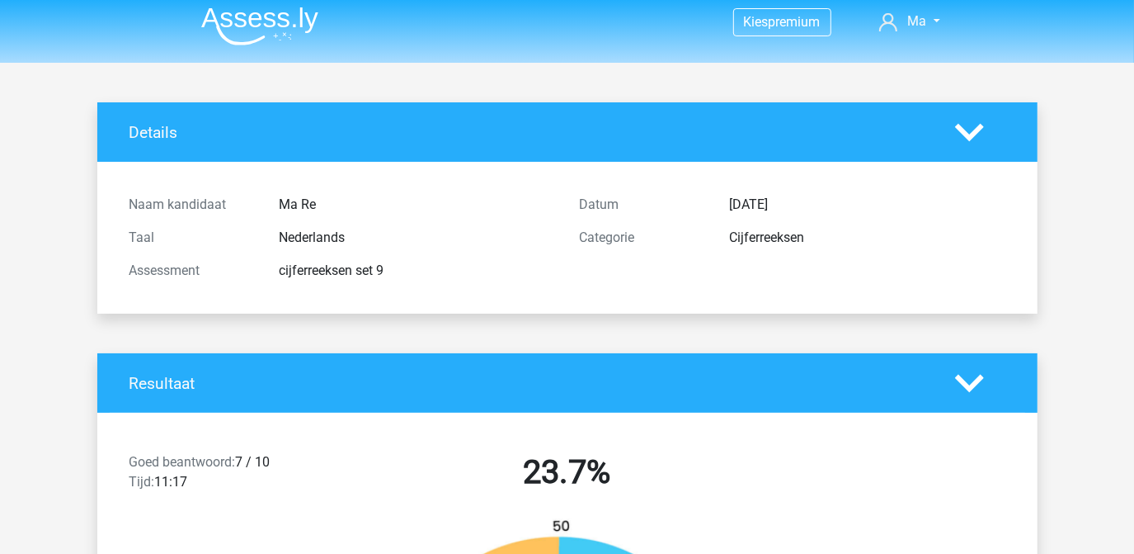
scroll to position [0, 0]
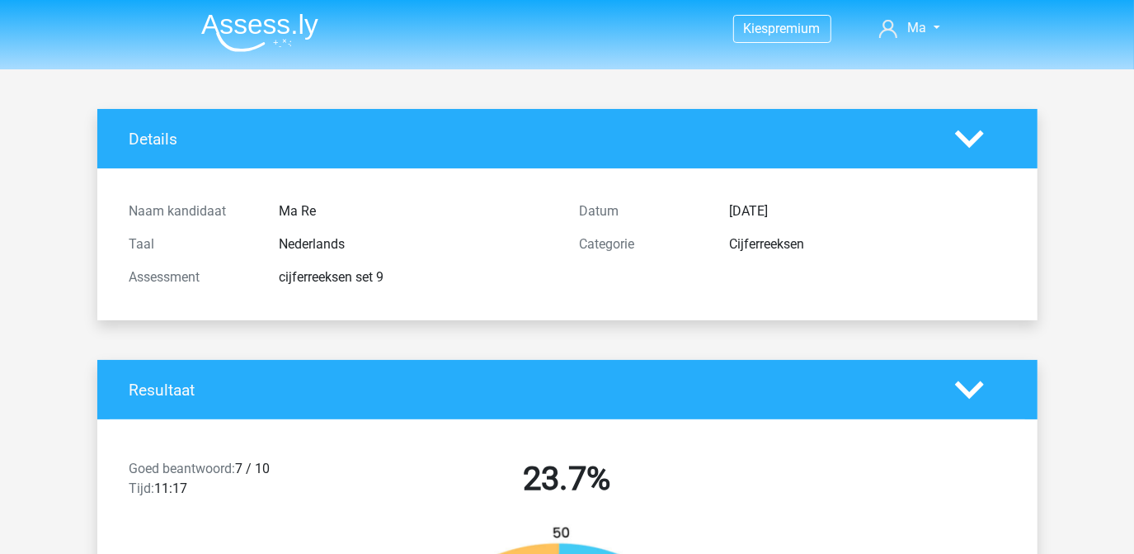
click at [237, 46] on img at bounding box center [259, 32] width 117 height 39
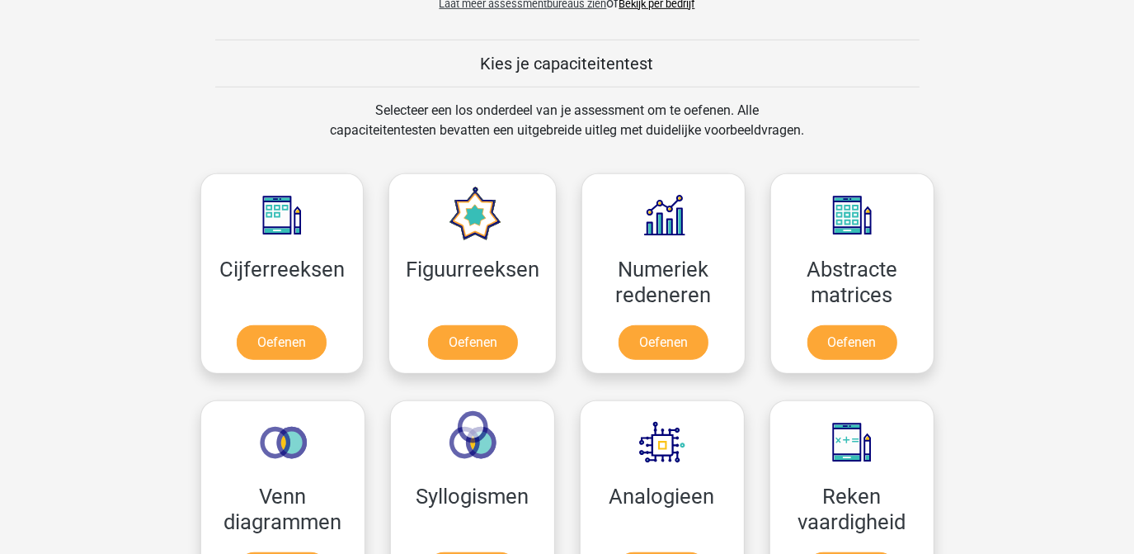
scroll to position [609, 0]
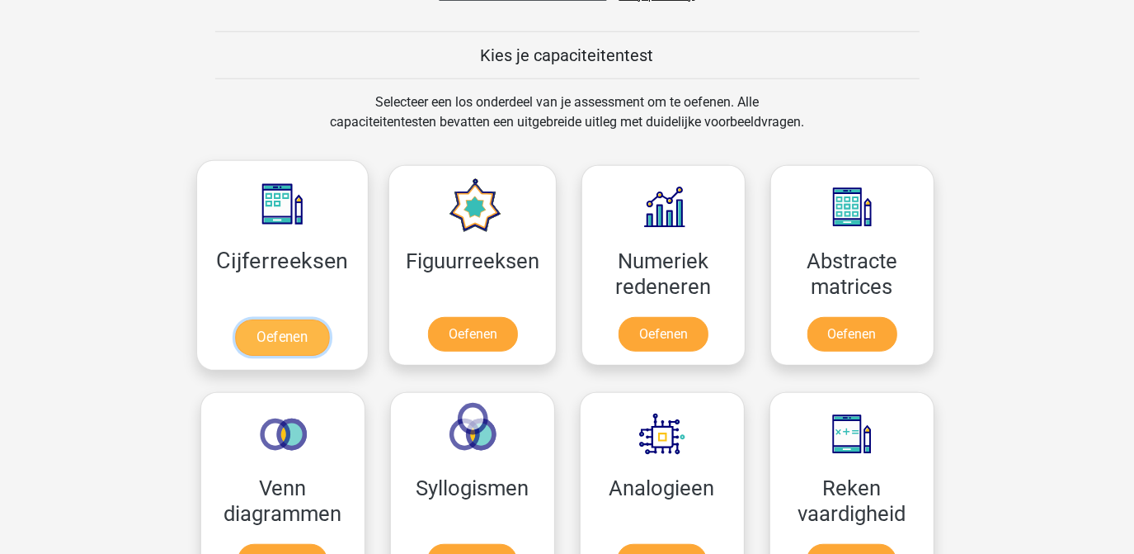
click at [281, 347] on link "Oefenen" at bounding box center [282, 337] width 94 height 36
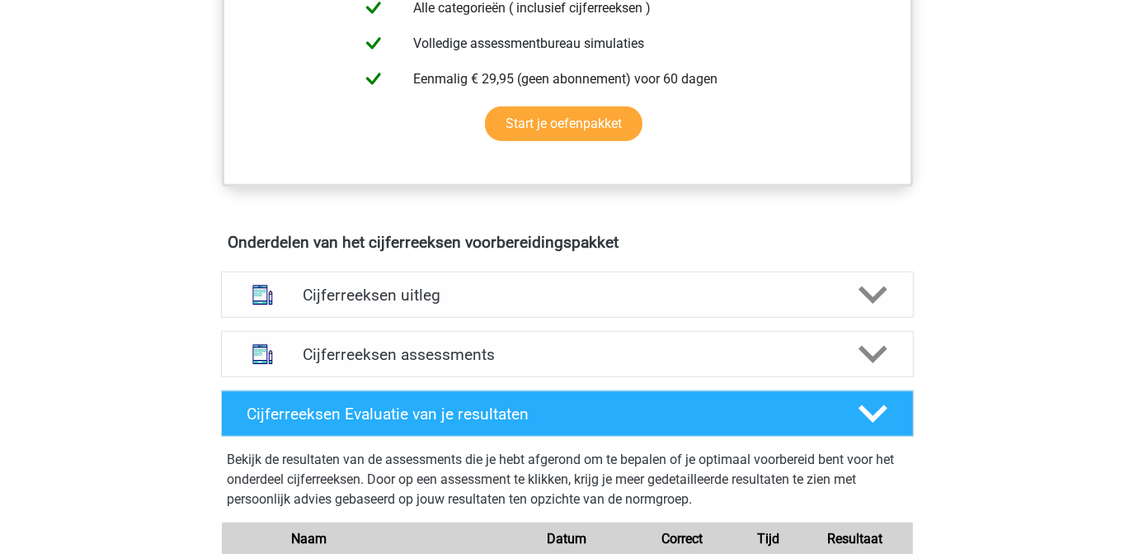
scroll to position [808, 0]
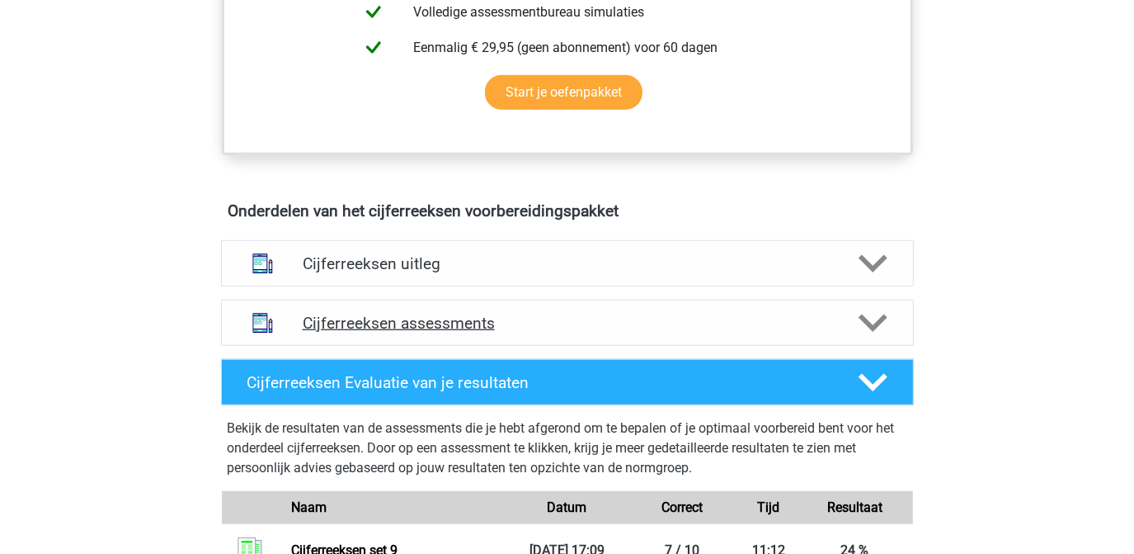
click at [384, 331] on h4 "Cijferreeksen assessments" at bounding box center [568, 323] width 530 height 19
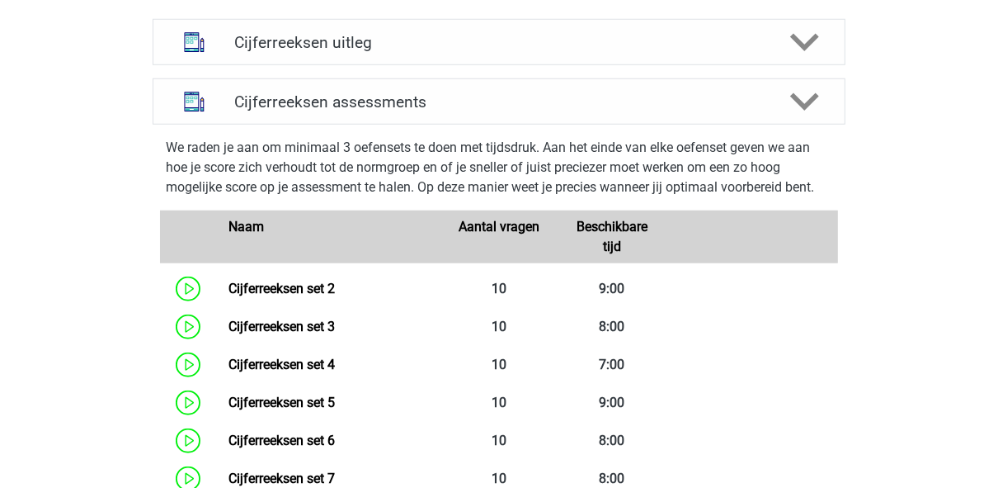
scroll to position [1028, 0]
click at [425, 52] on h4 "Cijferreeksen uitleg" at bounding box center [499, 42] width 530 height 19
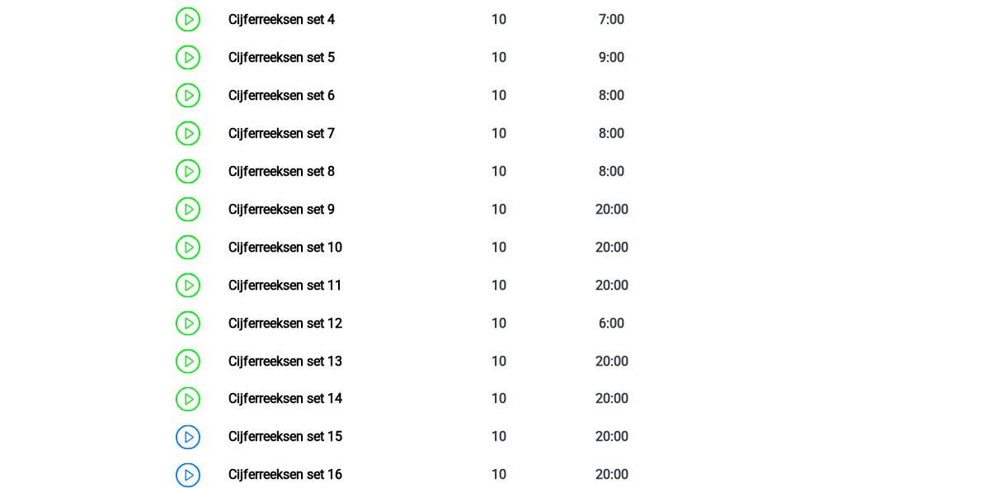
scroll to position [1701, 0]
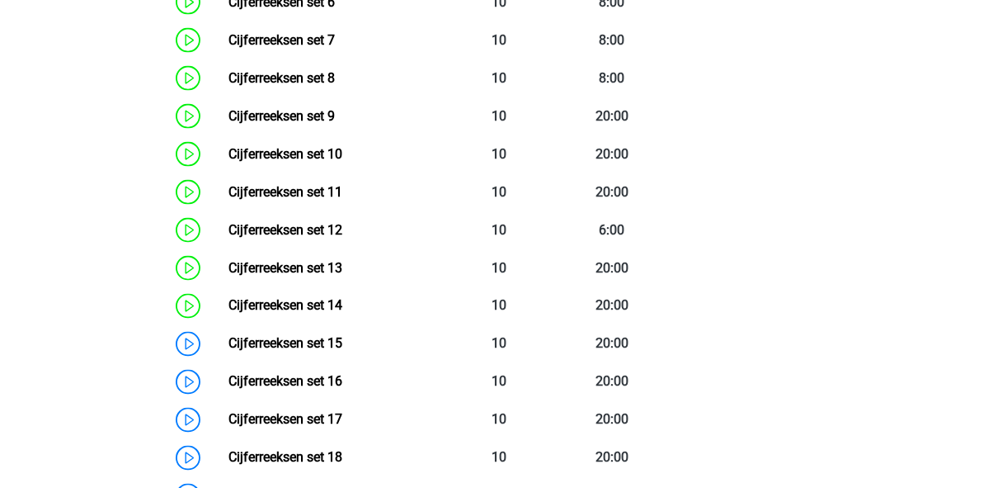
click at [342, 162] on link "Cijferreeksen set 10" at bounding box center [286, 154] width 114 height 16
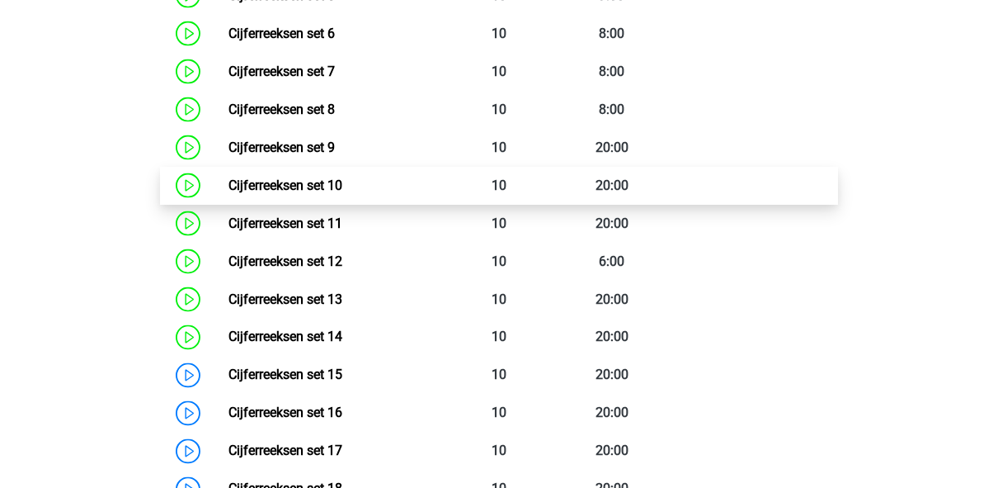
click at [342, 187] on link "Cijferreeksen set 10" at bounding box center [286, 185] width 114 height 16
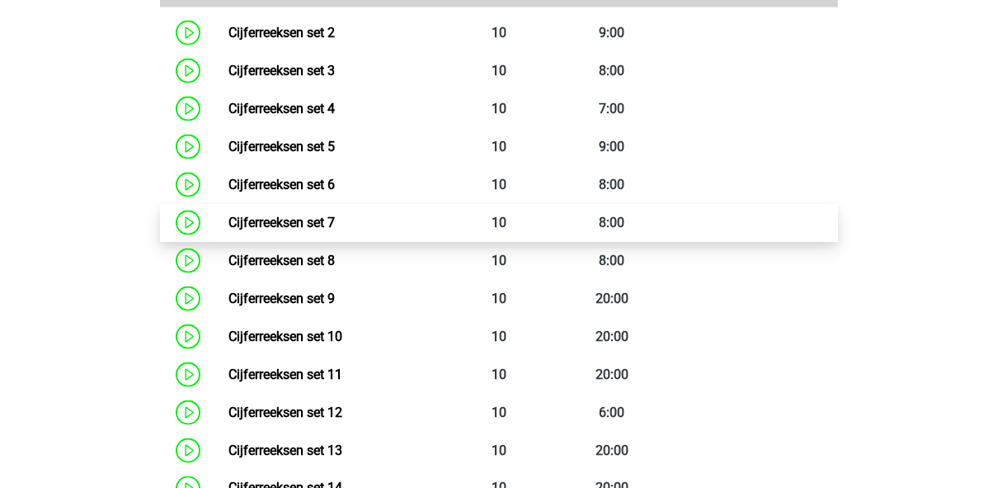
scroll to position [1611, 0]
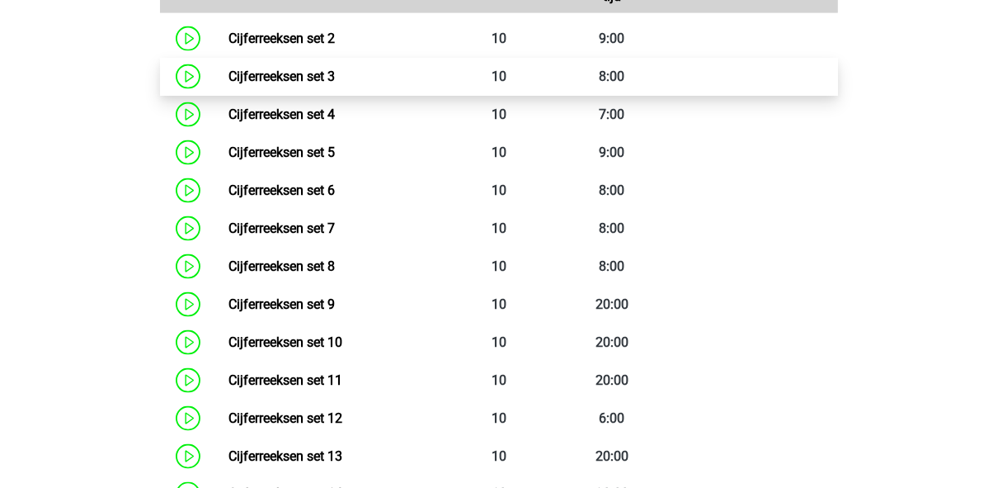
click at [335, 84] on link "Cijferreeksen set 3" at bounding box center [282, 76] width 106 height 16
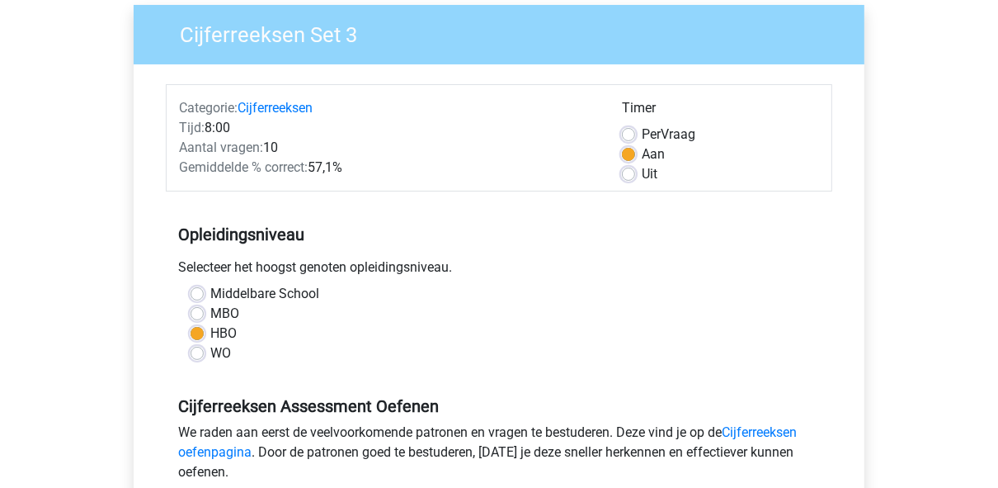
scroll to position [163, 0]
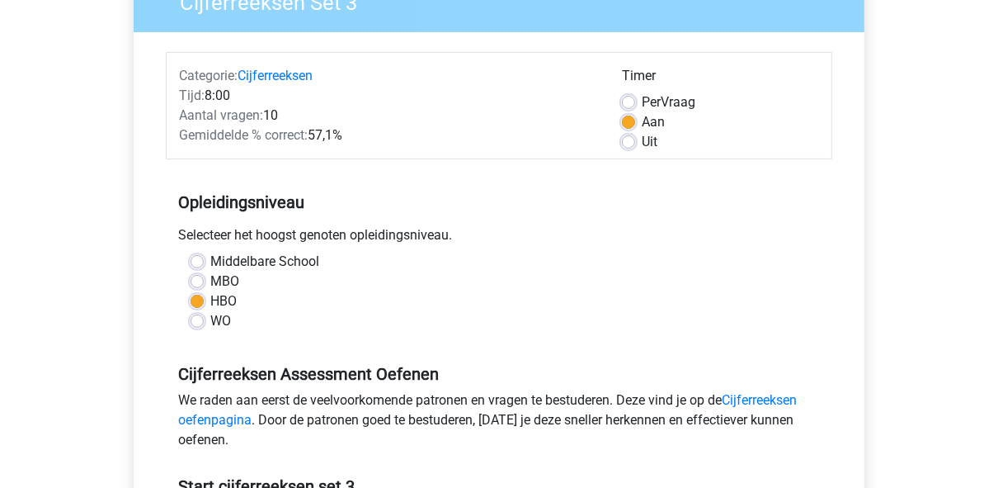
click at [642, 101] on label "Per Vraag" at bounding box center [669, 102] width 54 height 20
click at [629, 101] on input "Per Vraag" at bounding box center [628, 100] width 13 height 17
radio input "true"
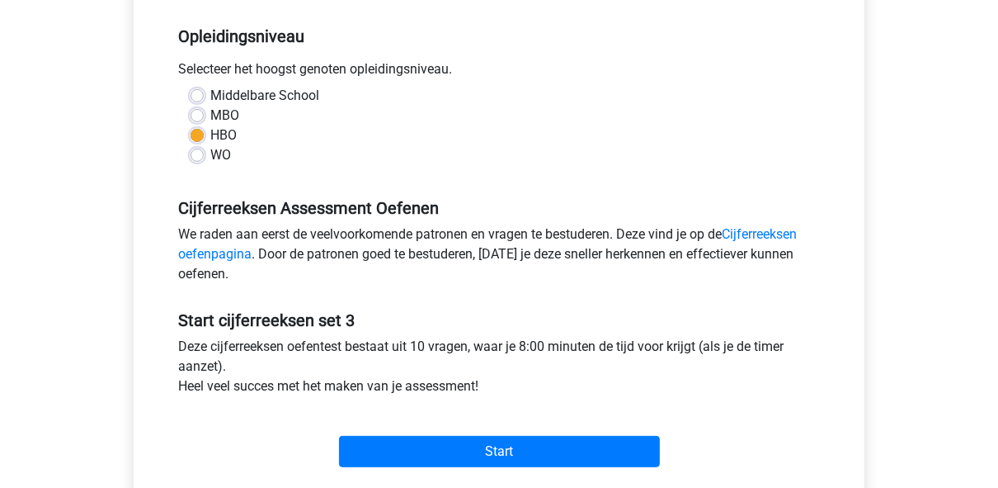
scroll to position [334, 0]
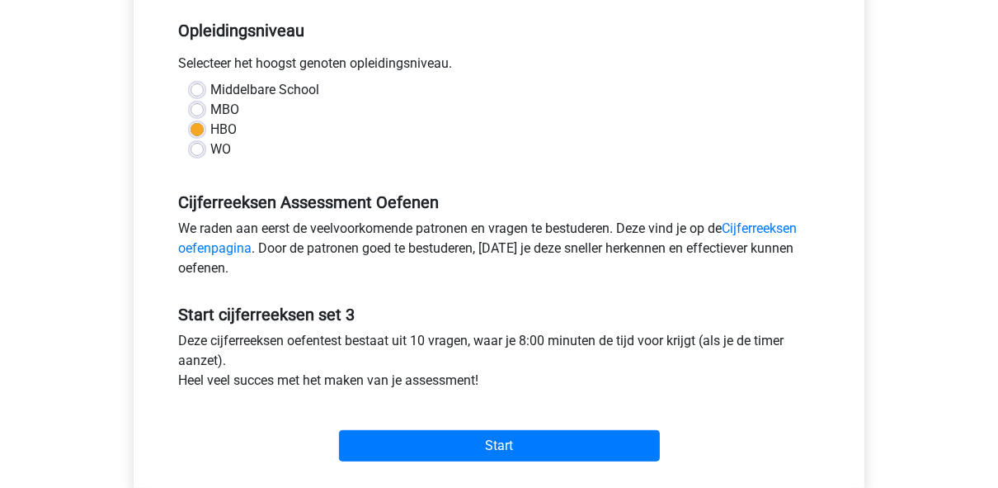
click at [210, 106] on label "MBO" at bounding box center [224, 110] width 29 height 20
click at [199, 106] on input "MBO" at bounding box center [197, 108] width 13 height 17
radio input "true"
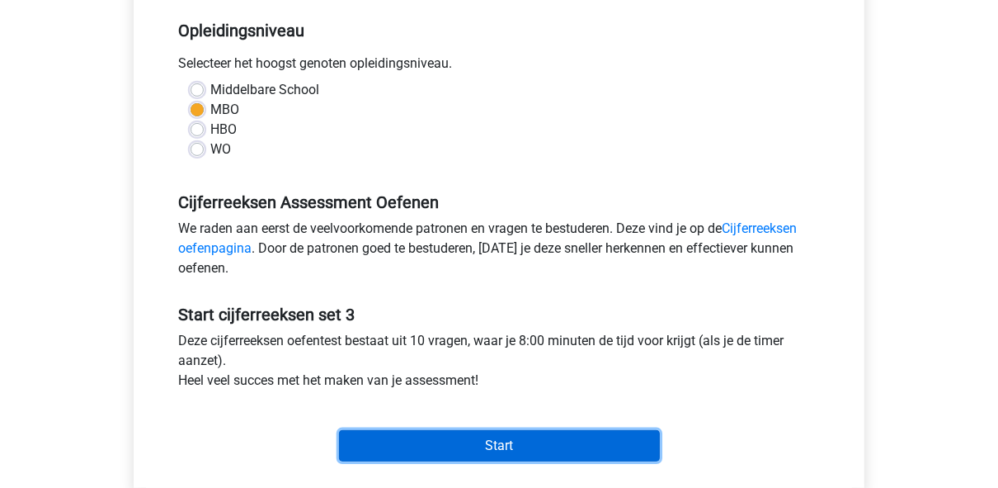
click at [450, 451] on input "Start" at bounding box center [499, 445] width 321 height 31
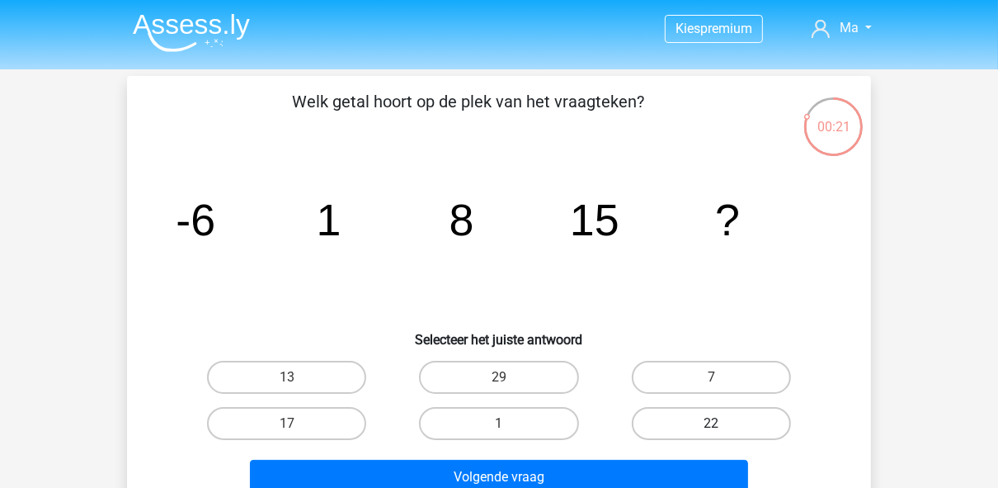
click at [643, 430] on label "22" at bounding box center [711, 423] width 159 height 33
click at [711, 430] on input "22" at bounding box center [716, 428] width 11 height 11
radio input "true"
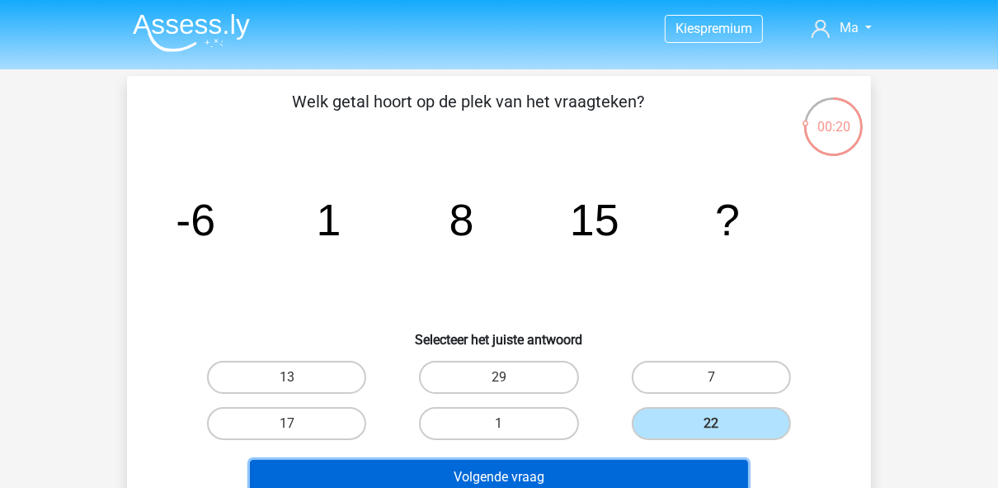
click at [634, 462] on button "Volgende vraag" at bounding box center [499, 477] width 499 height 35
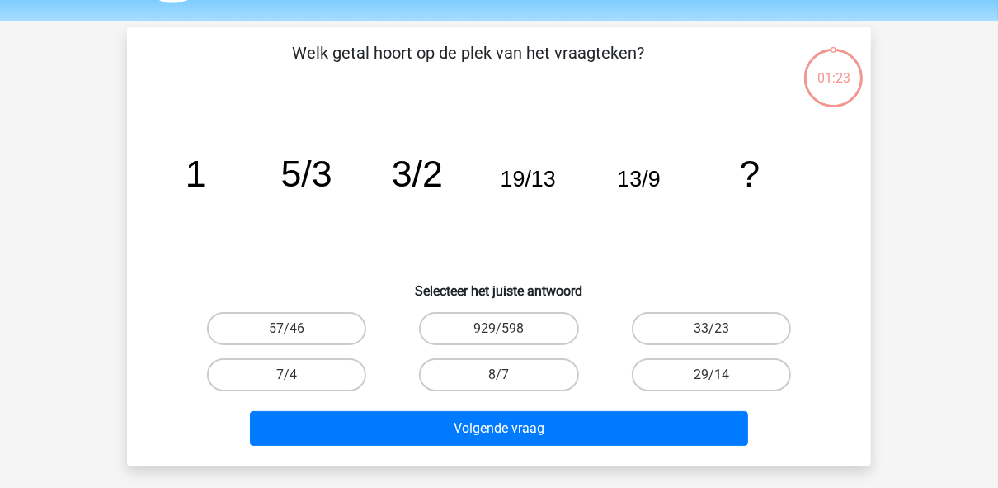
scroll to position [76, 0]
